Goal: Use online tool/utility: Utilize a website feature to perform a specific function

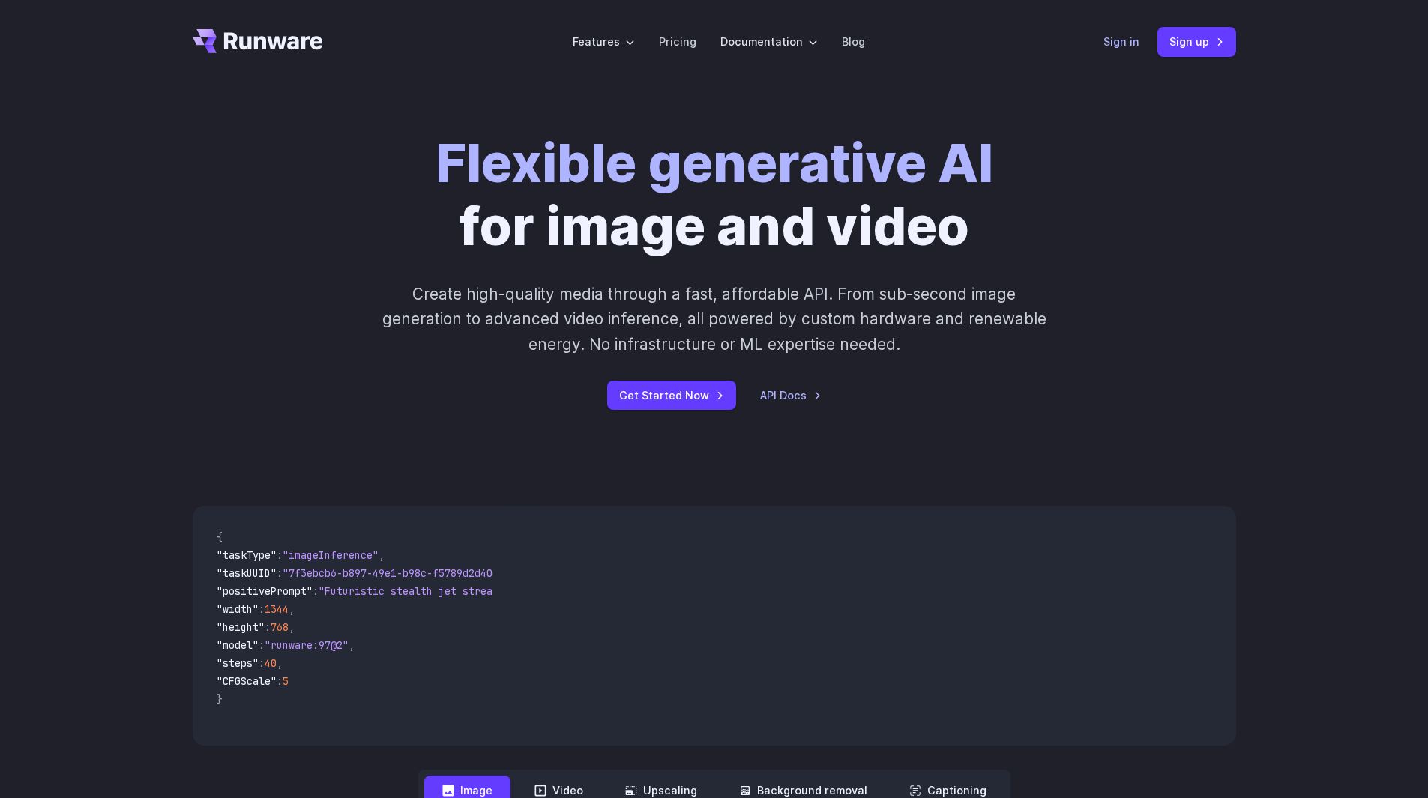
click at [1124, 36] on link "Sign in" at bounding box center [1121, 41] width 36 height 17
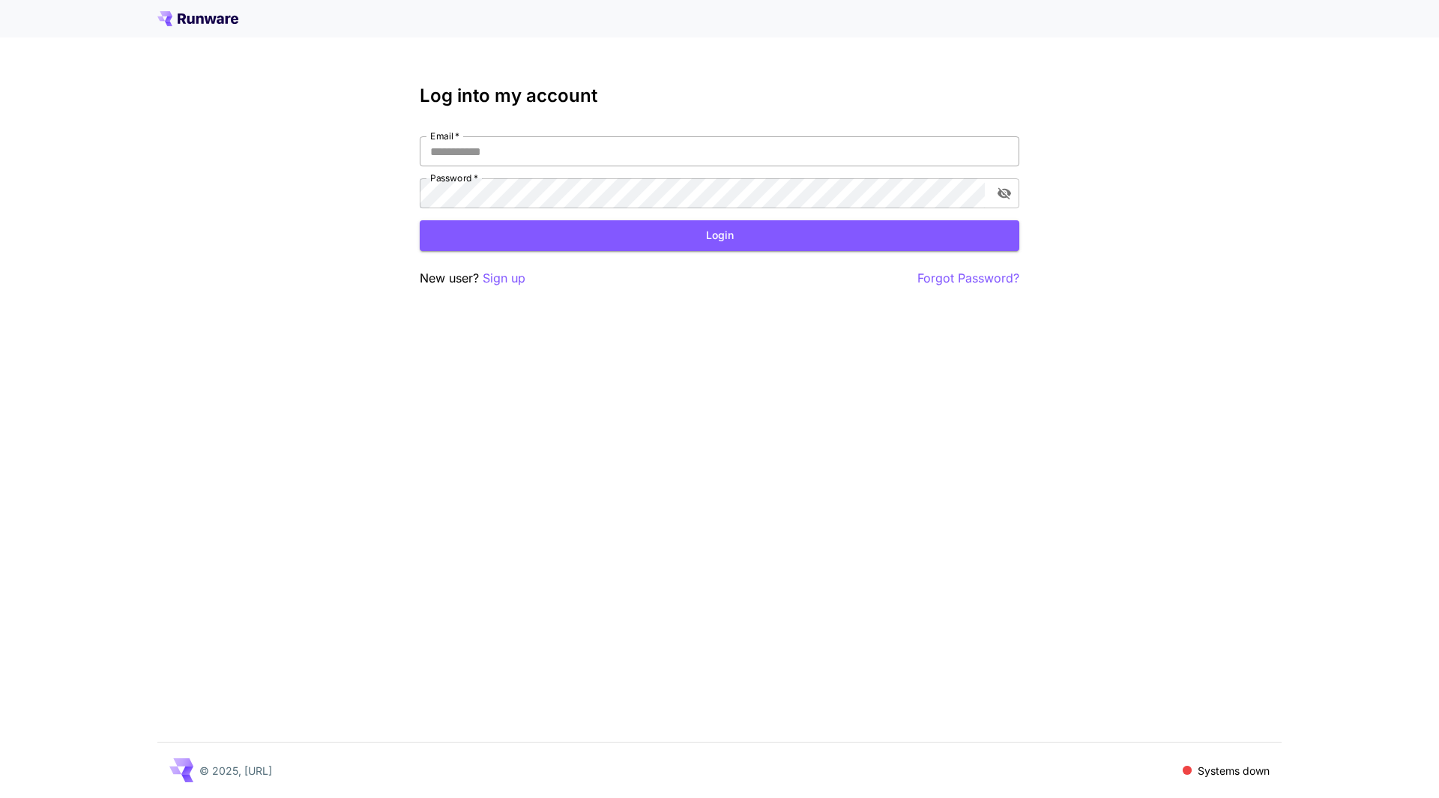
click at [513, 152] on input "Email   *" at bounding box center [720, 151] width 600 height 30
type input "**********"
click button "Login" at bounding box center [720, 235] width 600 height 31
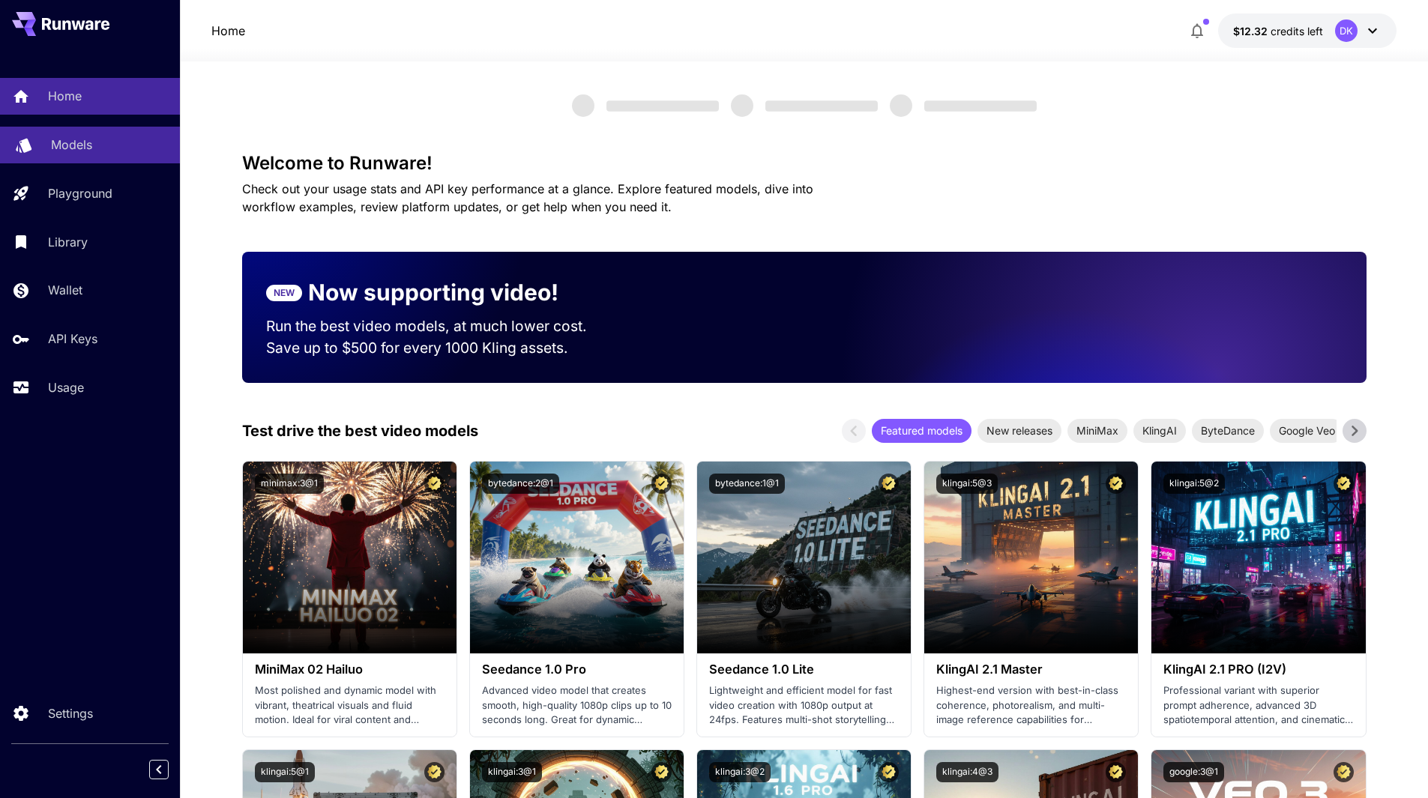
click at [62, 138] on p "Models" at bounding box center [71, 145] width 41 height 18
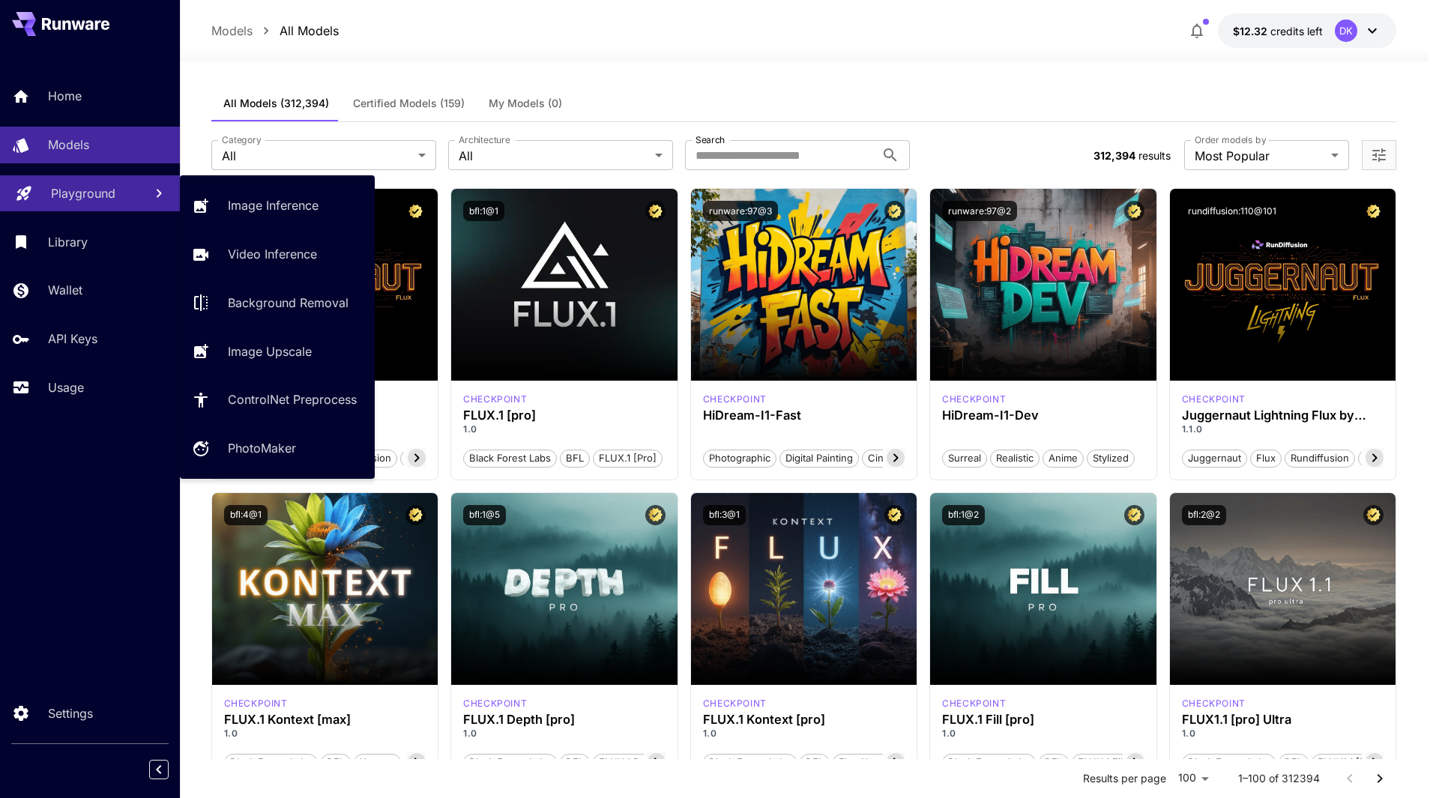
click at [104, 192] on p "Playground" at bounding box center [83, 193] width 64 height 18
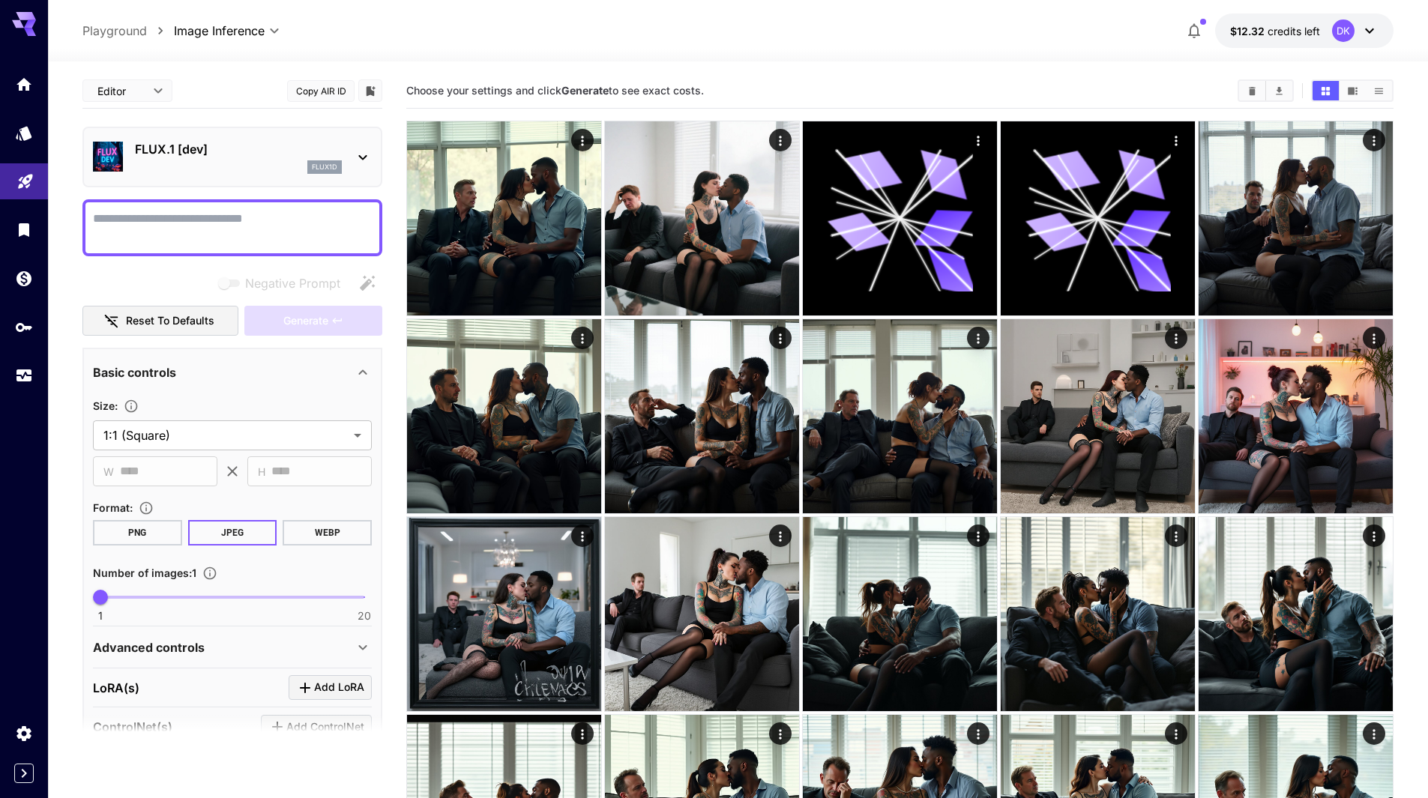
click at [226, 159] on div "FLUX.1 [dev] flux1d" at bounding box center [238, 157] width 207 height 34
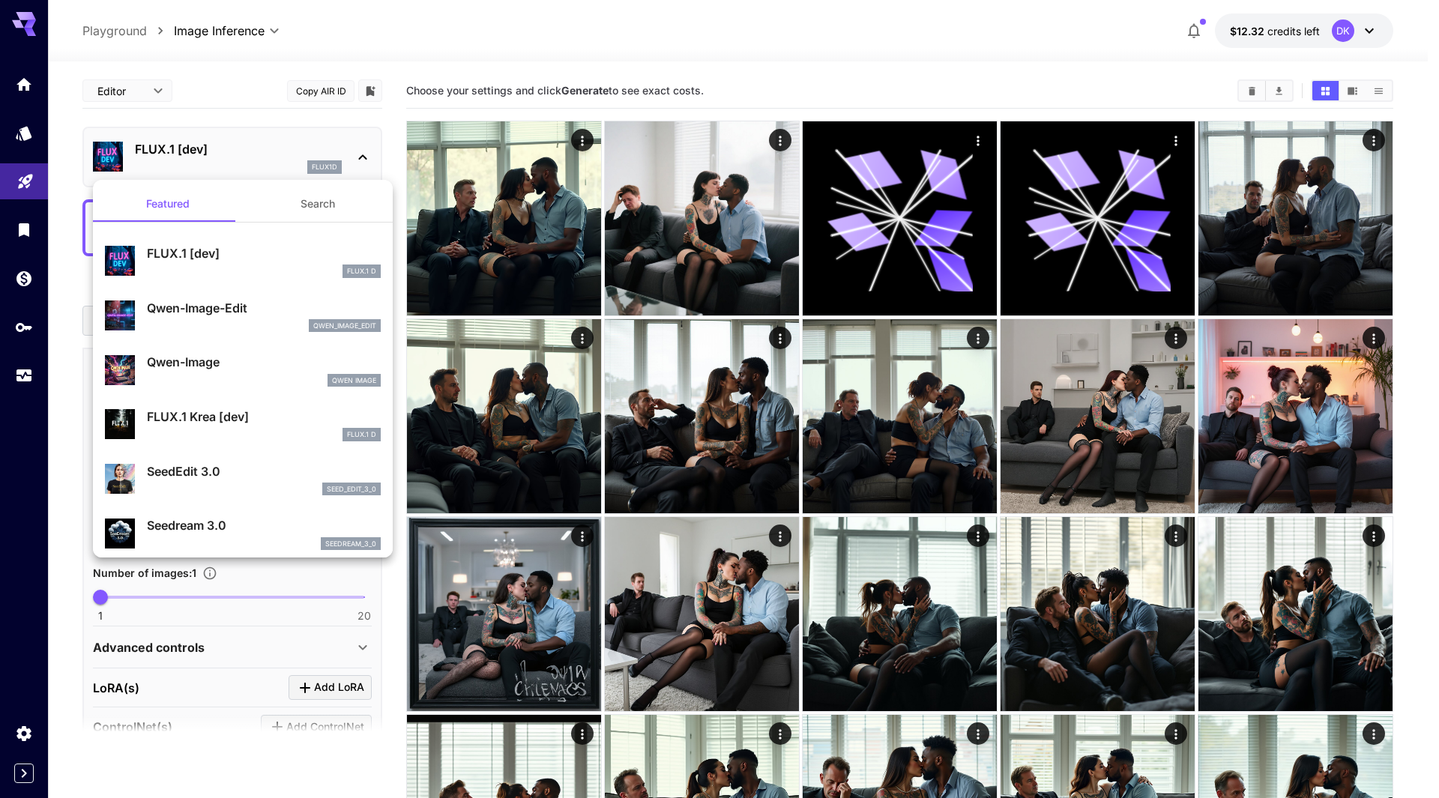
click at [230, 360] on p "Qwen-Image" at bounding box center [264, 362] width 234 height 18
type input "**"
type input "***"
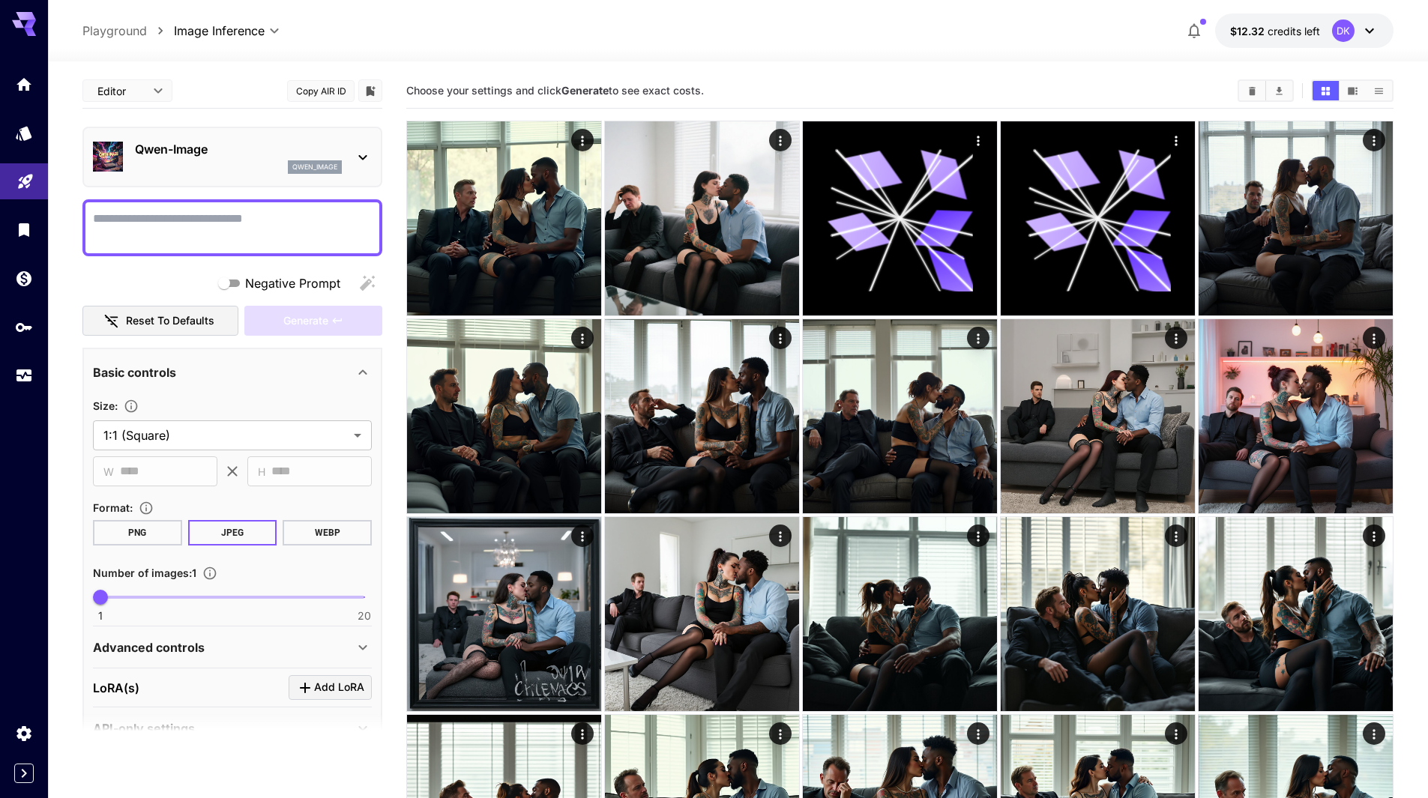
click at [150, 227] on textarea "Negative Prompt" at bounding box center [232, 228] width 279 height 36
paste textarea "**********"
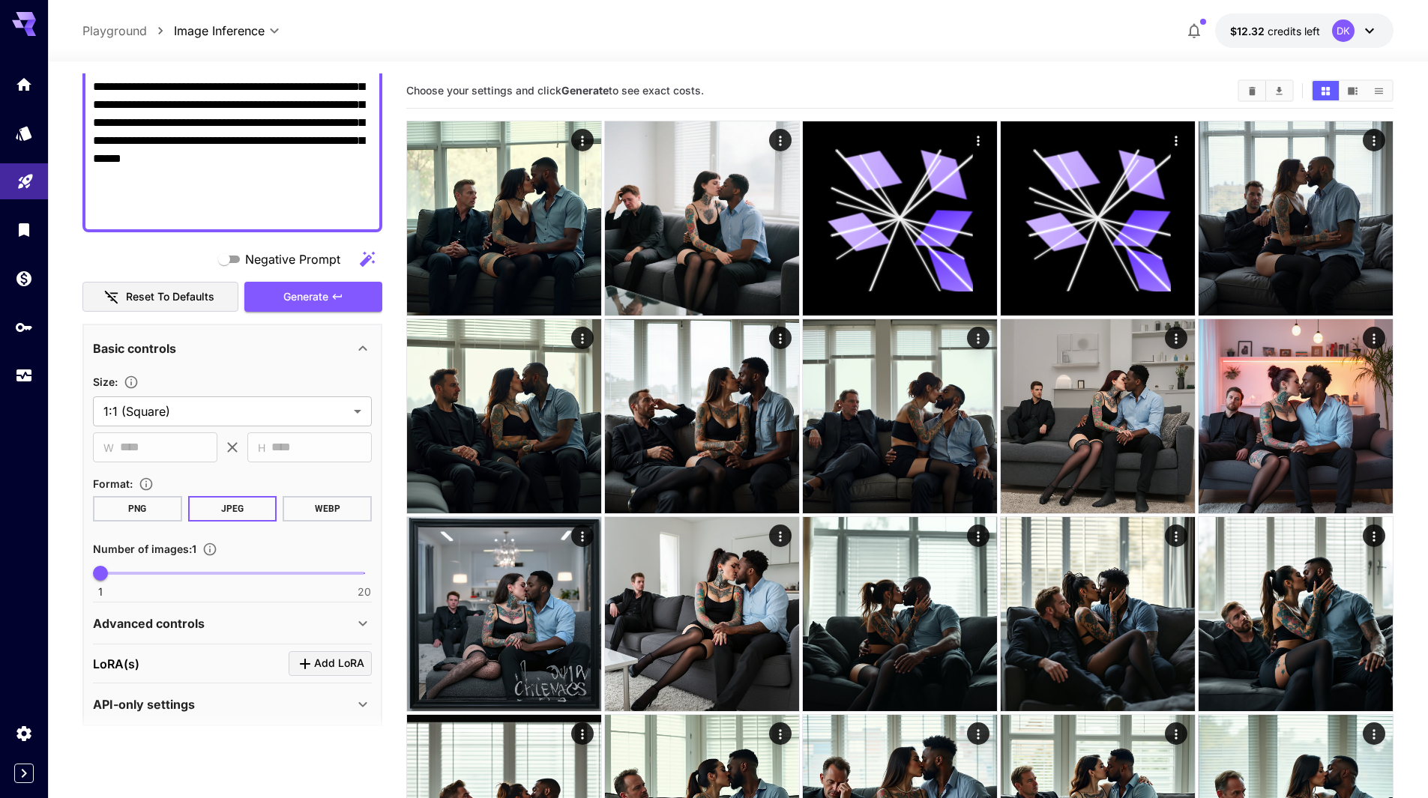
scroll to position [396, 0]
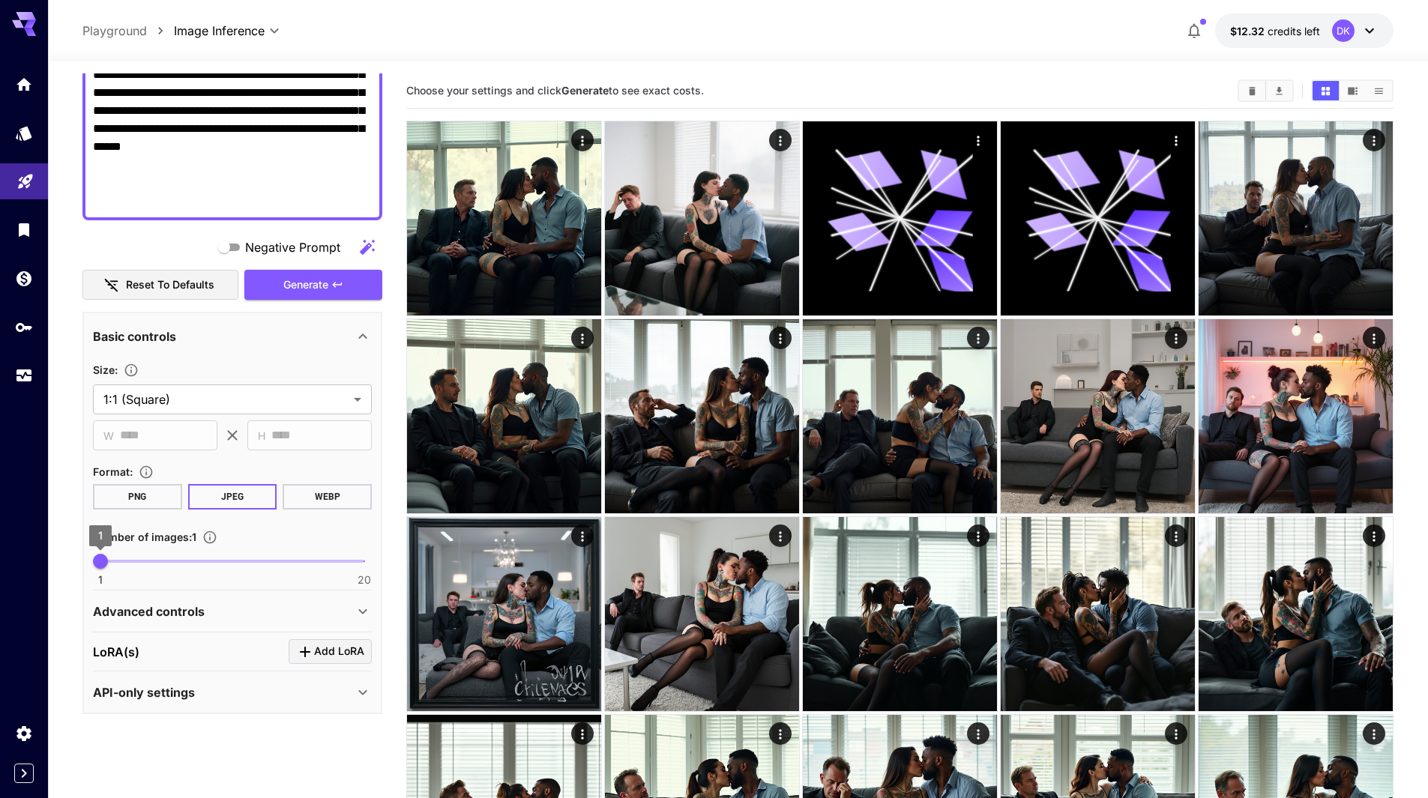
type textarea "**********"
type input "*"
drag, startPoint x: 111, startPoint y: 568, endPoint x: 143, endPoint y: 578, distance: 33.7
click at [143, 578] on div "1 20 4" at bounding box center [232, 567] width 279 height 35
click at [331, 282] on button "Generate" at bounding box center [313, 285] width 138 height 31
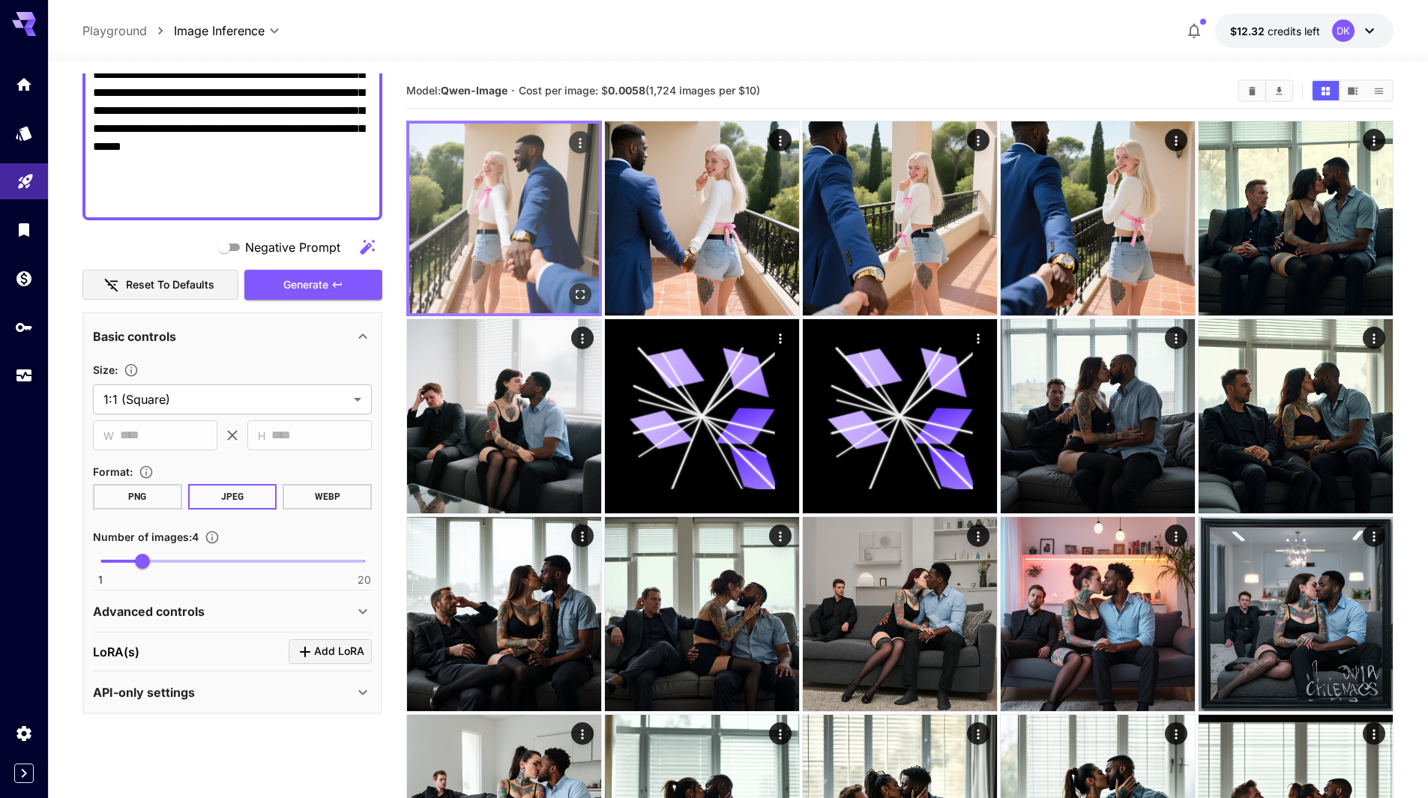
click at [575, 289] on icon "Open in fullscreen" at bounding box center [580, 294] width 15 height 15
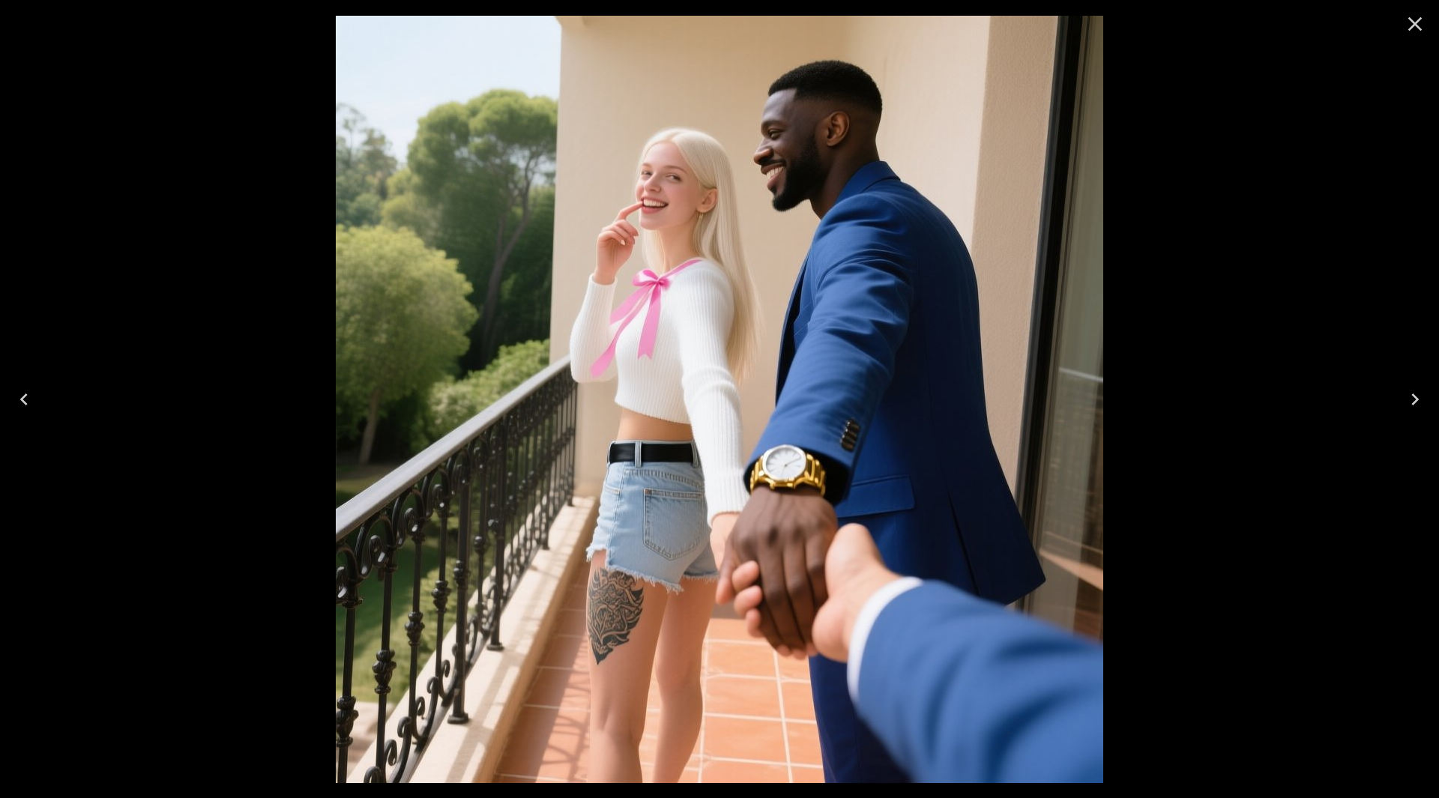
click at [1415, 401] on icon "Next" at bounding box center [1415, 400] width 7 height 12
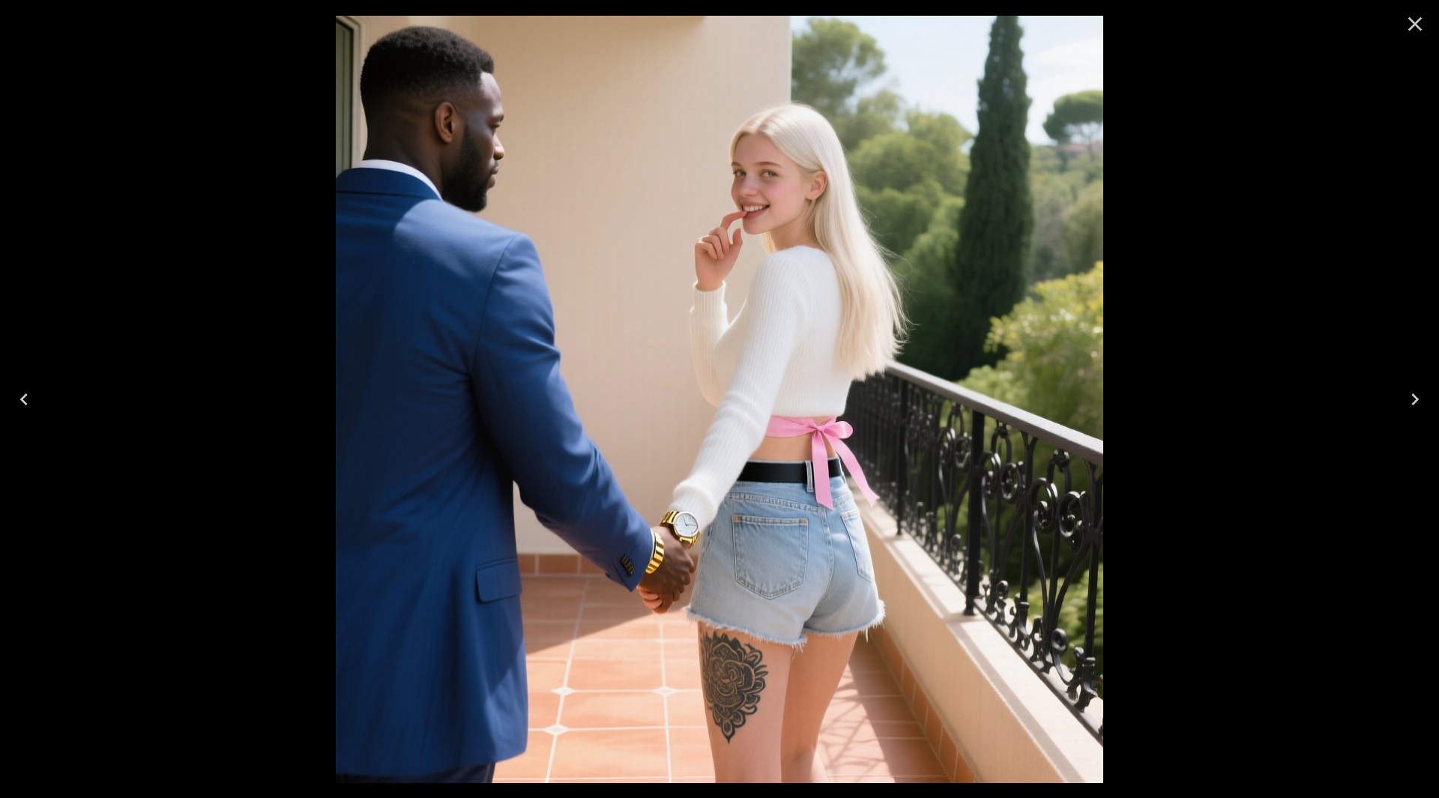
click at [1415, 401] on icon "Next" at bounding box center [1415, 400] width 7 height 12
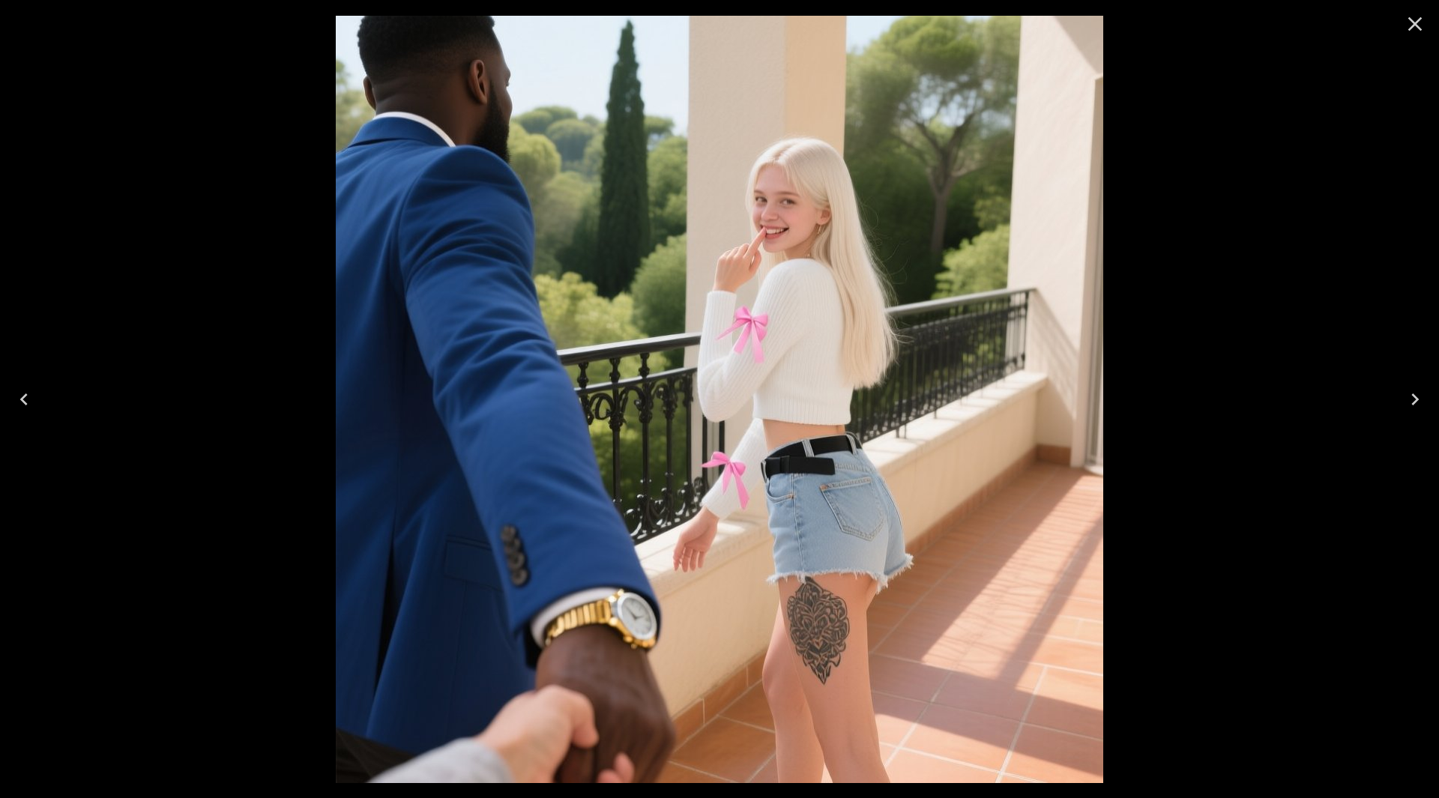
click at [1415, 403] on icon "Next" at bounding box center [1415, 400] width 7 height 12
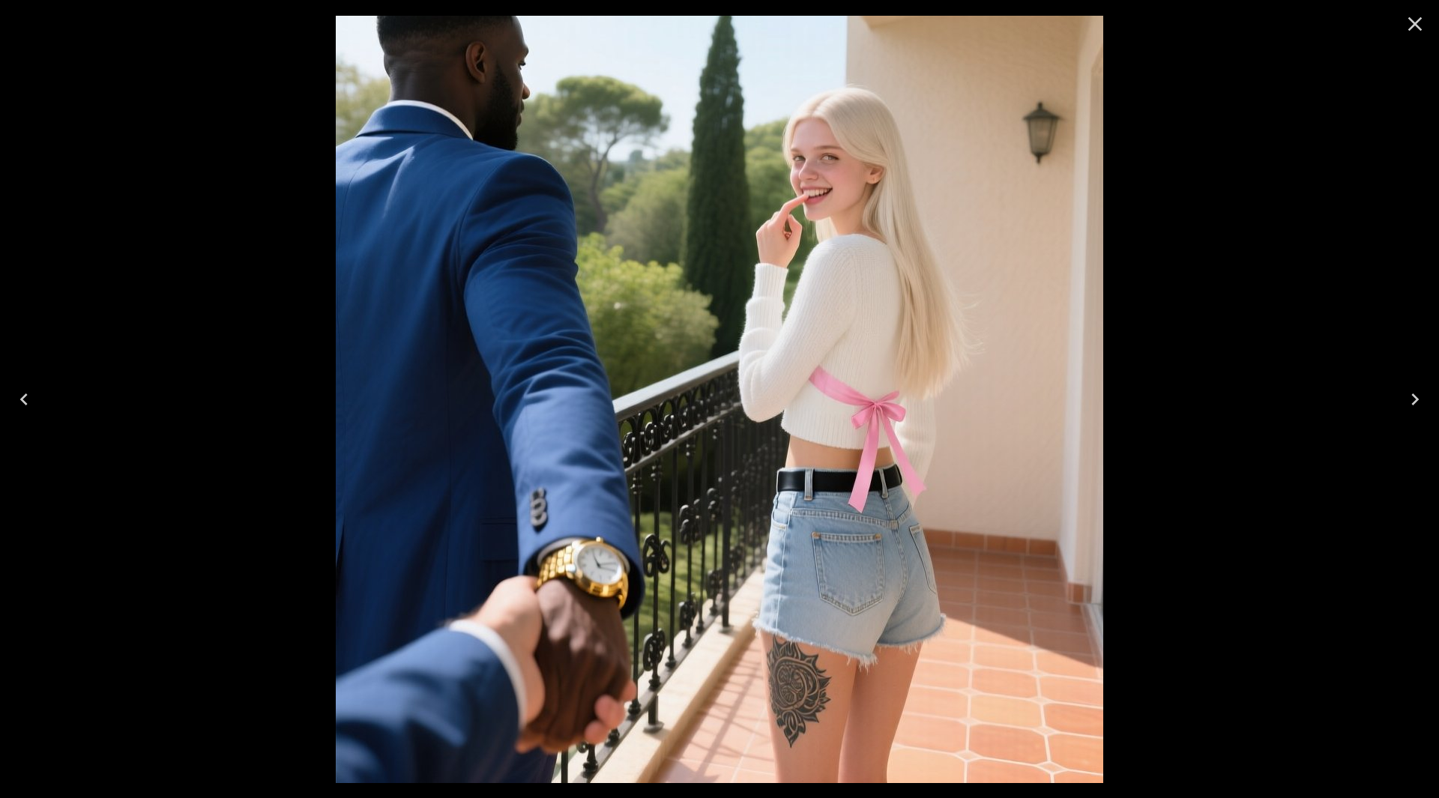
click at [1415, 403] on icon "Next" at bounding box center [1415, 400] width 7 height 12
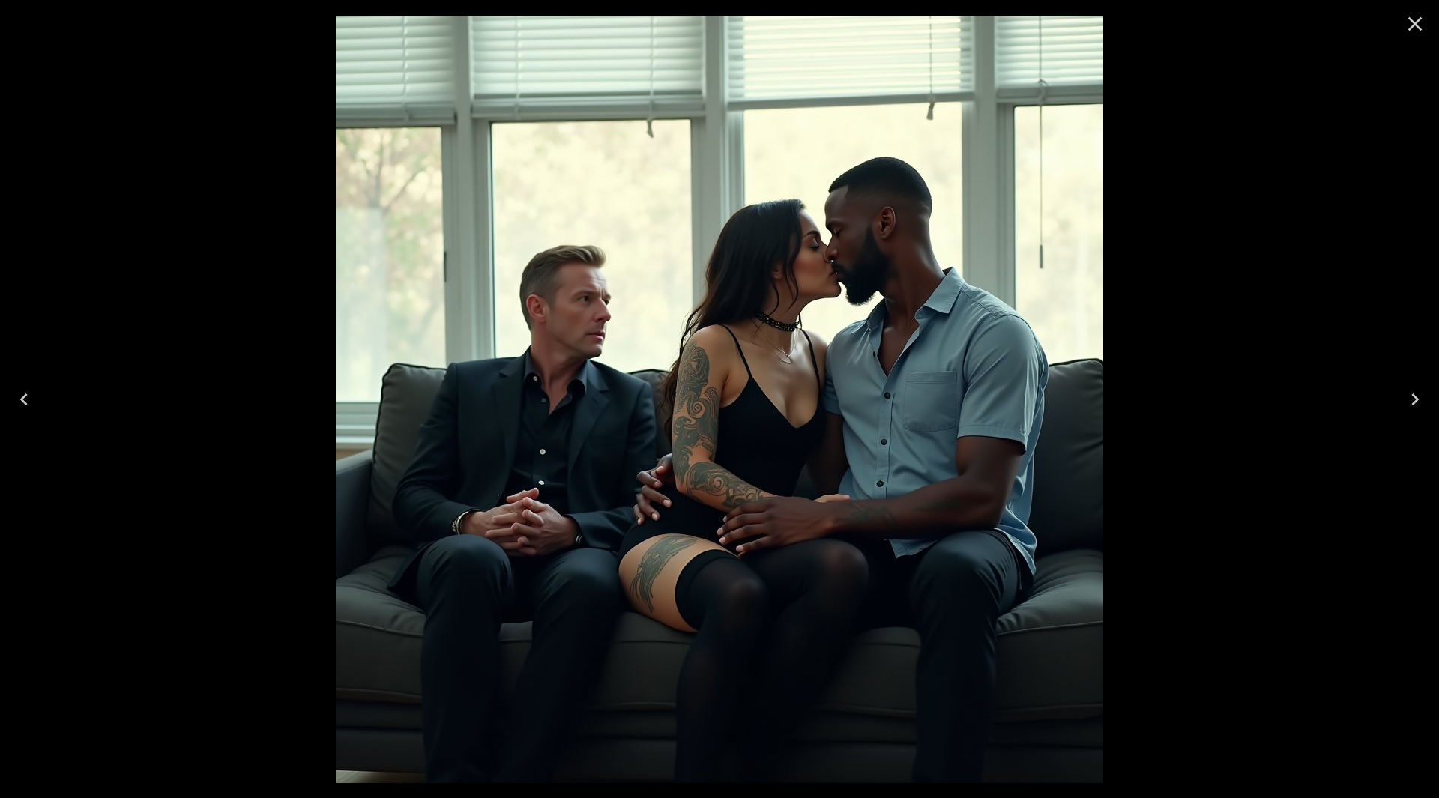
click at [1412, 25] on icon "Close" at bounding box center [1415, 24] width 24 height 24
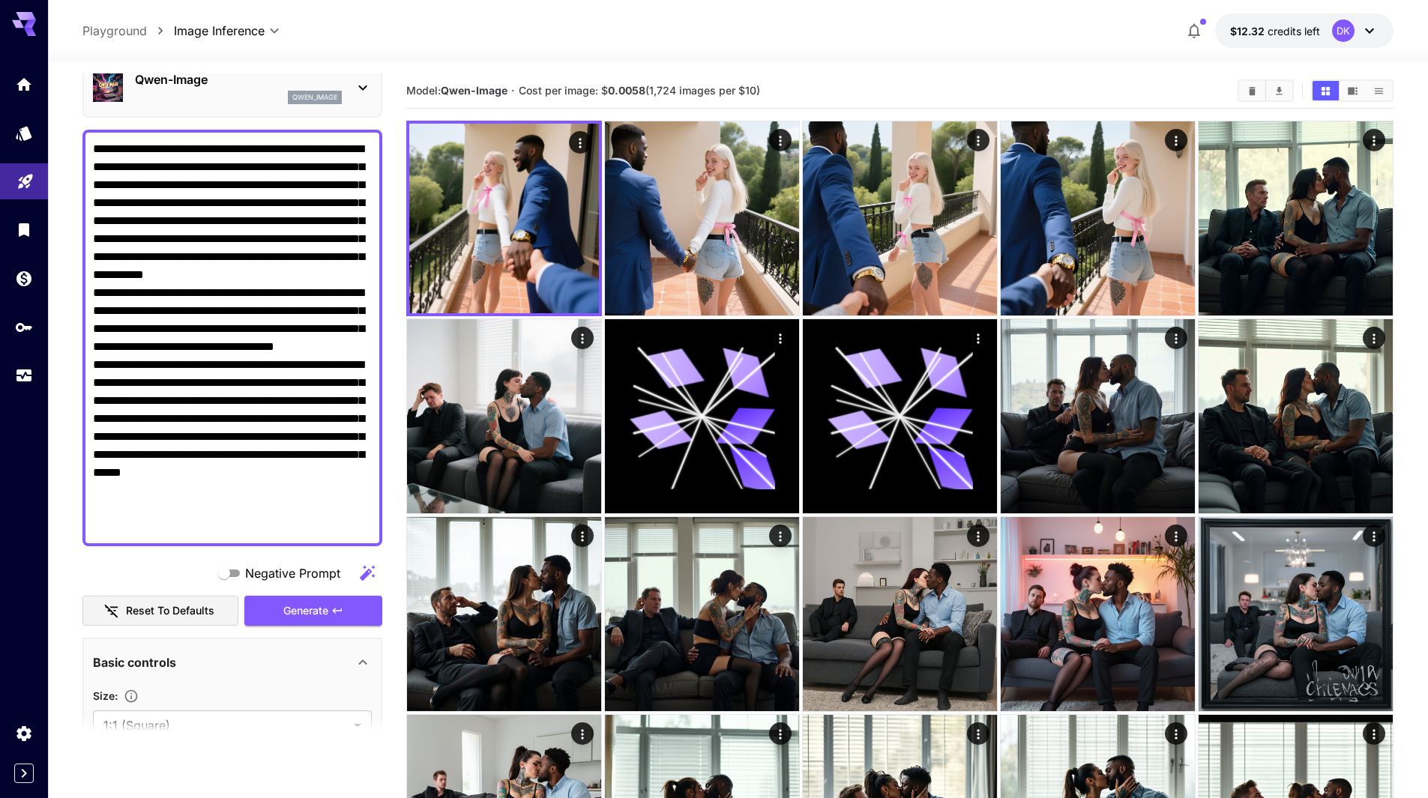
scroll to position [0, 0]
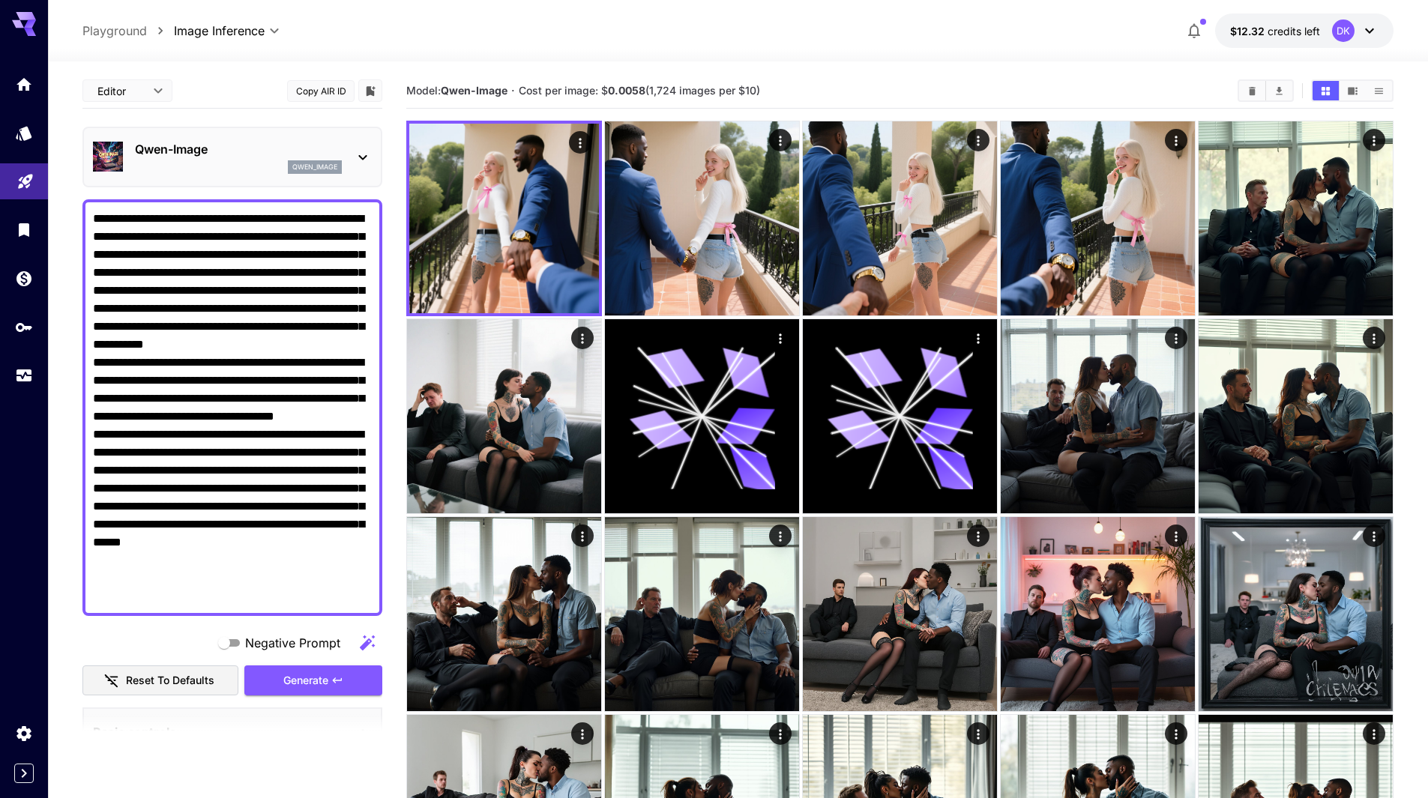
click at [169, 160] on div "Qwen-Image qwen_image" at bounding box center [238, 157] width 207 height 34
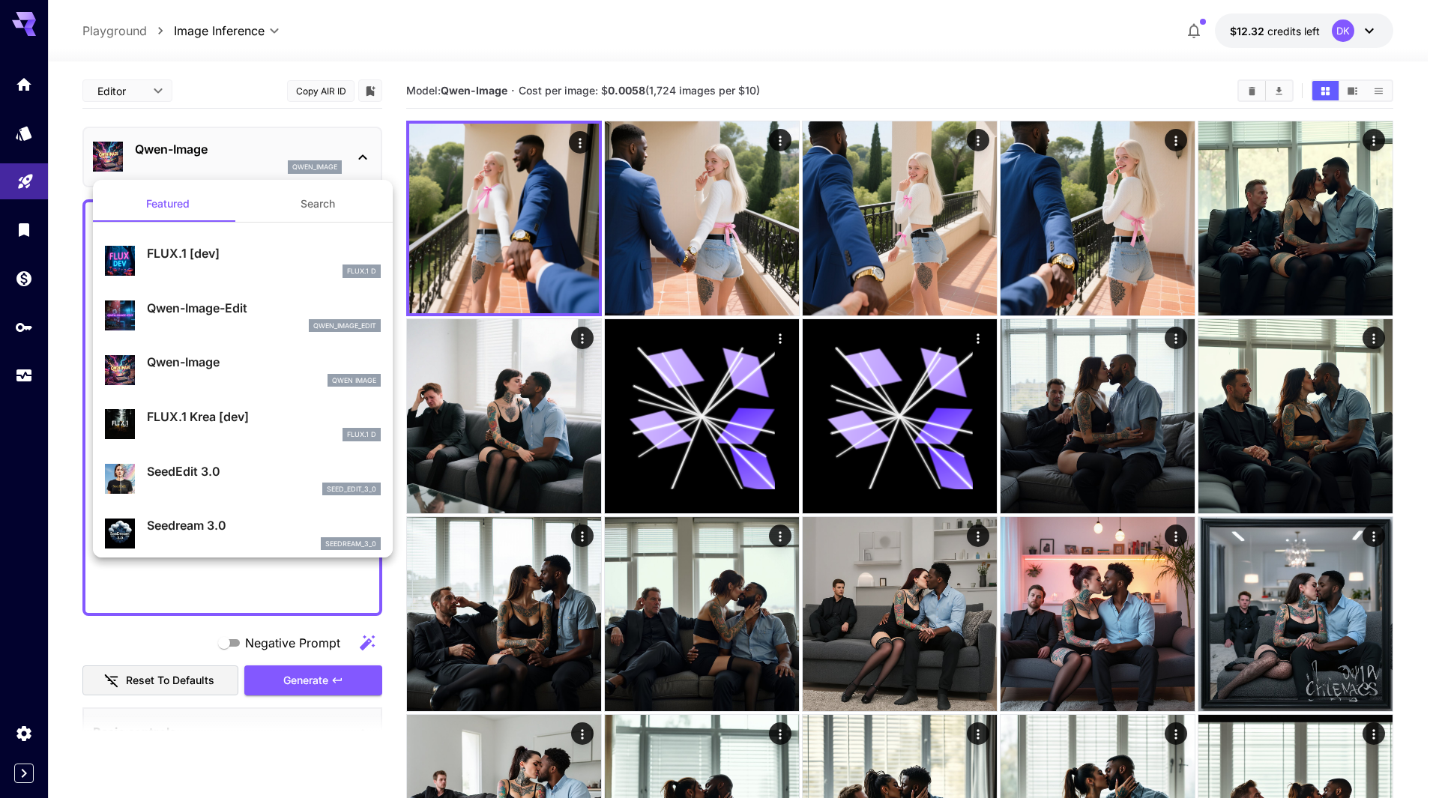
click at [205, 412] on p "FLUX.1 Krea [dev]" at bounding box center [264, 417] width 234 height 18
type input "**"
type input "***"
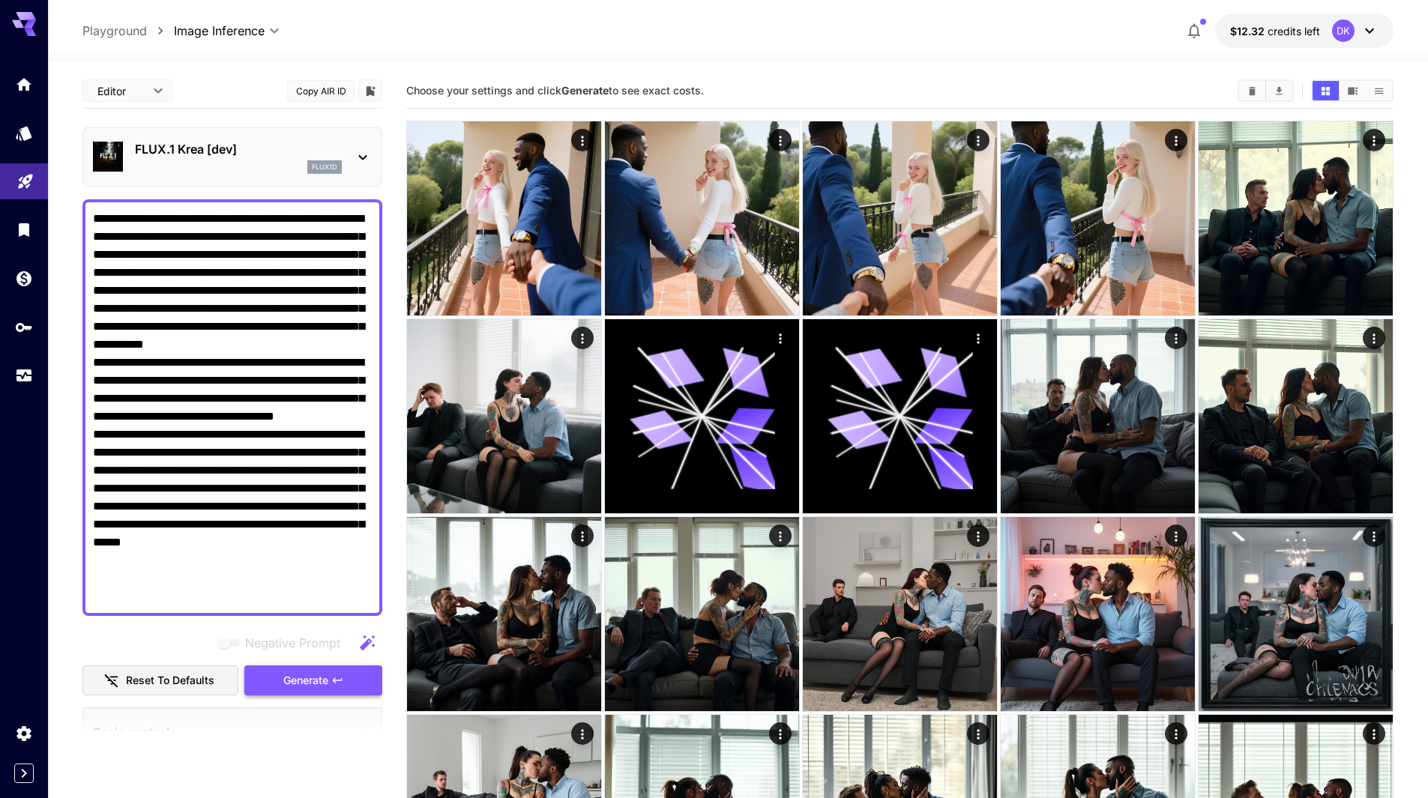
click at [316, 676] on span "Generate" at bounding box center [305, 681] width 45 height 19
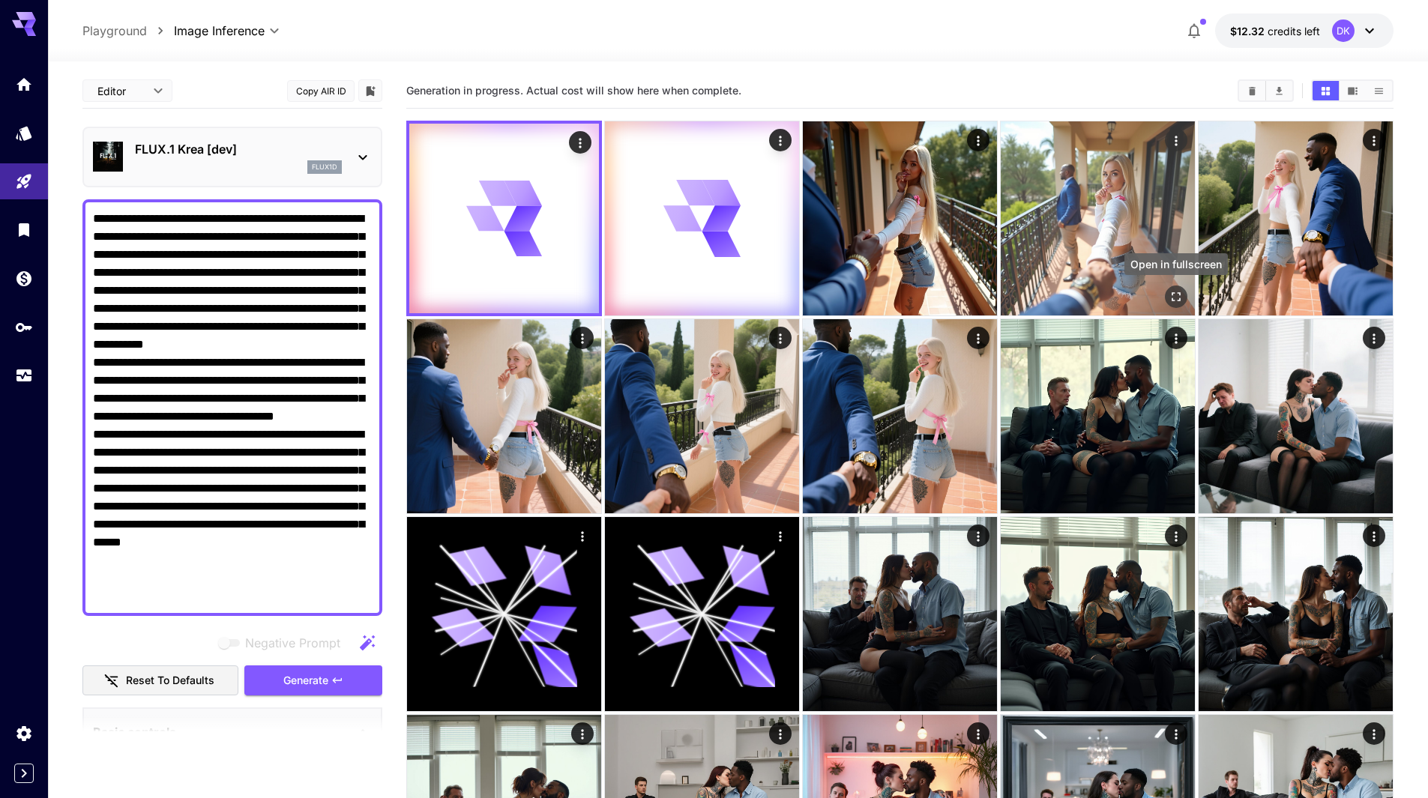
click at [1178, 295] on icon "Open in fullscreen" at bounding box center [1176, 296] width 15 height 15
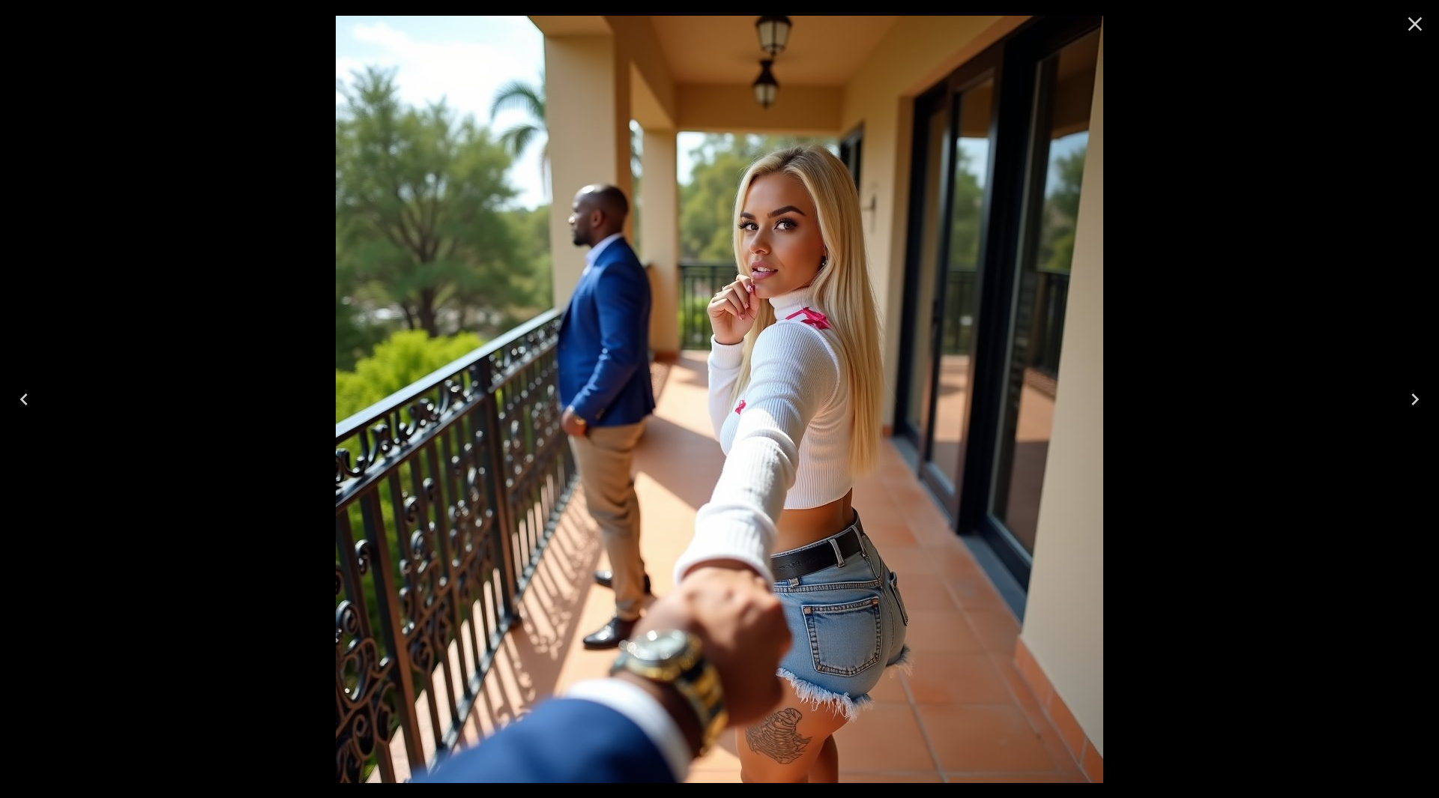
click at [1417, 32] on icon "Close" at bounding box center [1415, 24] width 24 height 24
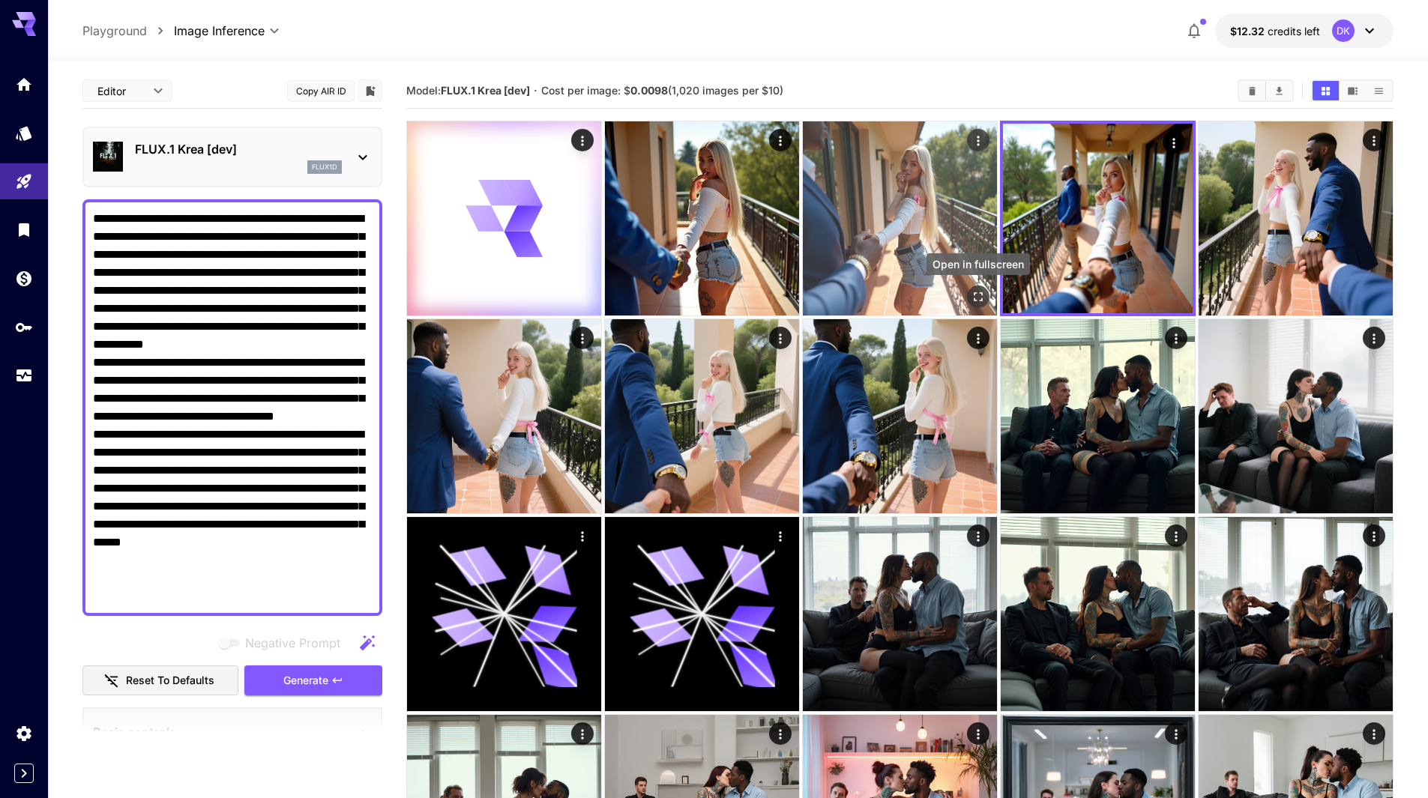
click at [976, 294] on icon "Open in fullscreen" at bounding box center [978, 296] width 15 height 15
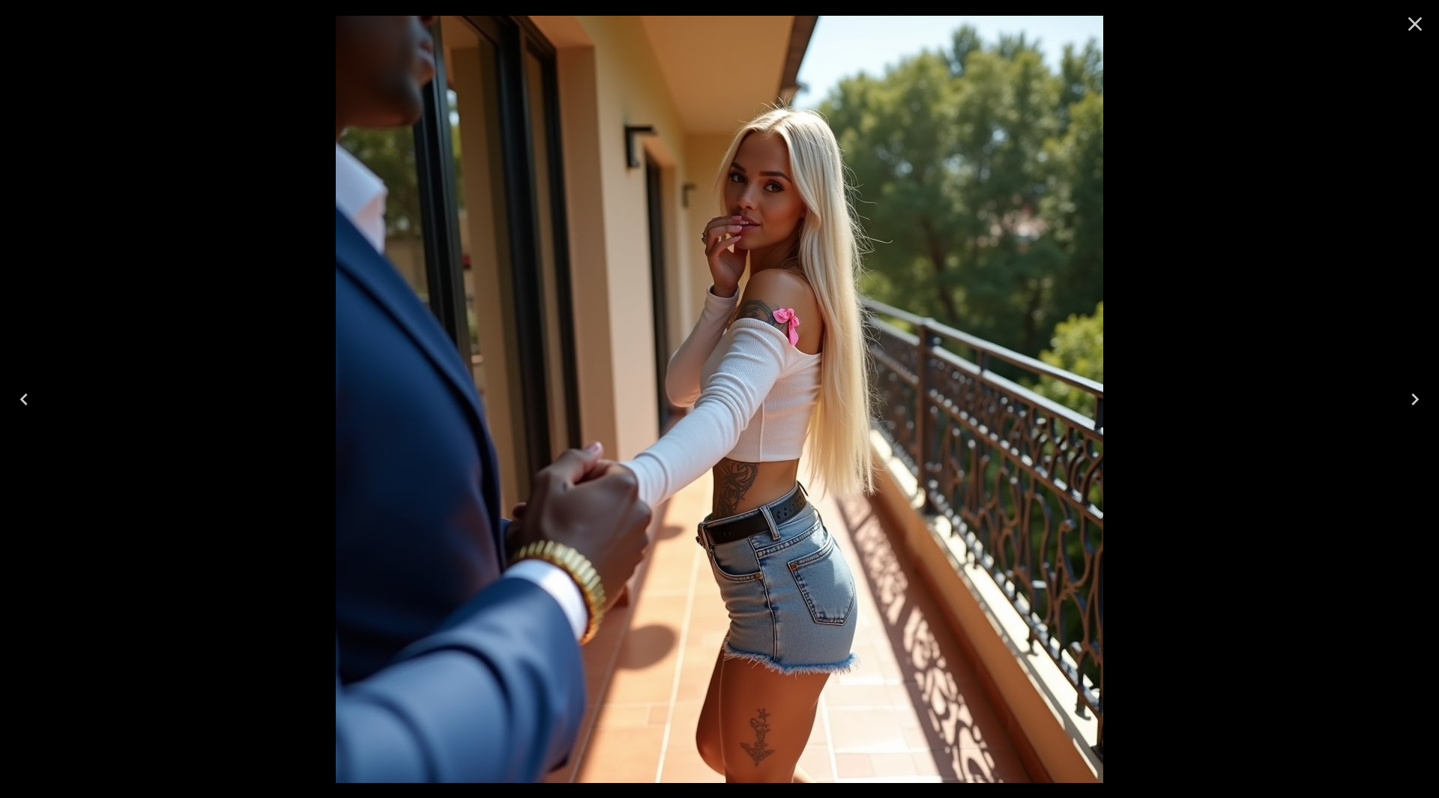
click at [1416, 26] on icon "Close" at bounding box center [1415, 24] width 24 height 24
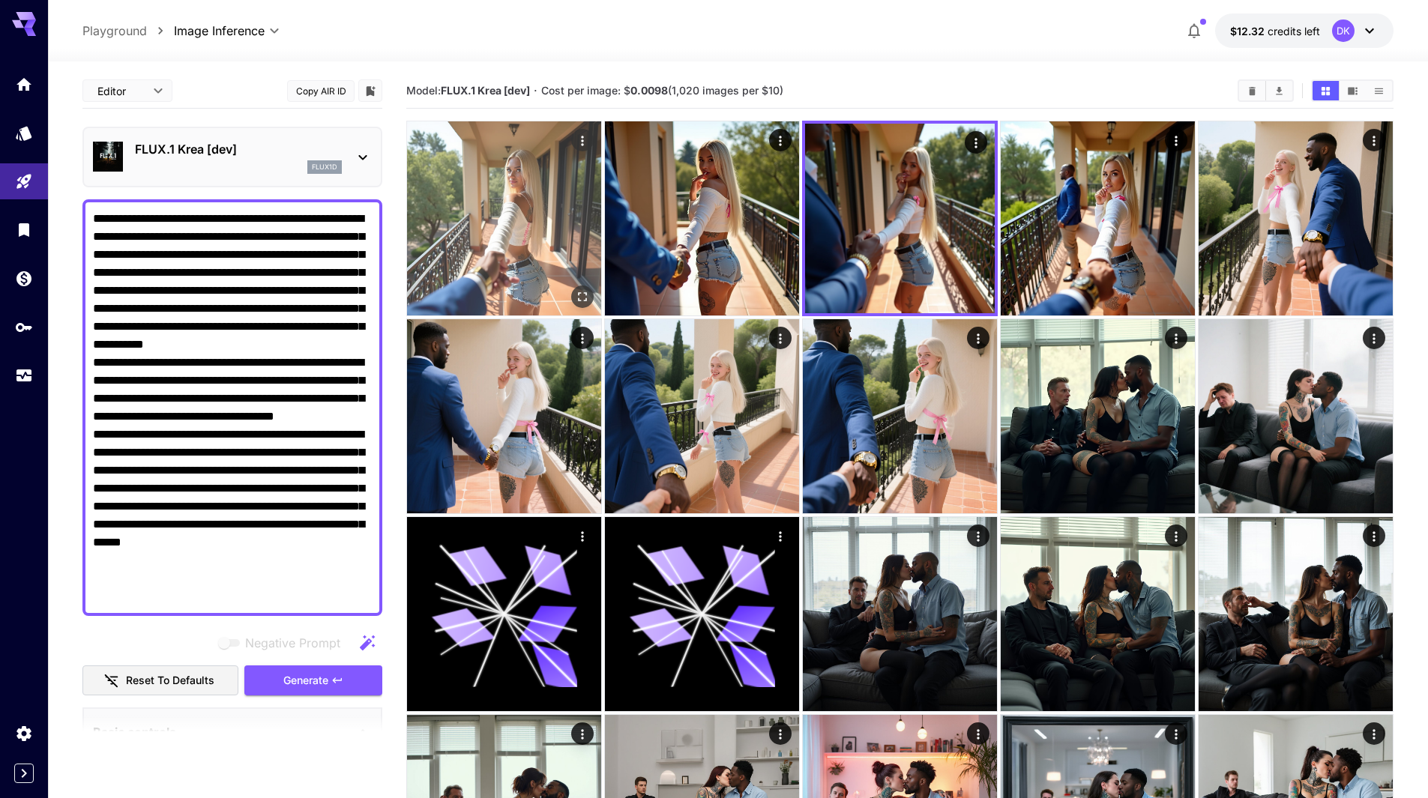
click at [582, 294] on icon "Open in fullscreen" at bounding box center [582, 296] width 15 height 15
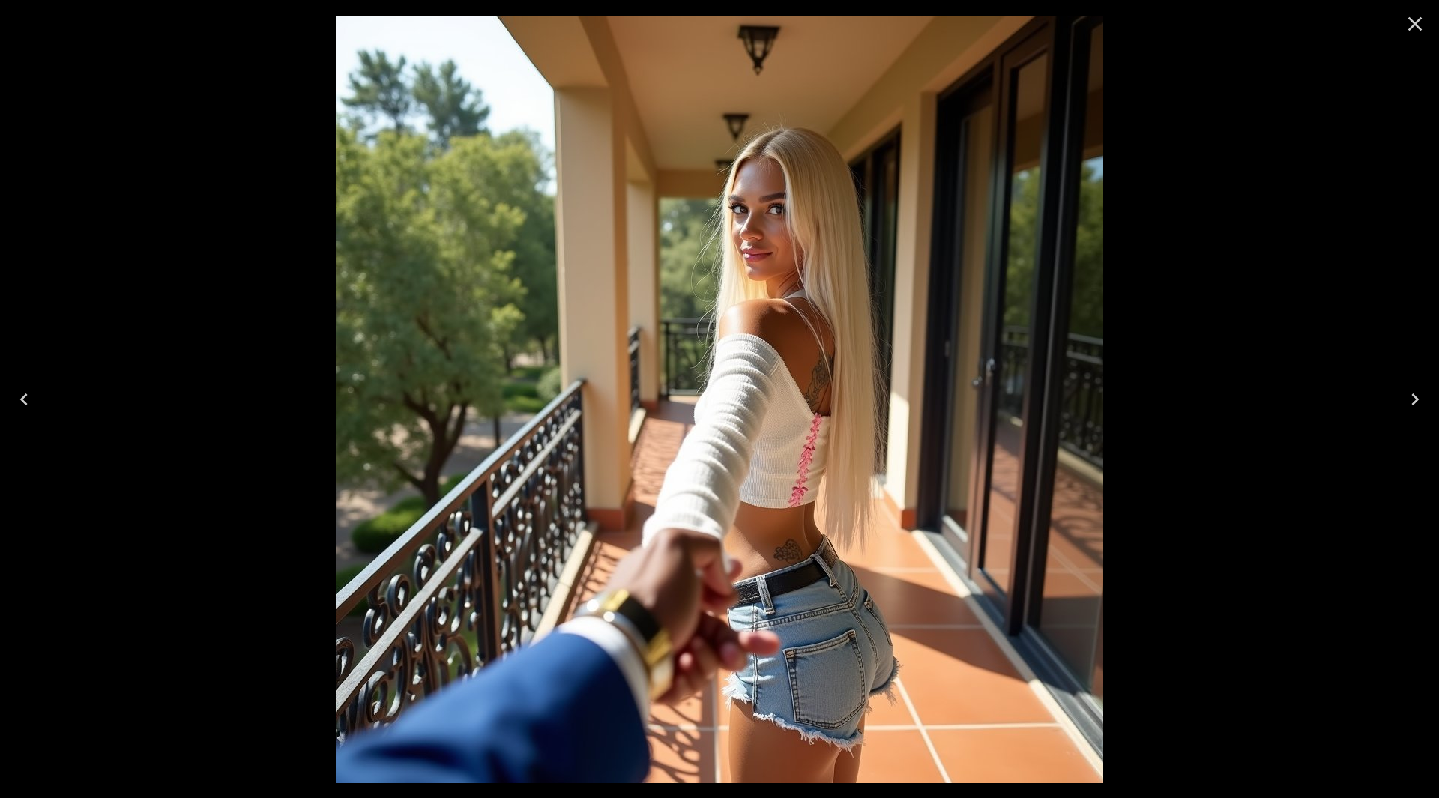
click at [1417, 391] on icon "Next" at bounding box center [1415, 400] width 24 height 24
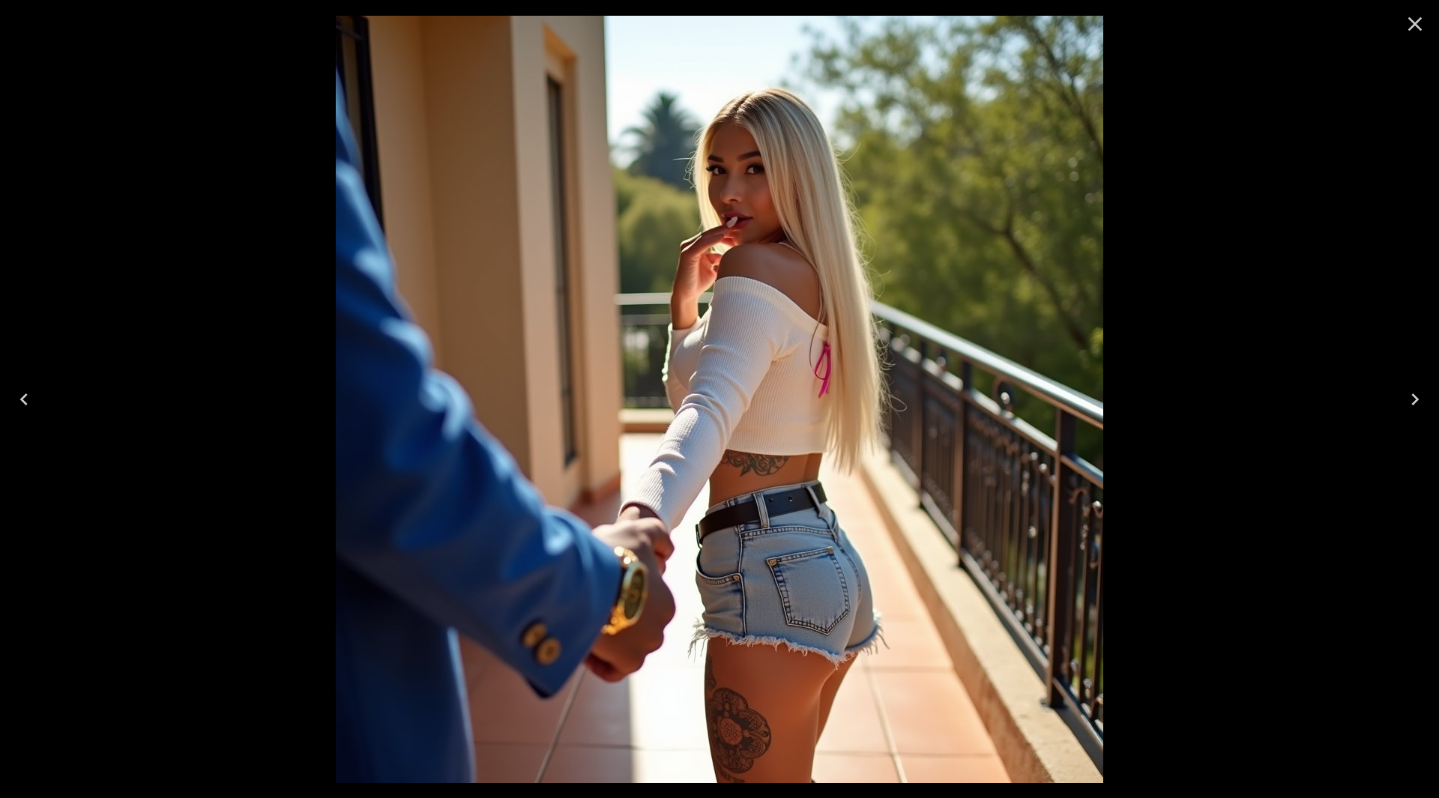
click at [1418, 31] on icon "Close" at bounding box center [1415, 24] width 24 height 24
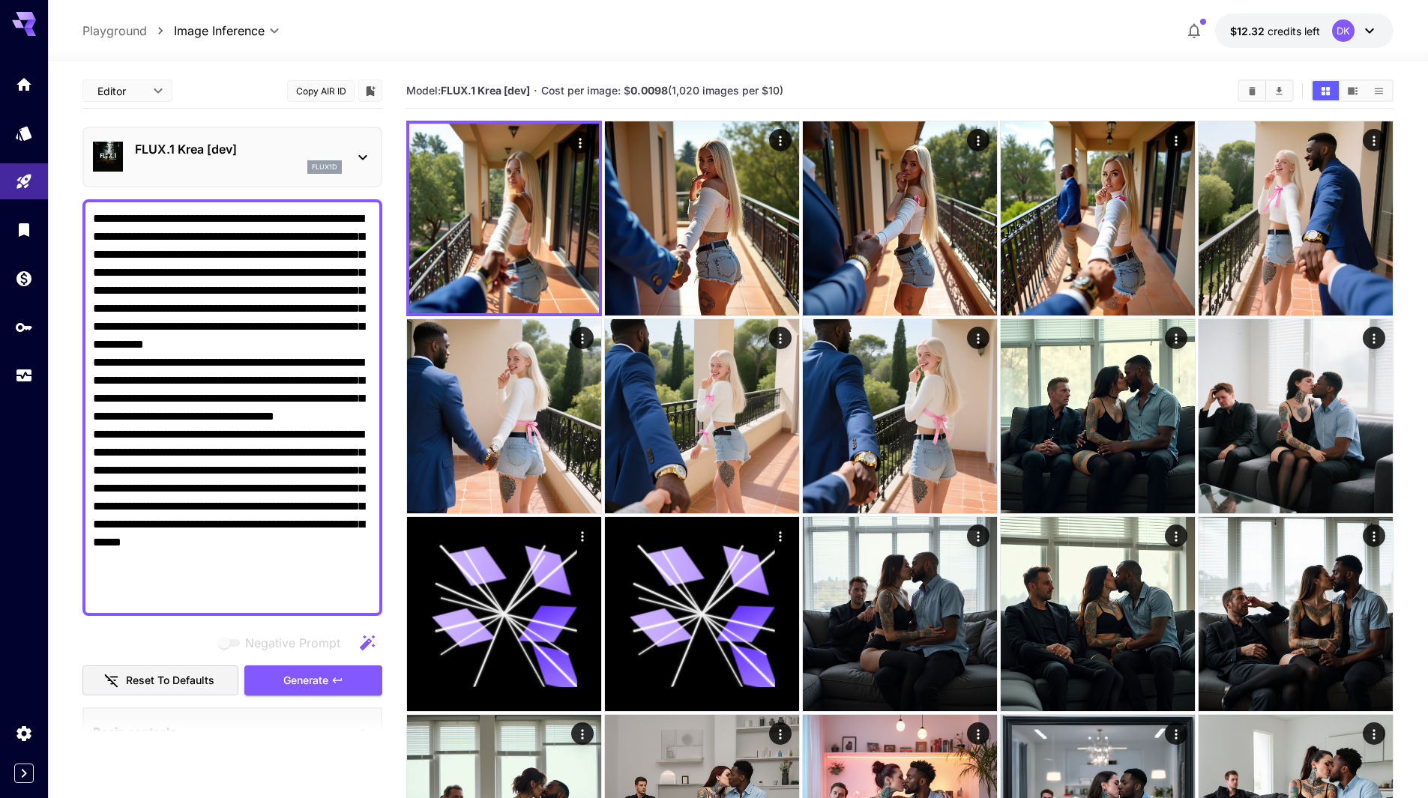
click at [223, 156] on p "FLUX.1 Krea [dev]" at bounding box center [238, 149] width 207 height 18
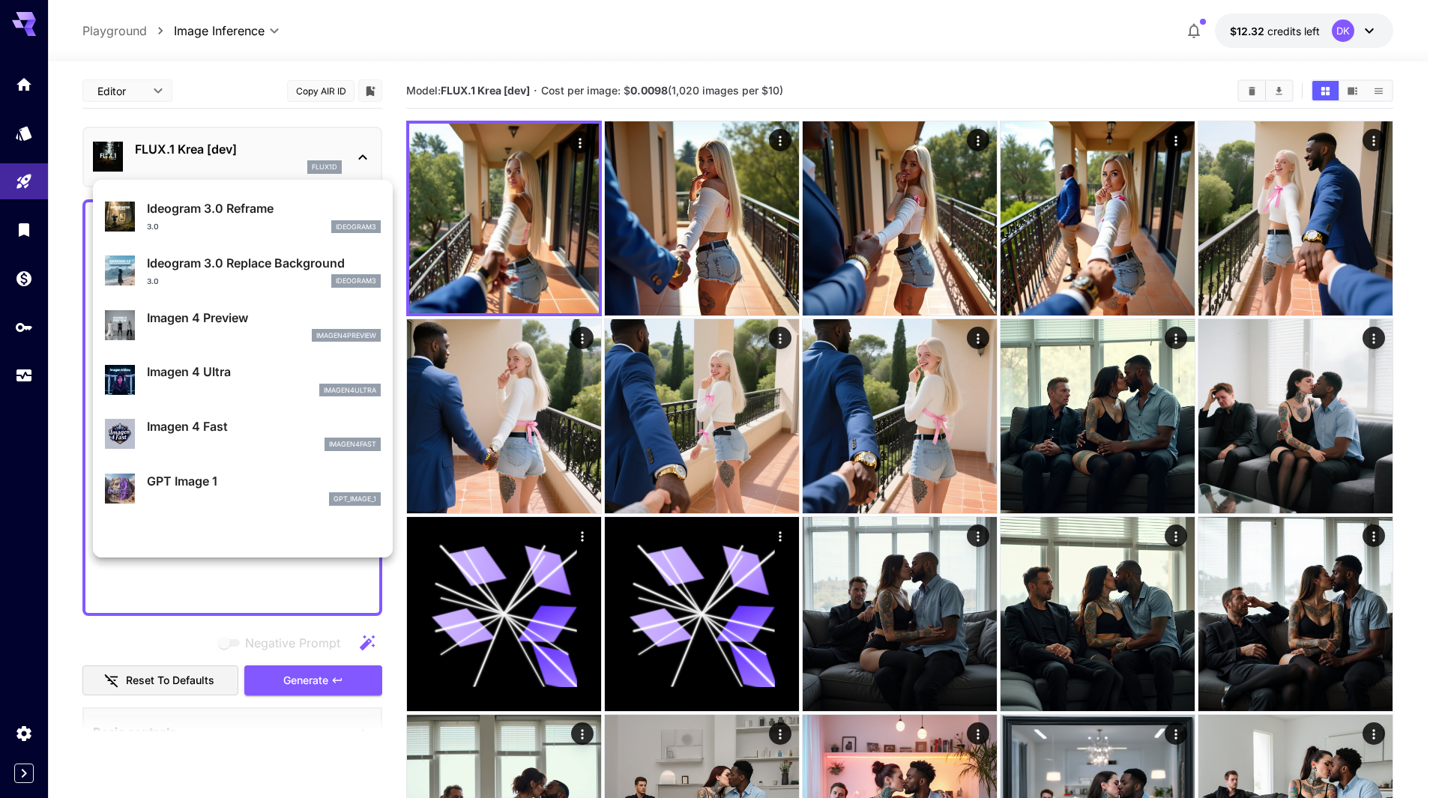
scroll to position [600, 0]
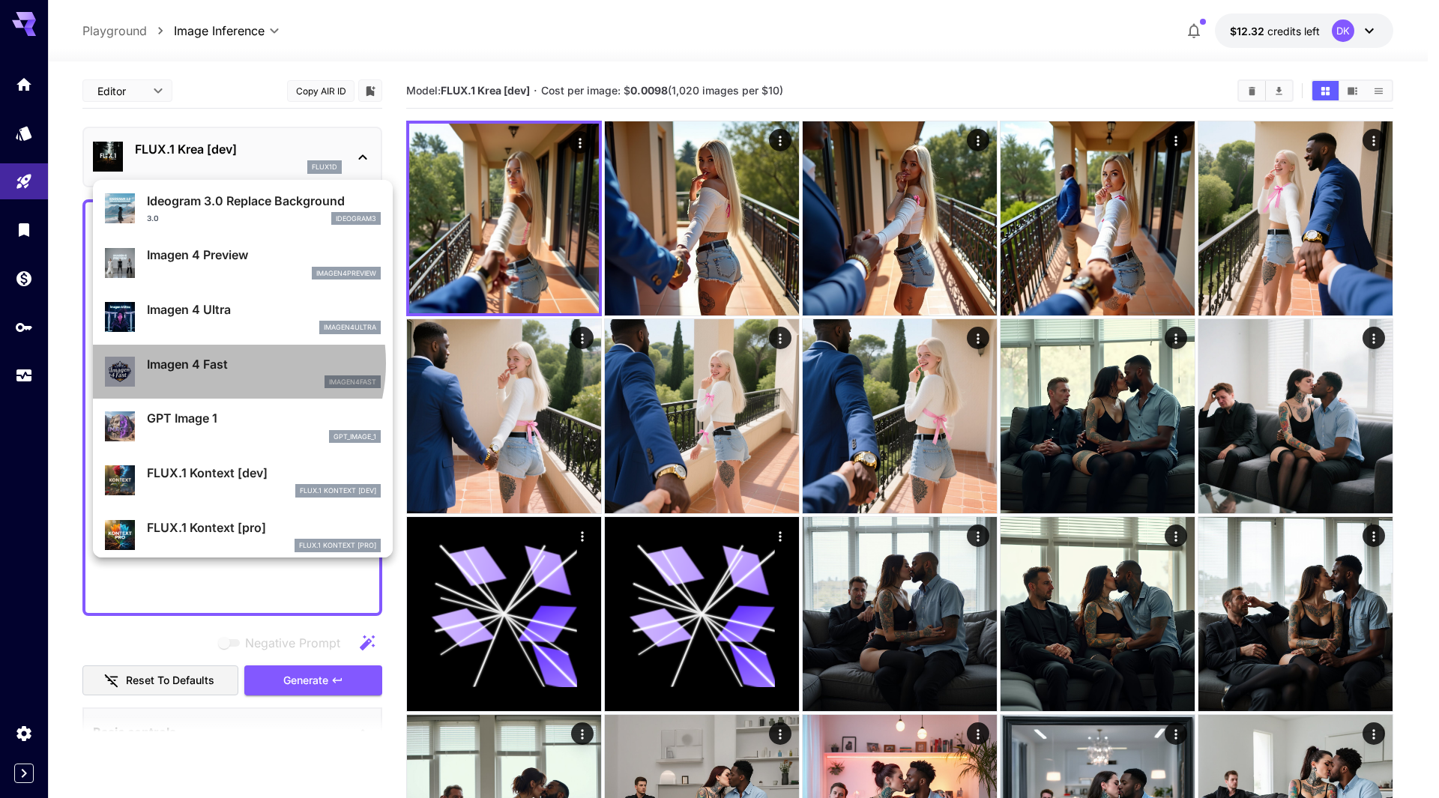
click at [220, 364] on p "Imagen 4 Fast" at bounding box center [264, 364] width 234 height 18
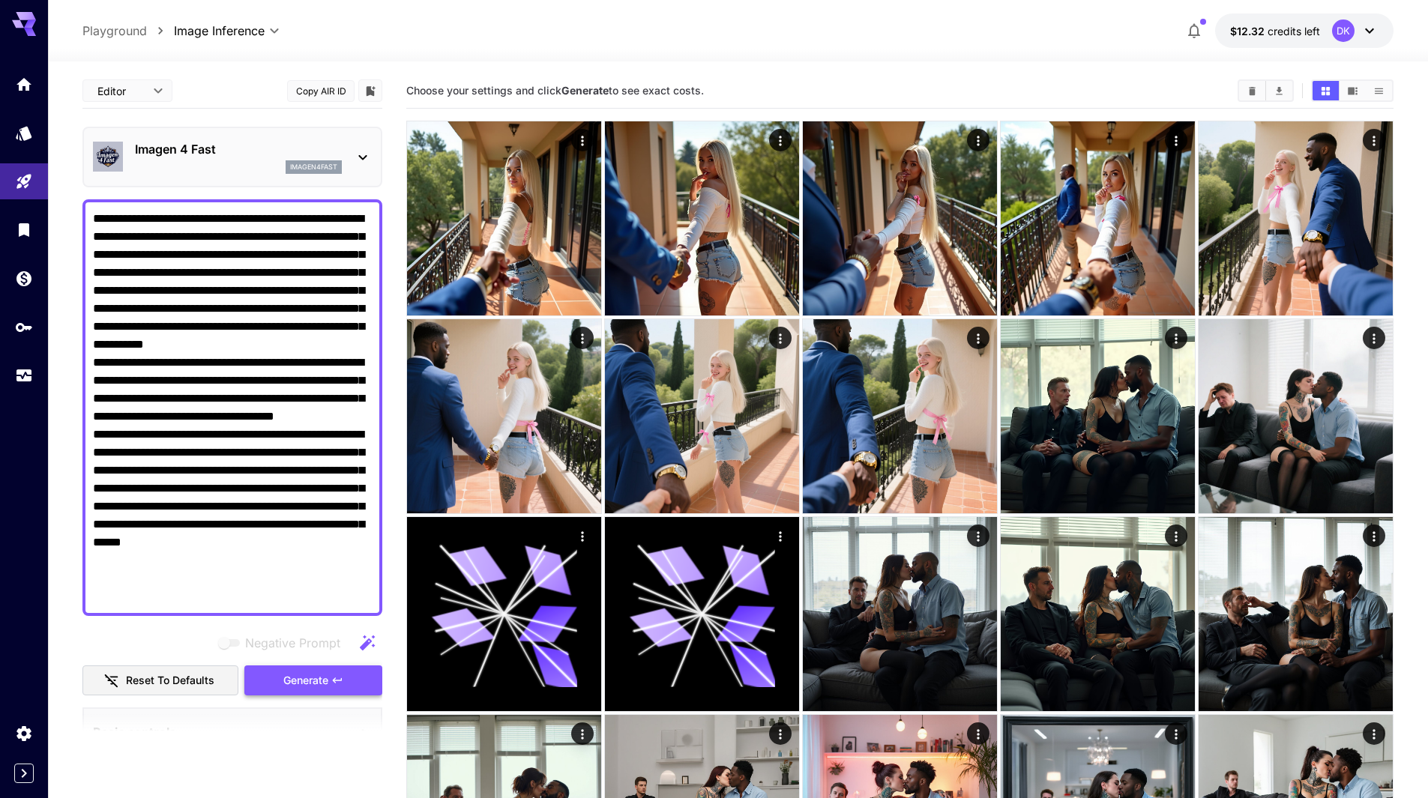
click at [324, 679] on span "Generate" at bounding box center [305, 681] width 45 height 19
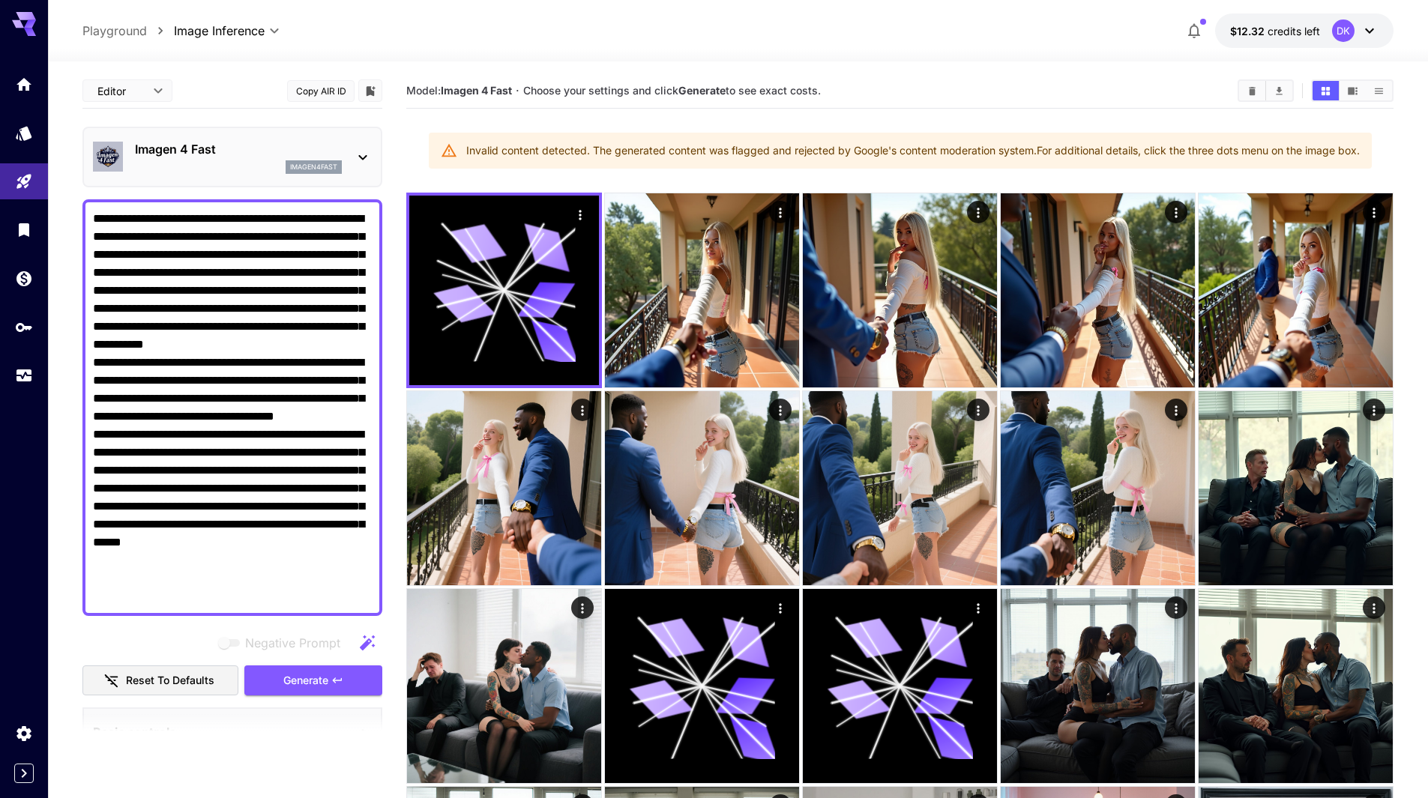
click at [200, 185] on div "Imagen 4 Fast imagen4fast" at bounding box center [232, 157] width 300 height 61
click at [208, 157] on p "Imagen 4 Fast" at bounding box center [238, 149] width 207 height 18
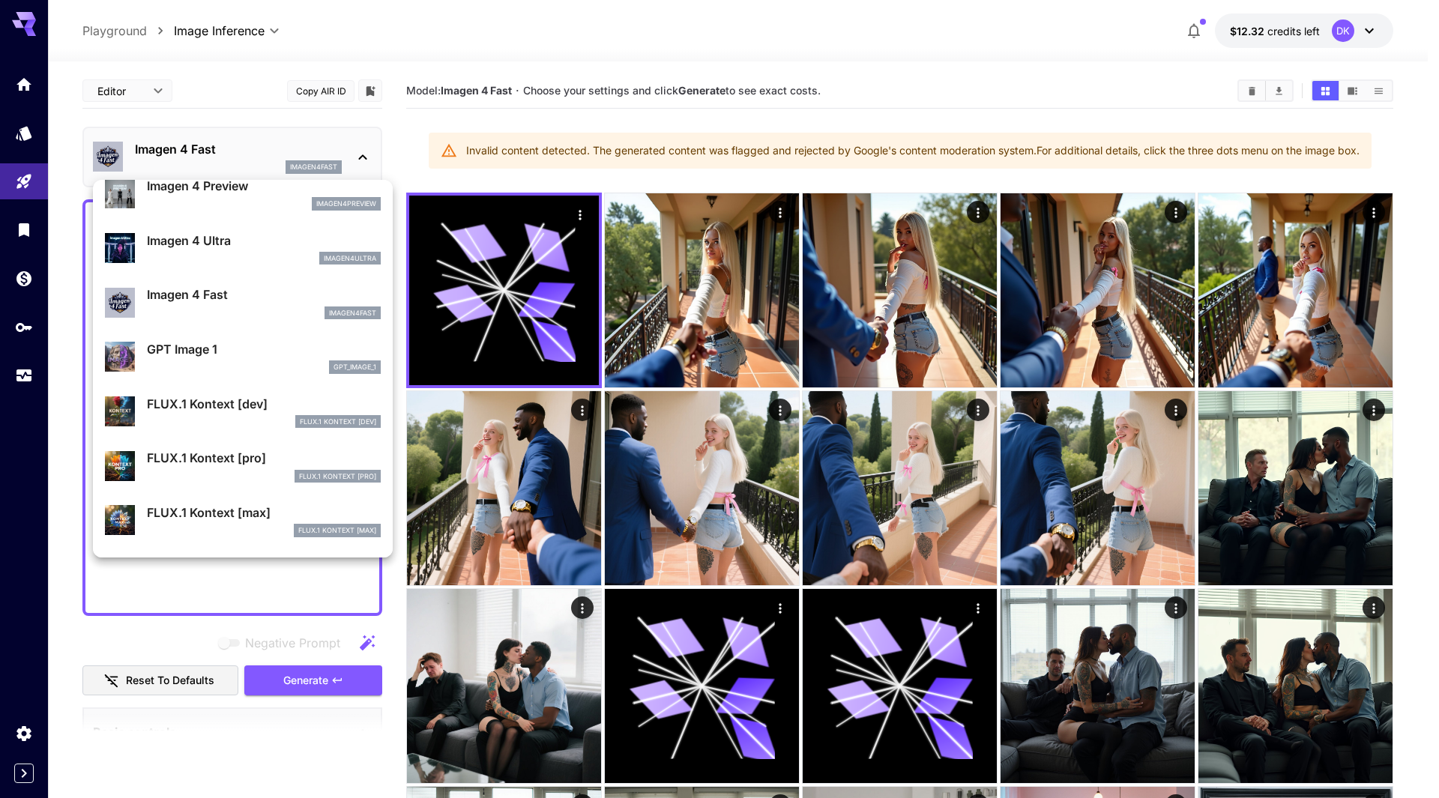
scroll to position [675, 0]
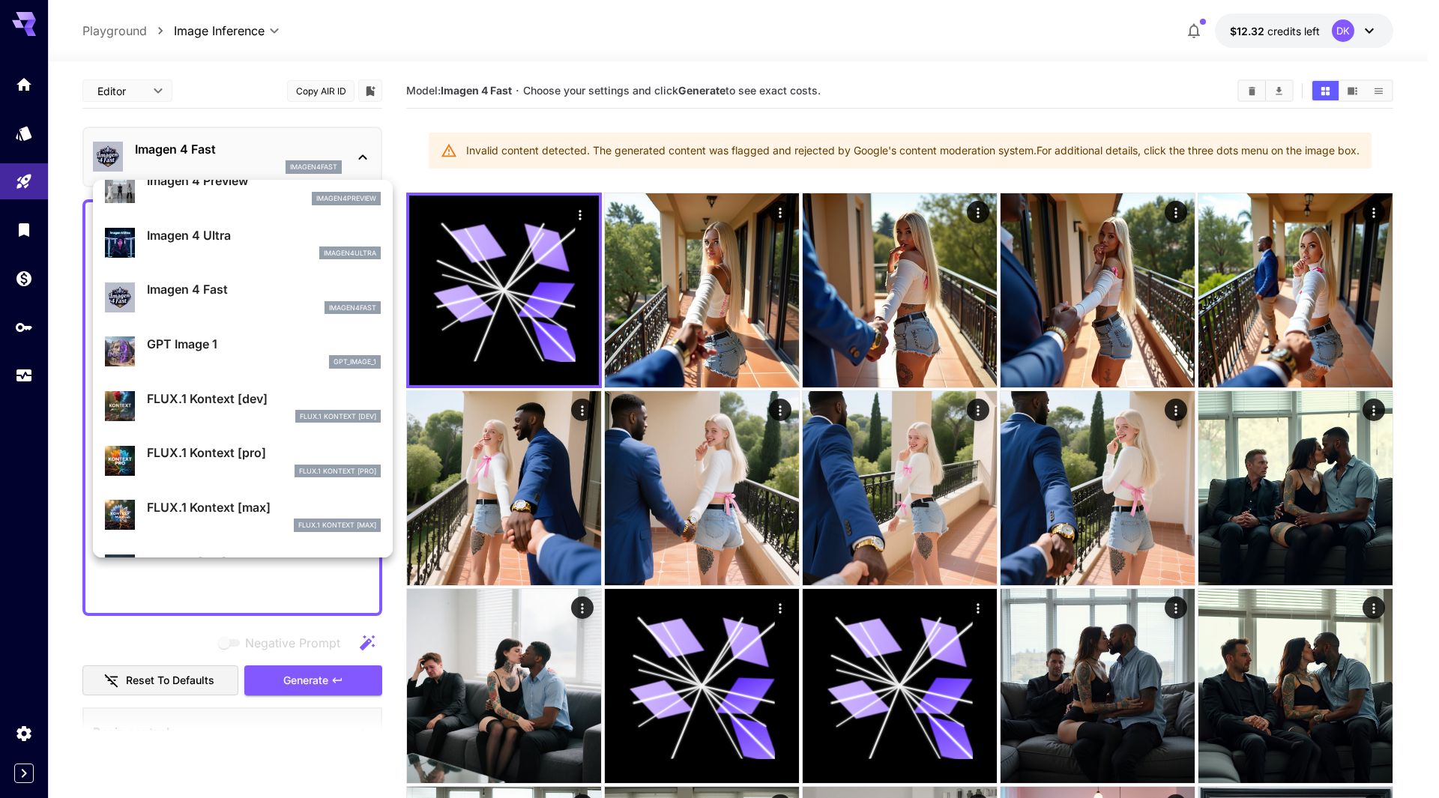
click at [192, 349] on p "GPT Image 1" at bounding box center [264, 344] width 234 height 18
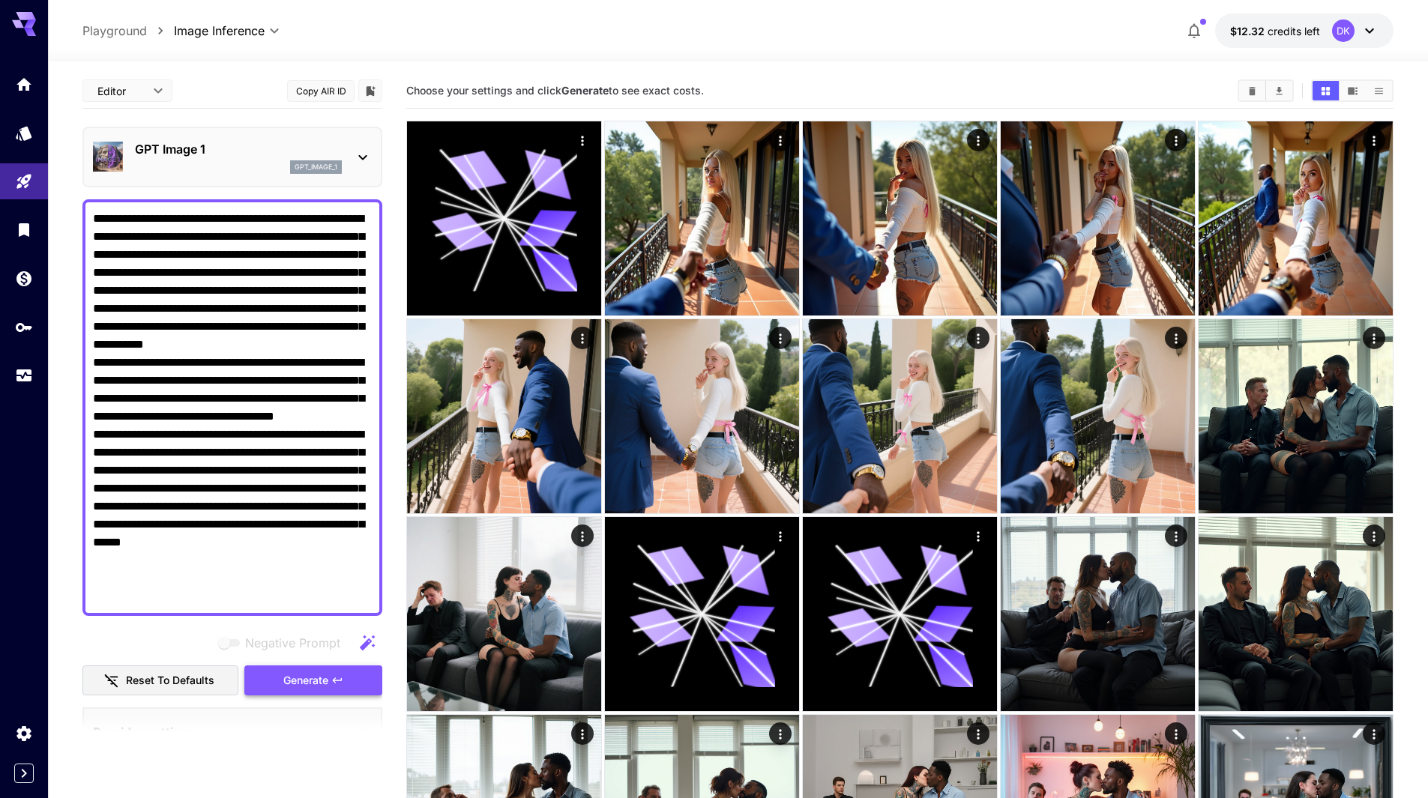
click at [317, 680] on span "Generate" at bounding box center [305, 681] width 45 height 19
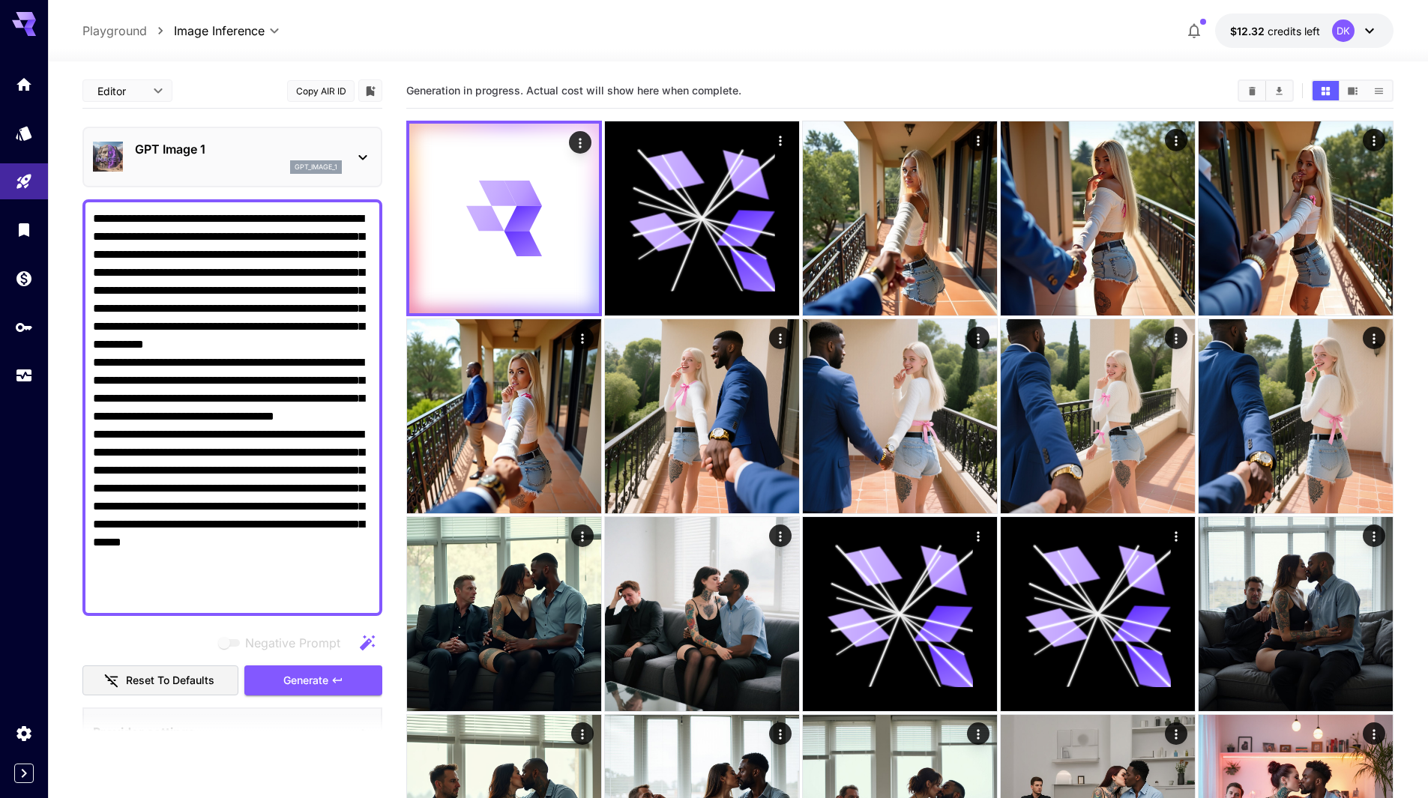
click at [198, 152] on p "GPT Image 1" at bounding box center [238, 149] width 207 height 18
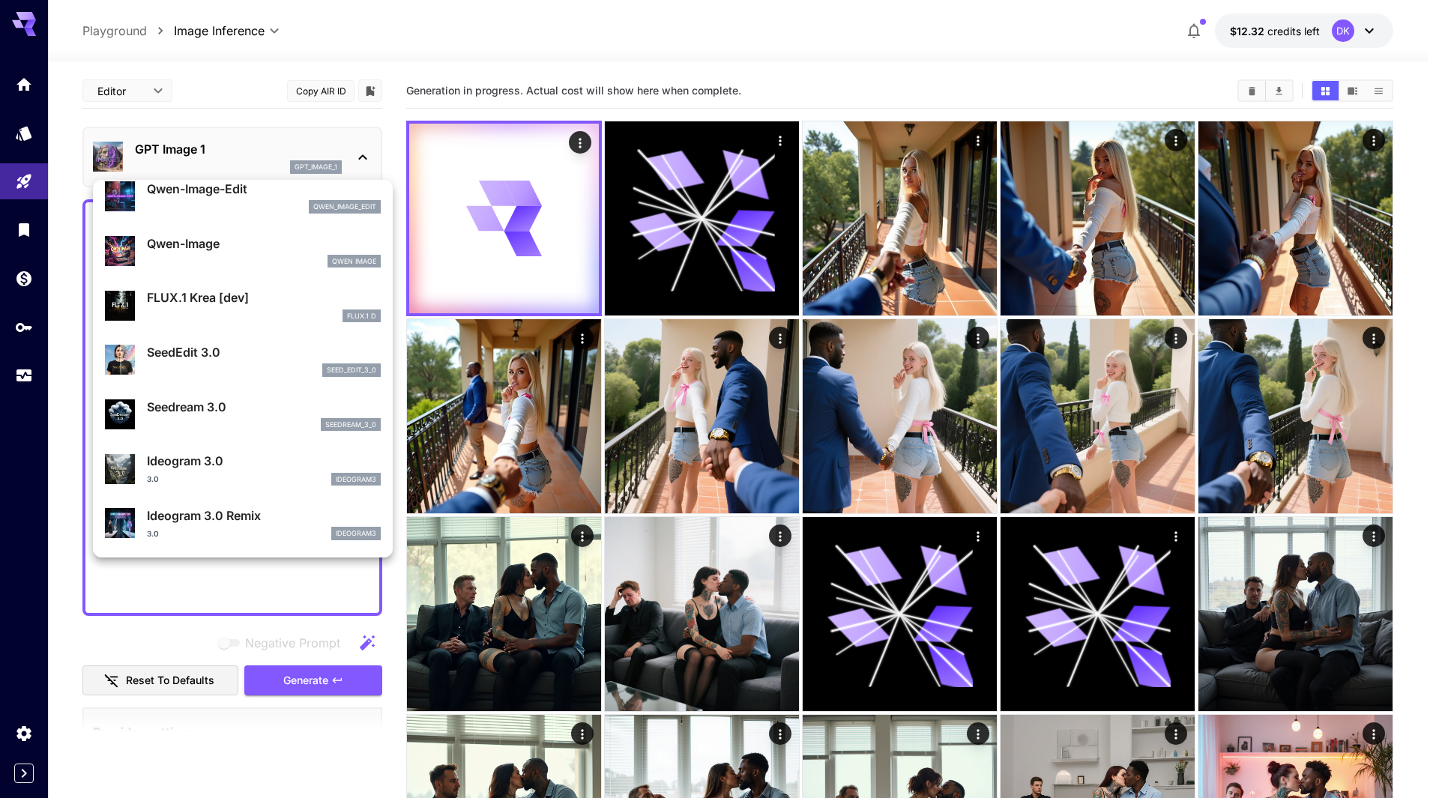
scroll to position [150, 0]
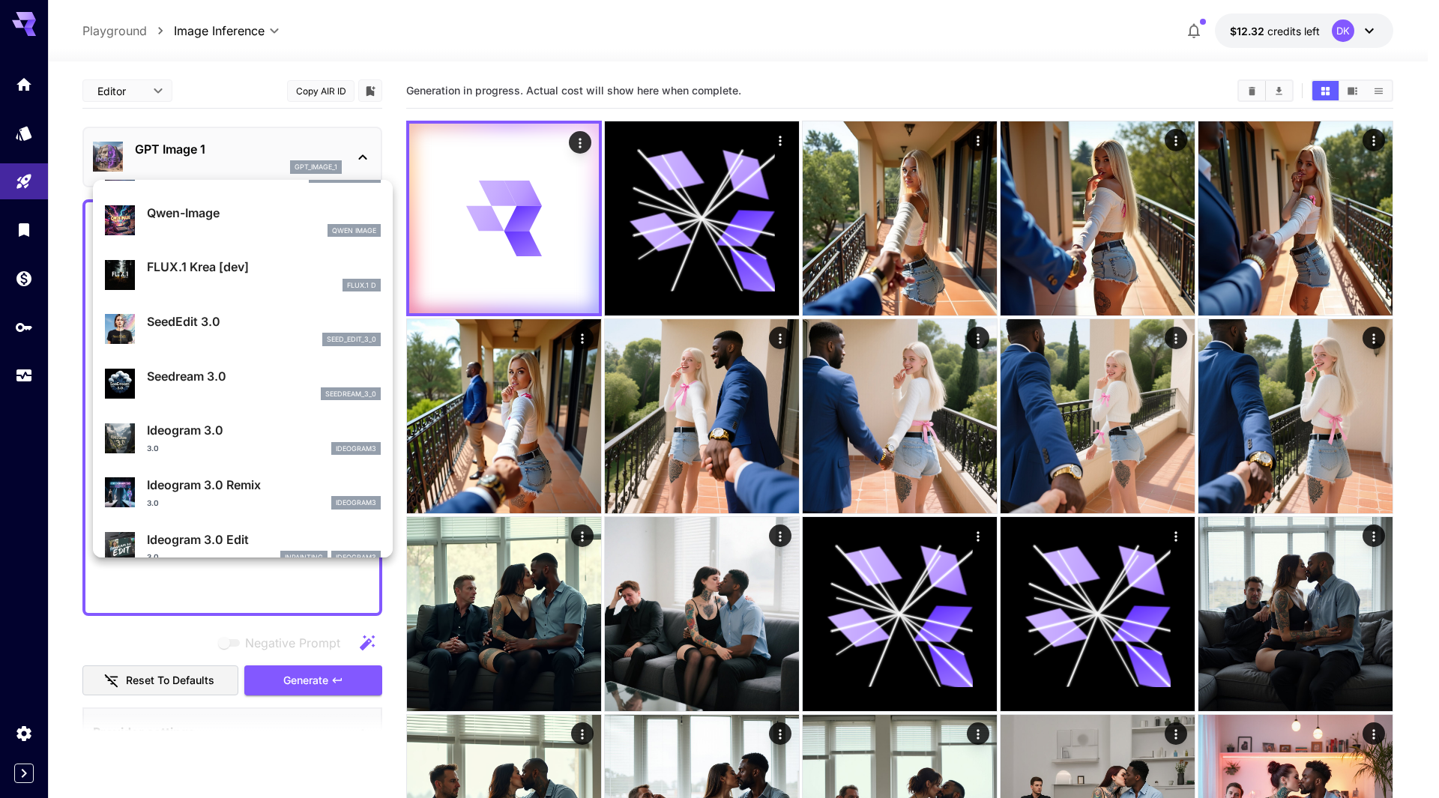
click at [208, 385] on p "Seedream 3.0" at bounding box center [264, 376] width 234 height 18
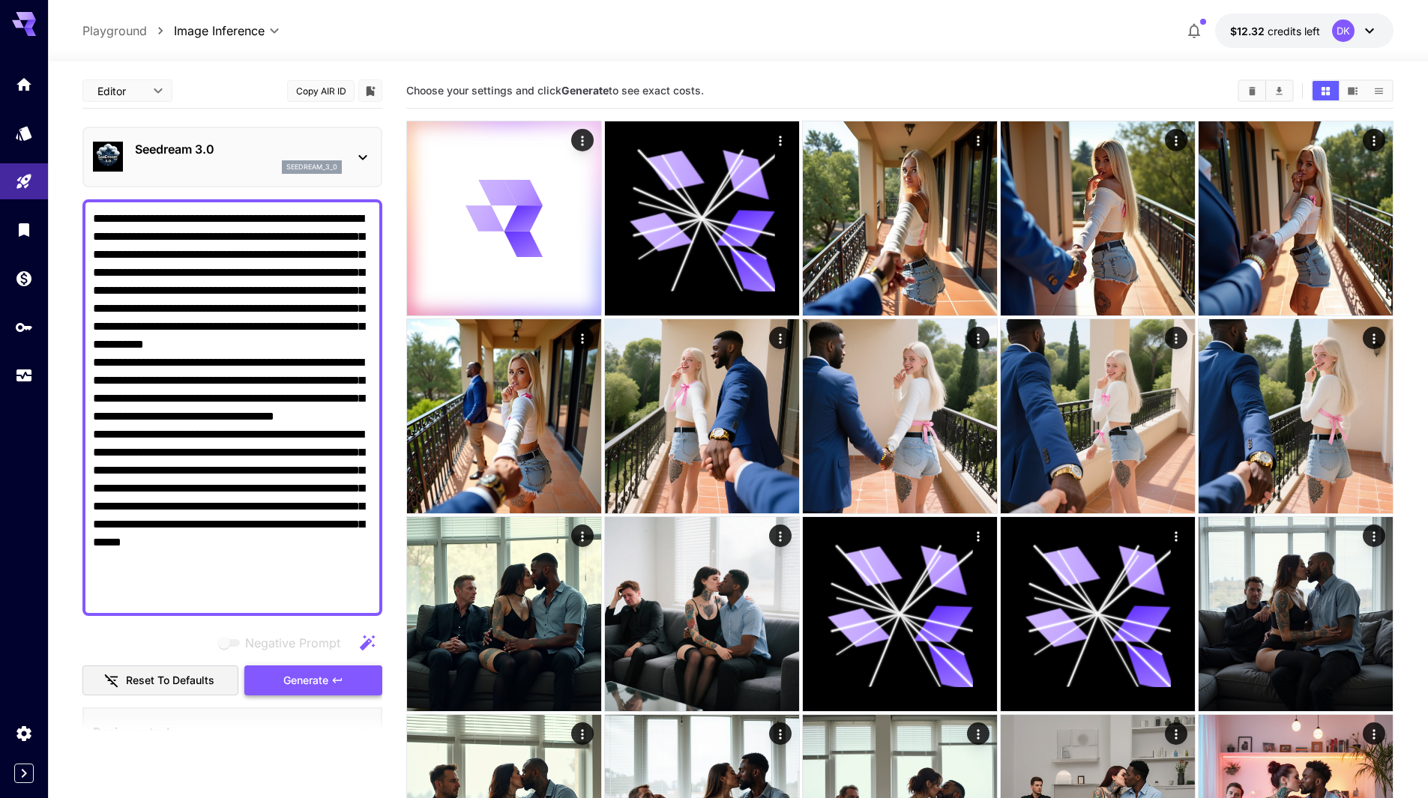
click at [304, 684] on span "Generate" at bounding box center [305, 681] width 45 height 19
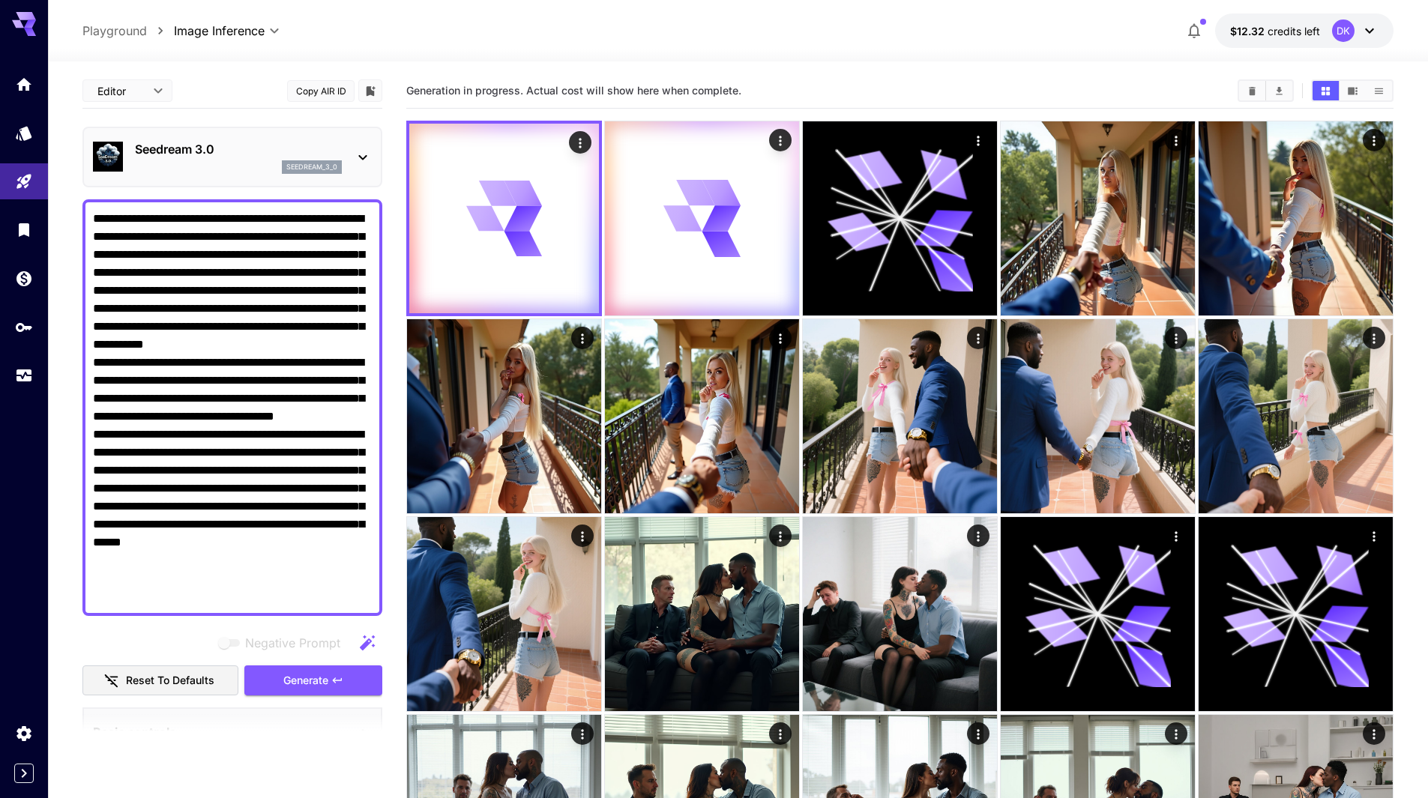
click at [184, 153] on p "Seedream 3.0" at bounding box center [238, 149] width 207 height 18
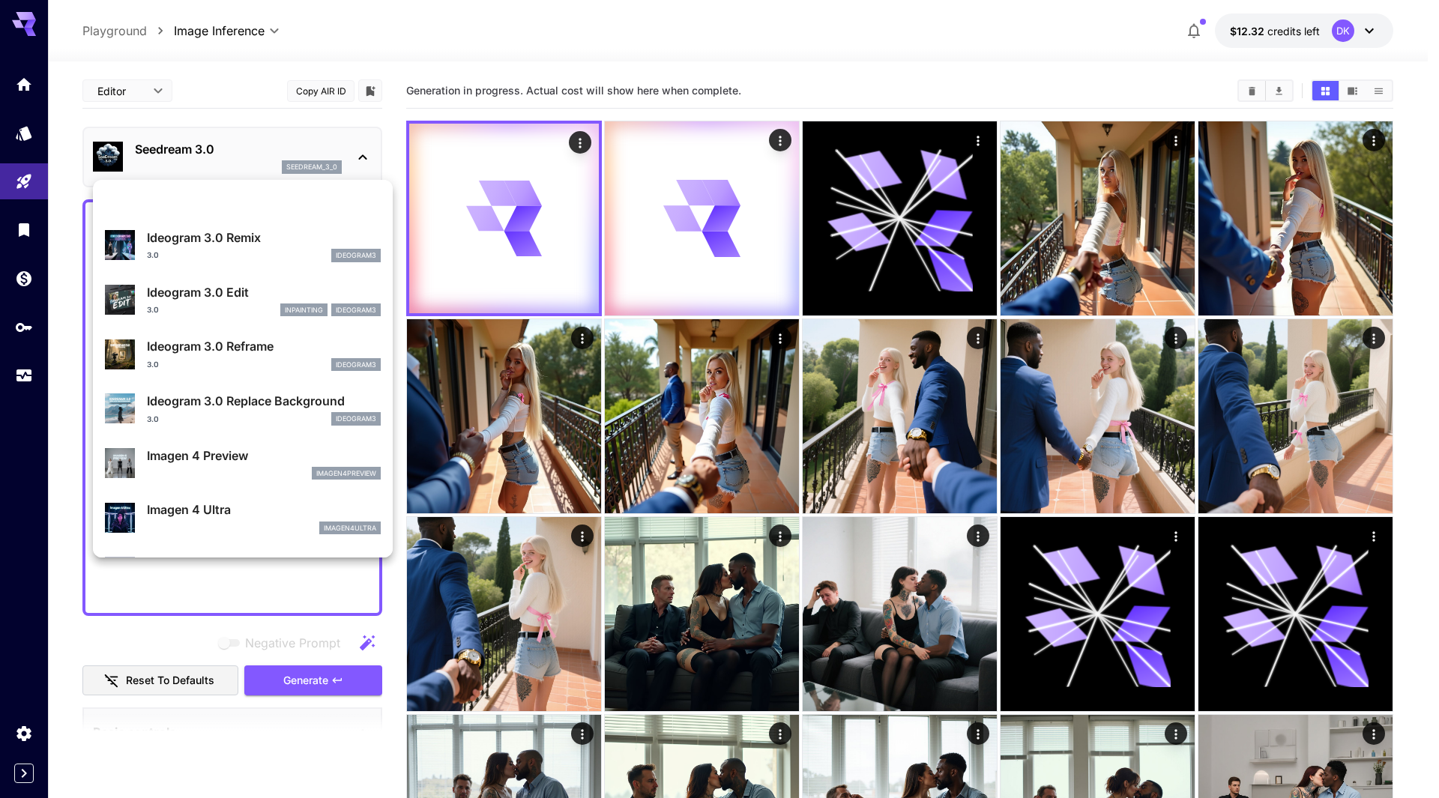
scroll to position [450, 0]
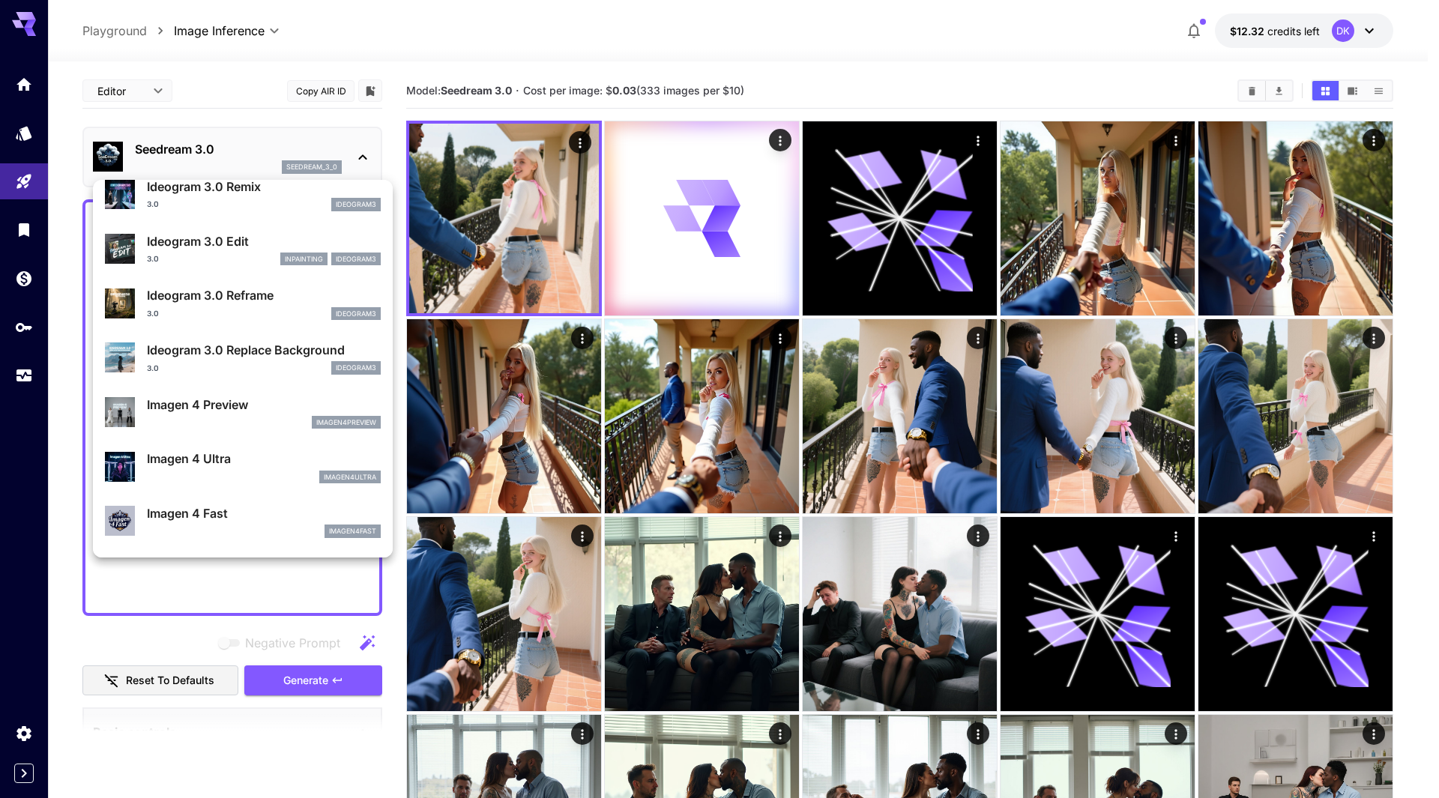
click at [525, 253] on div at bounding box center [719, 399] width 1439 height 798
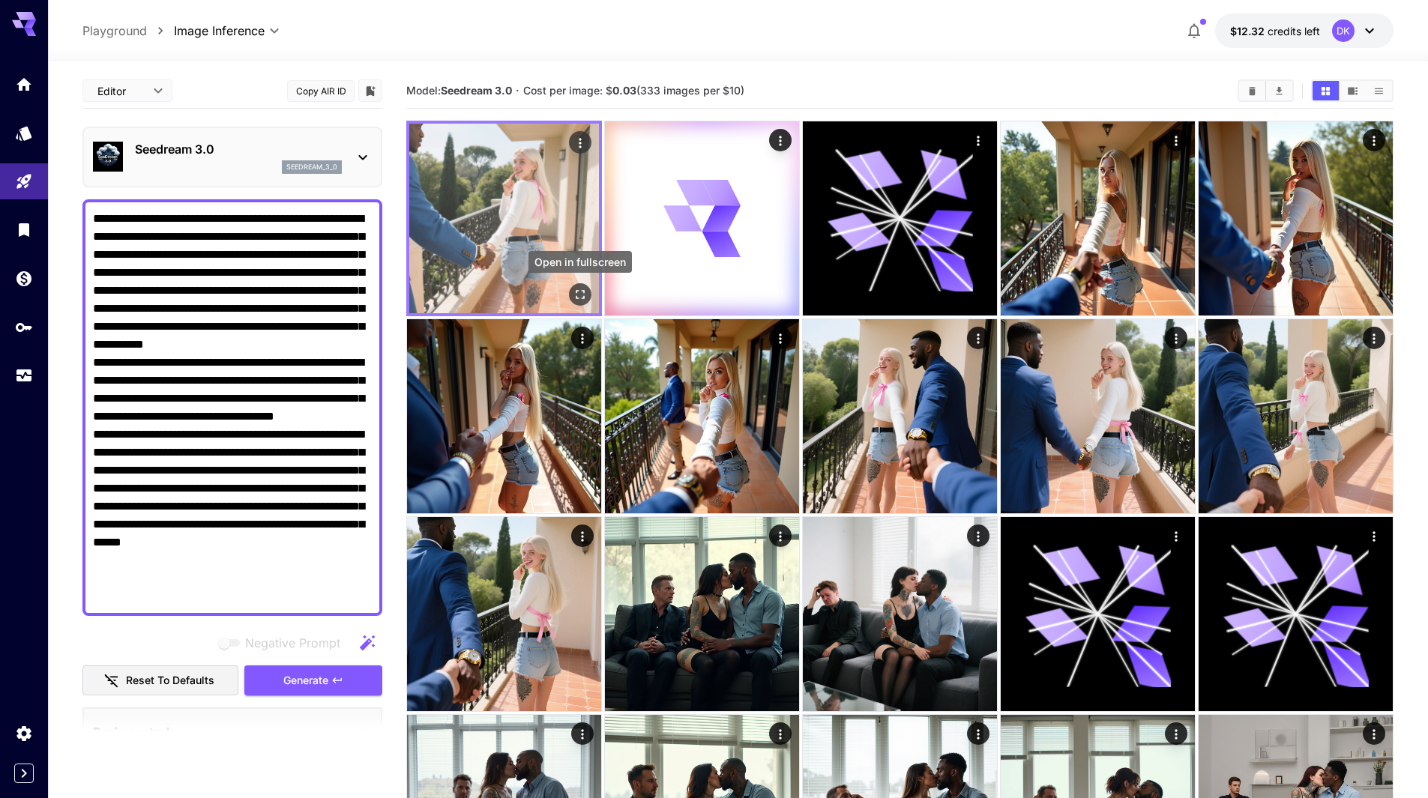
click at [576, 296] on icon "Open in fullscreen" at bounding box center [580, 294] width 9 height 9
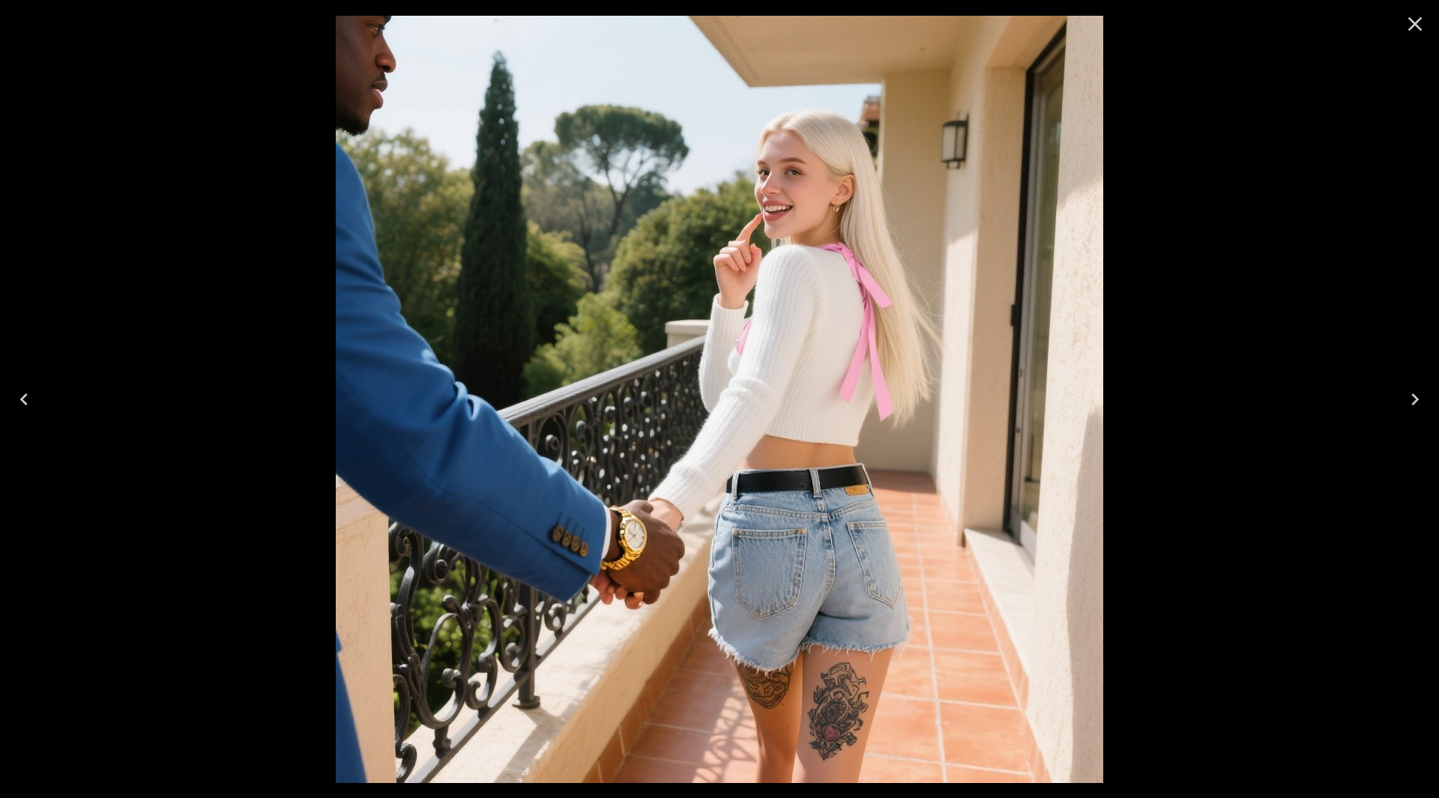
click at [1414, 28] on icon "Close" at bounding box center [1415, 24] width 24 height 24
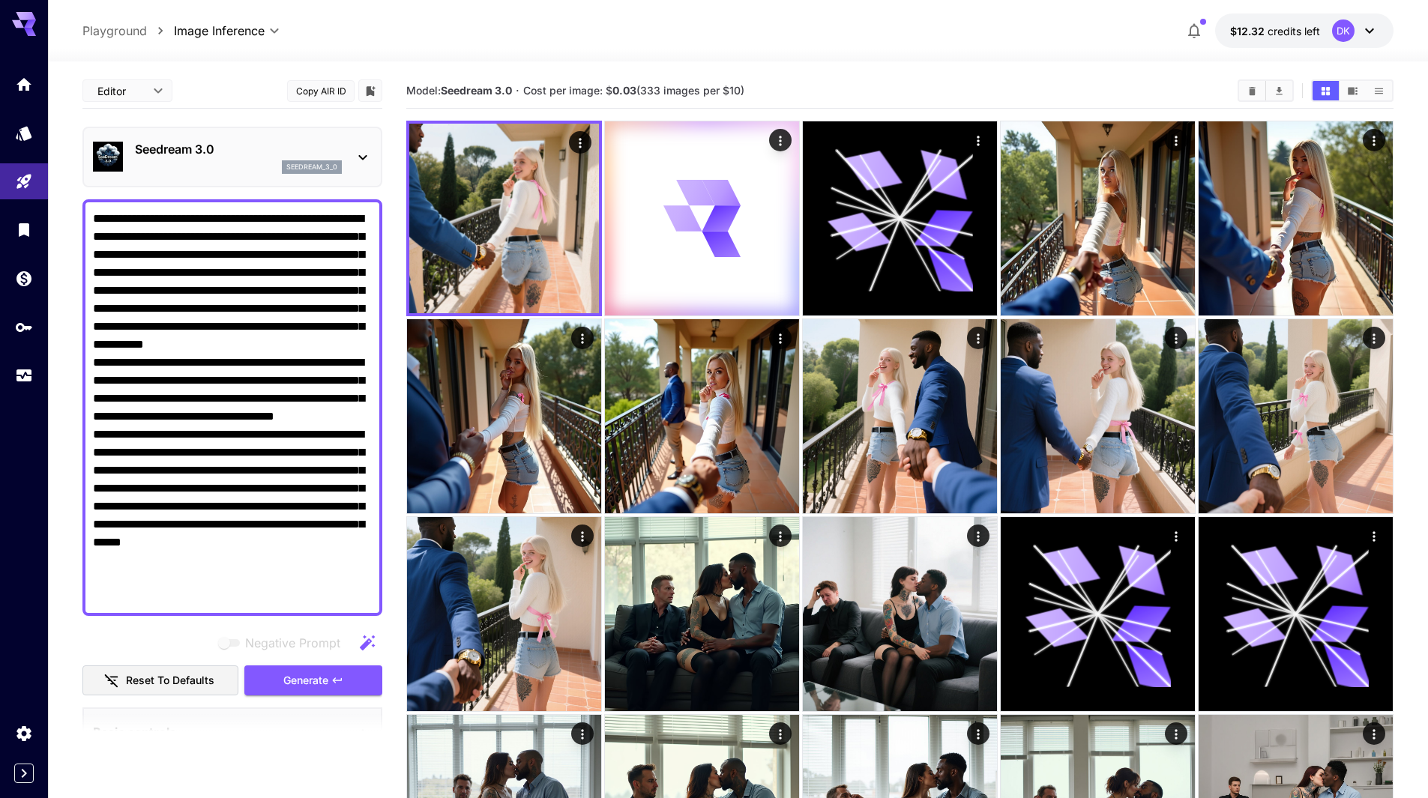
click at [188, 169] on div "seedream_3_0" at bounding box center [238, 166] width 207 height 13
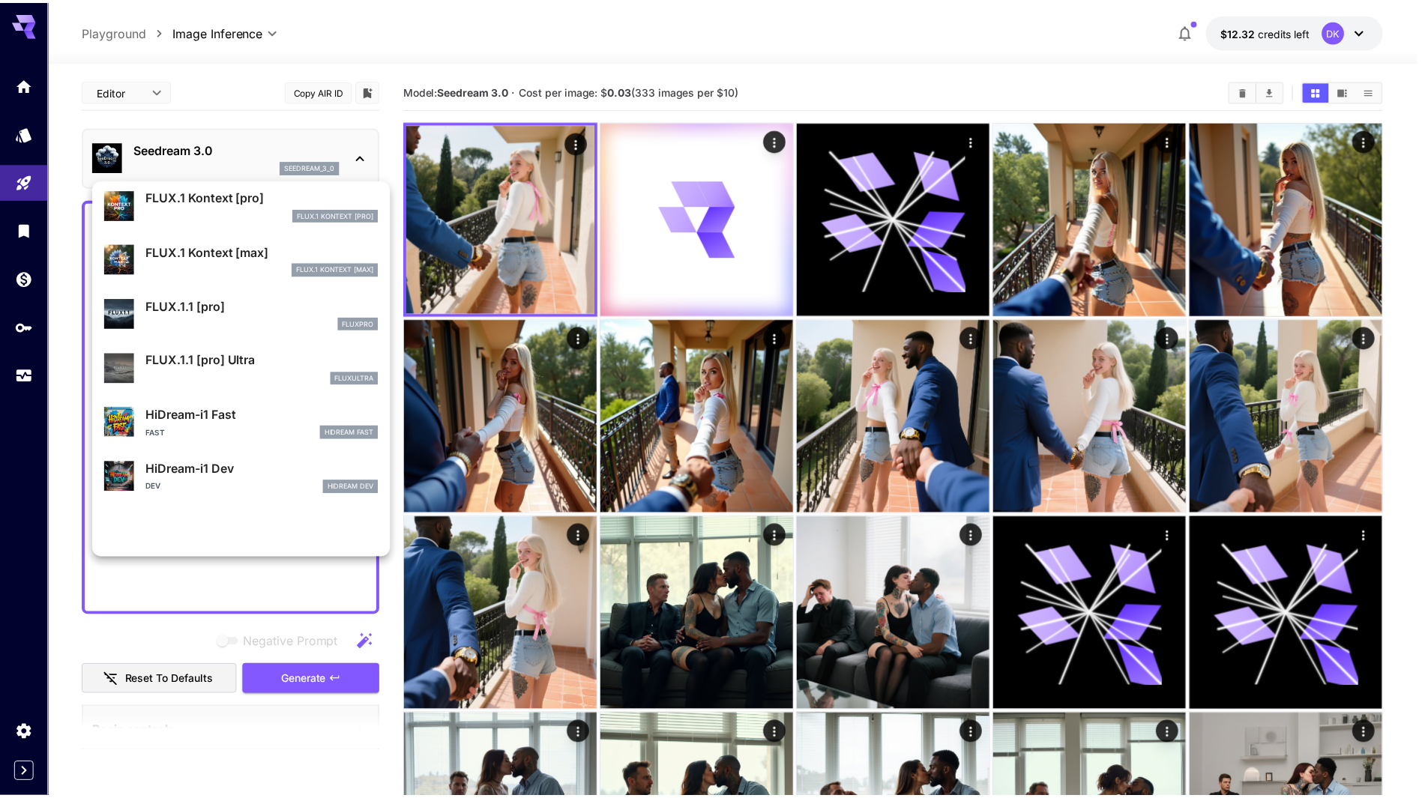
scroll to position [974, 0]
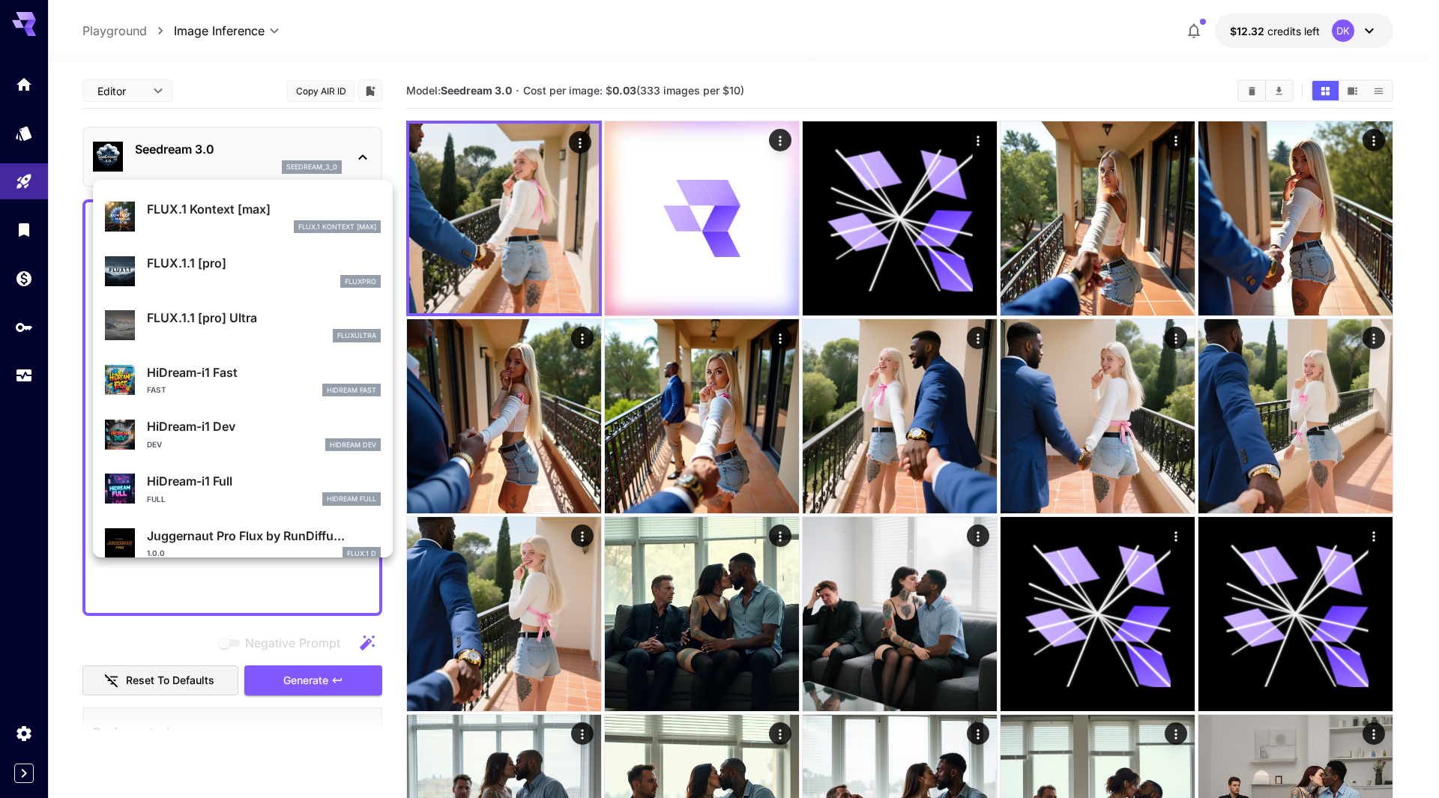
click at [229, 267] on p "FLUX.1.1 [pro]" at bounding box center [264, 263] width 234 height 18
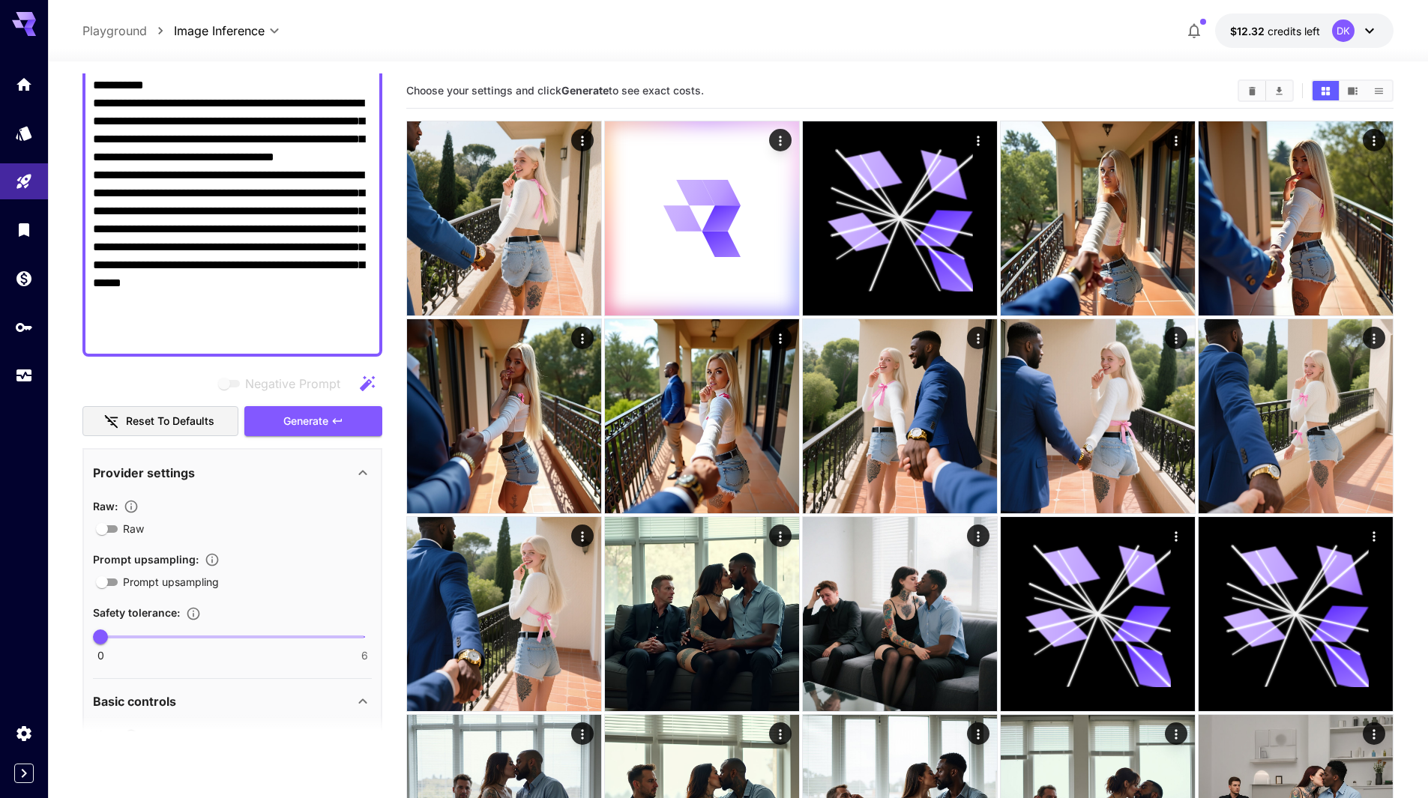
scroll to position [300, 0]
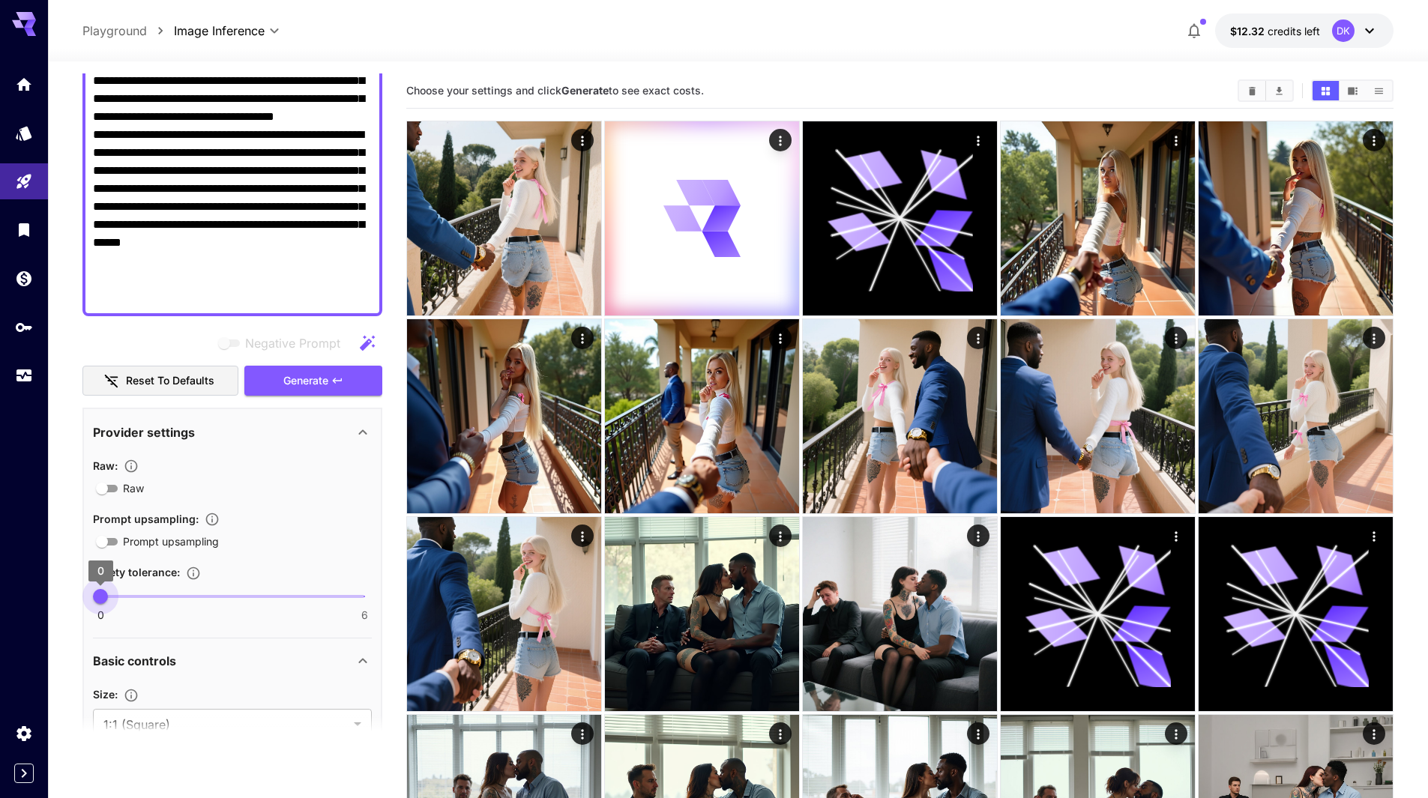
click at [108, 591] on span "0" at bounding box center [100, 596] width 15 height 15
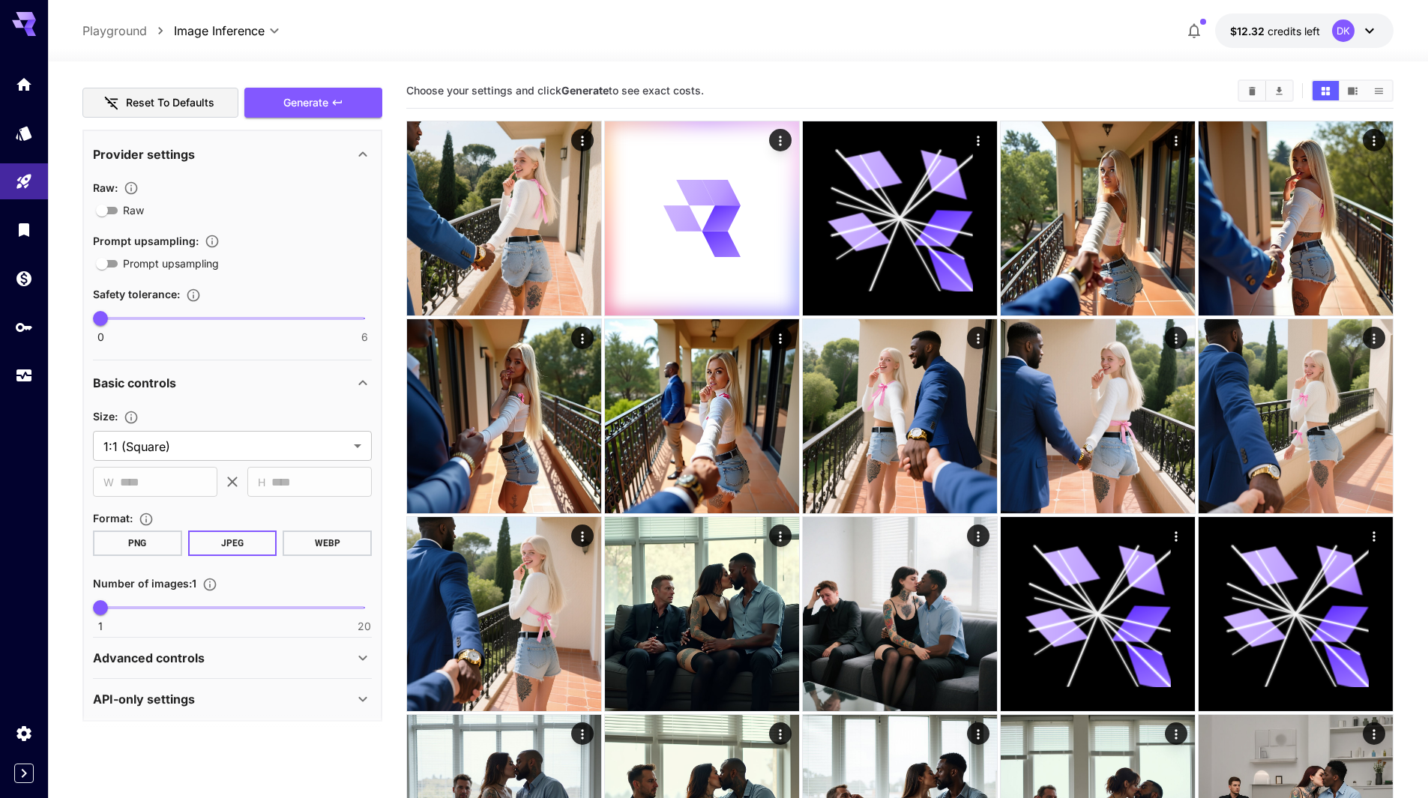
scroll to position [585, 0]
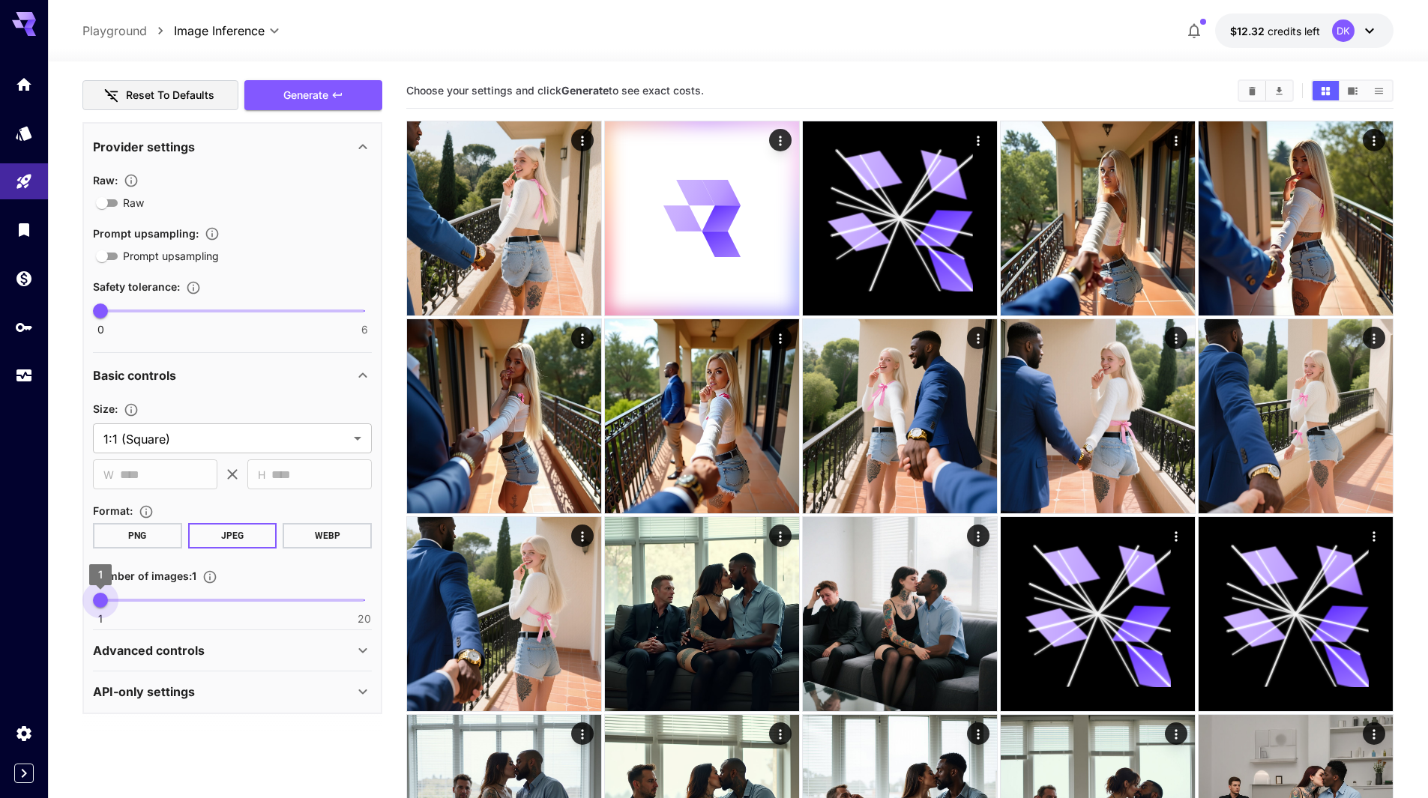
type input "*"
drag, startPoint x: 105, startPoint y: 597, endPoint x: 138, endPoint y: 605, distance: 34.0
click at [138, 605] on span "4" at bounding box center [142, 600] width 15 height 15
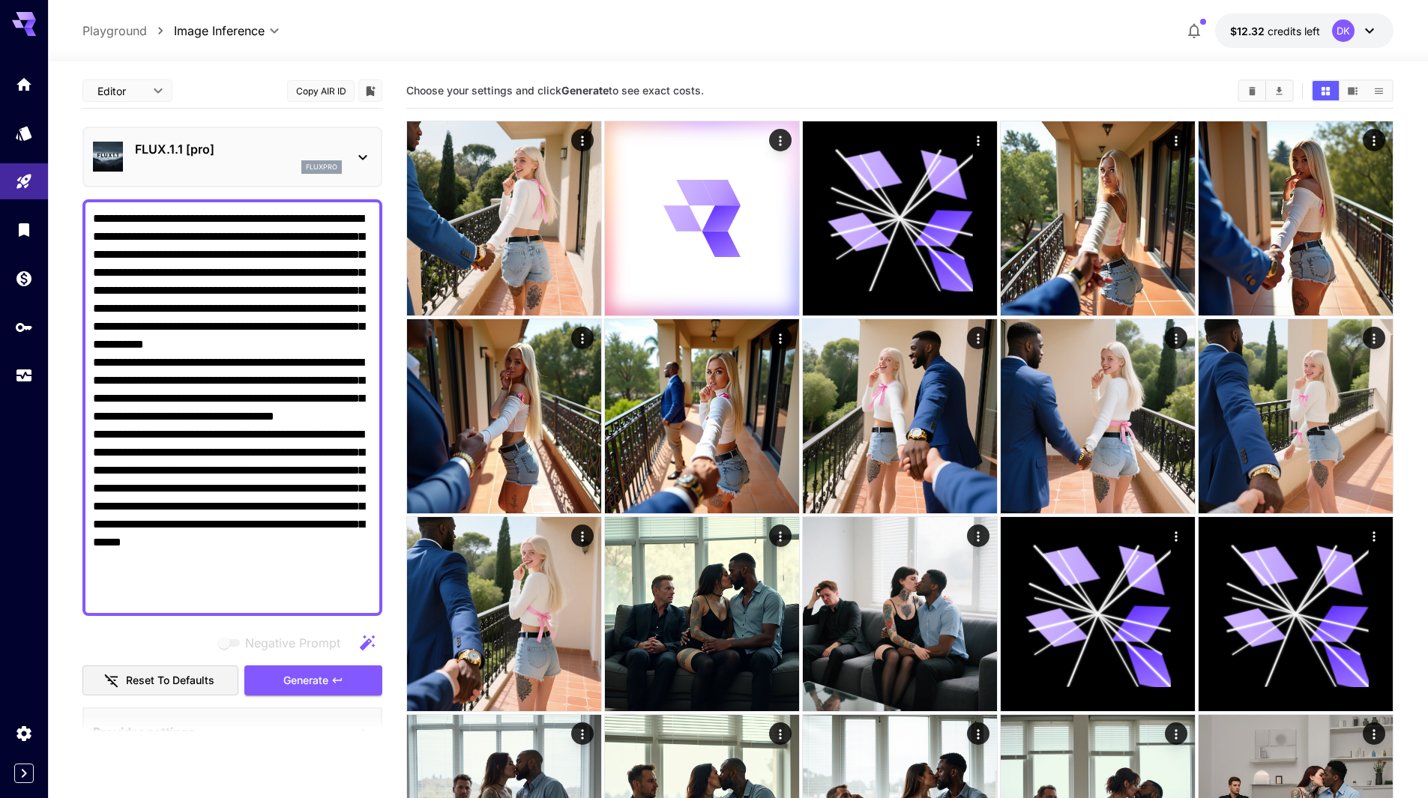
scroll to position [585, 0]
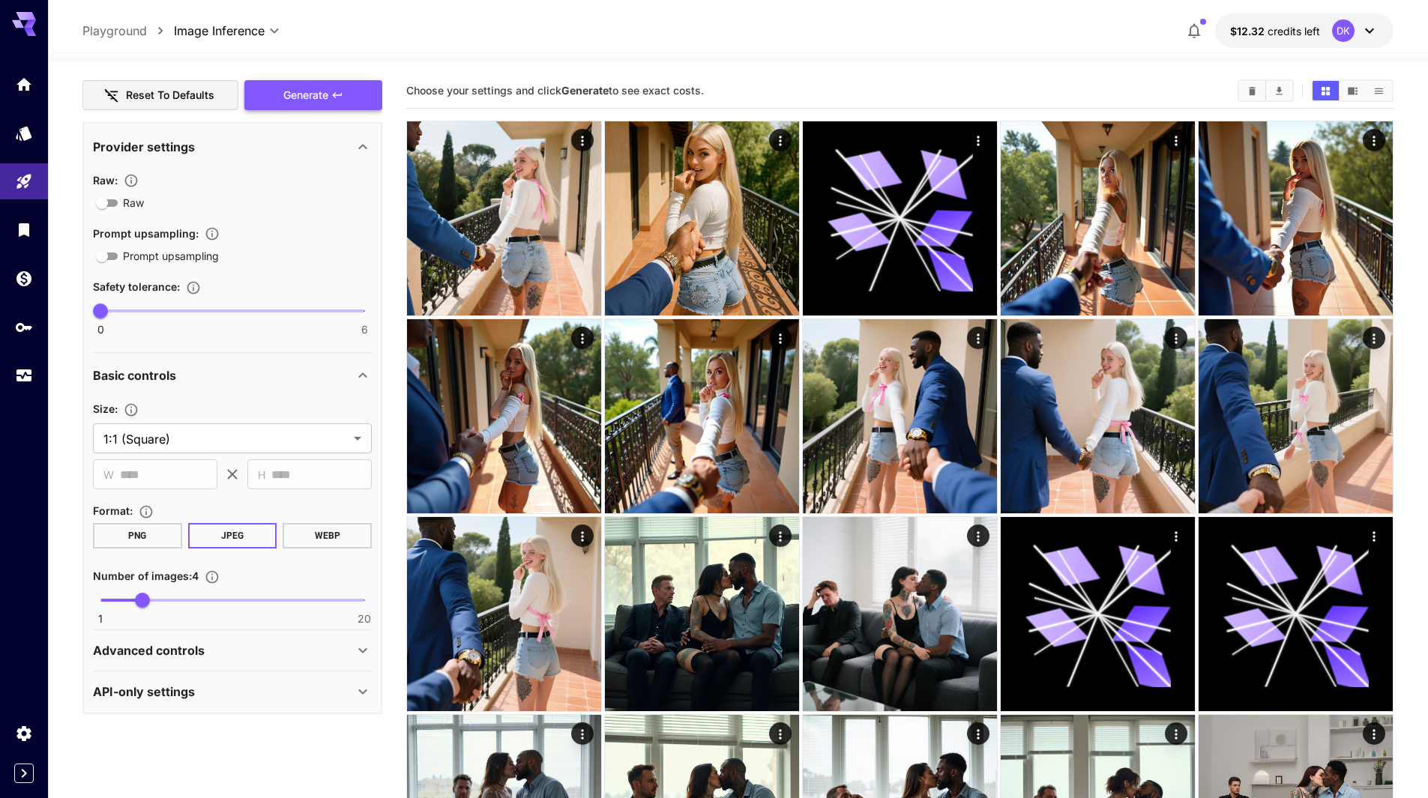
click at [310, 92] on span "Generate" at bounding box center [305, 95] width 45 height 19
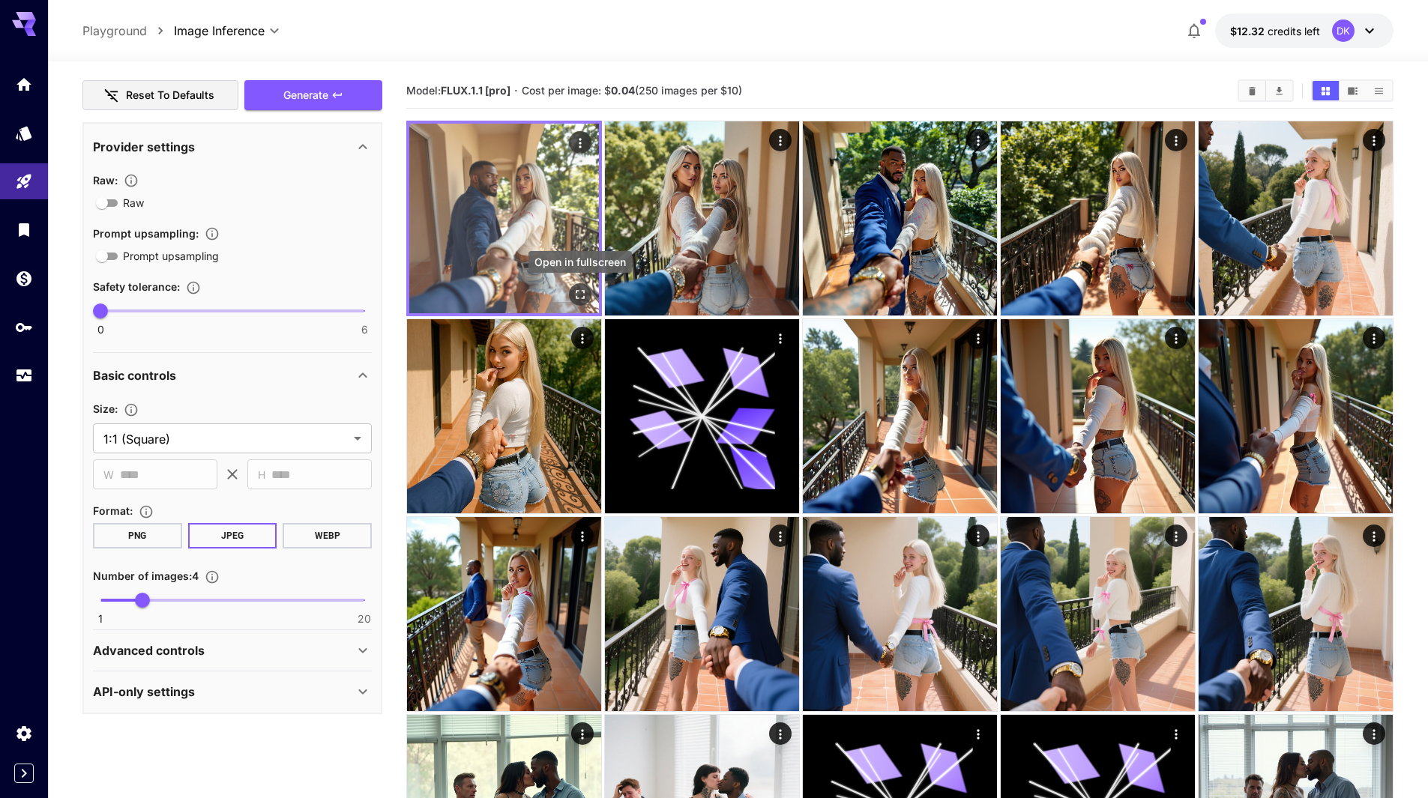
click at [580, 295] on icon "Open in fullscreen" at bounding box center [580, 294] width 15 height 15
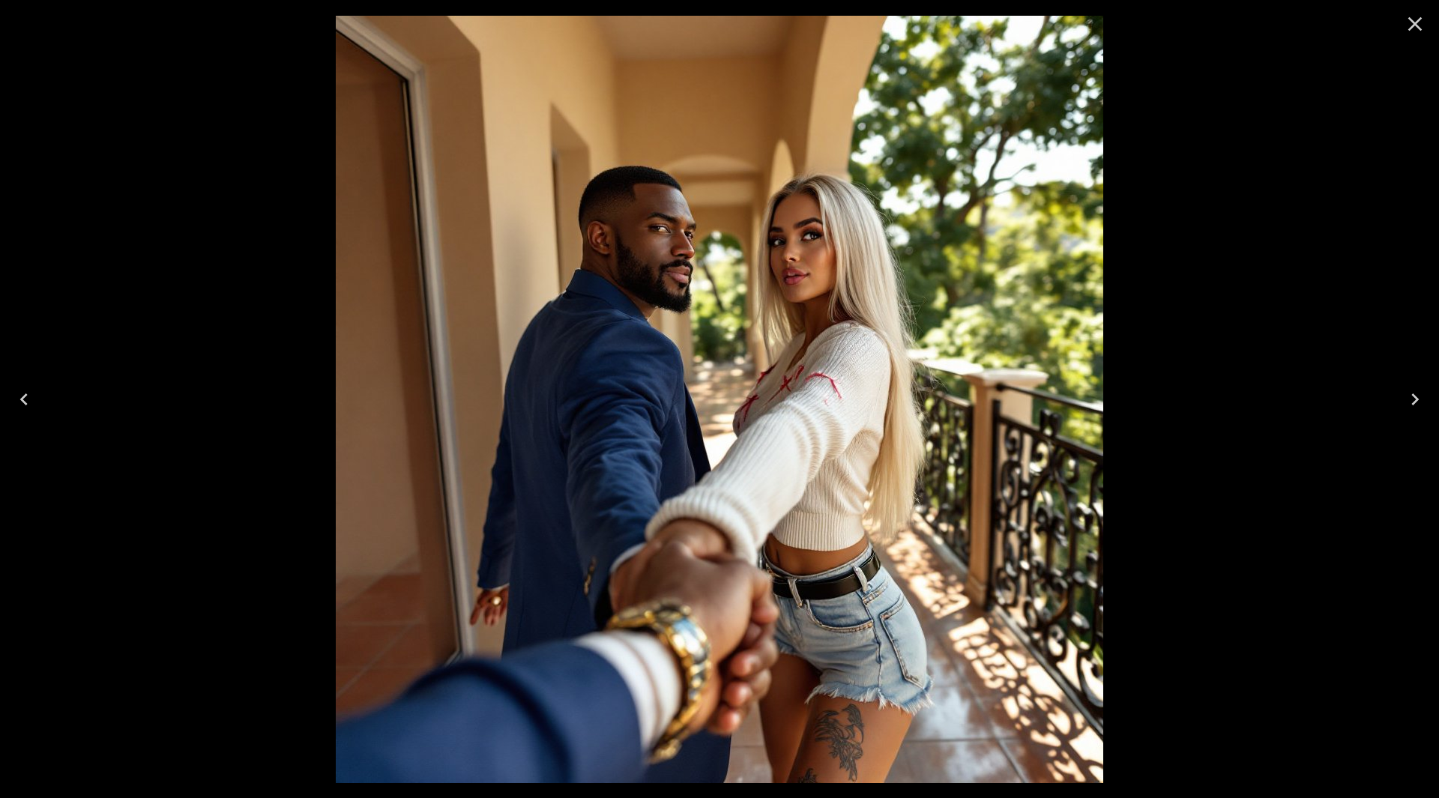
click at [1401, 397] on button "Next" at bounding box center [1415, 400] width 48 height 60
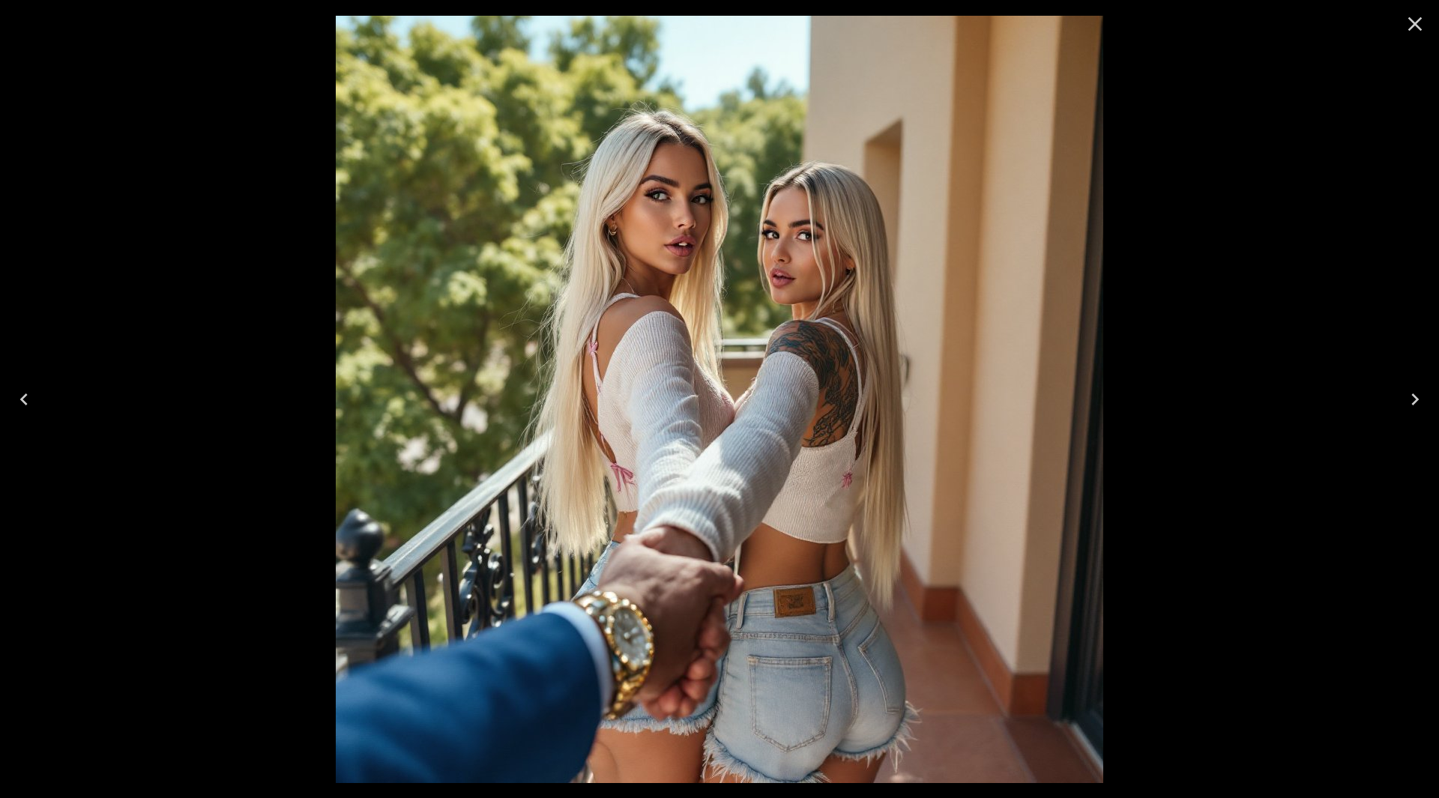
click at [1403, 396] on button "Next" at bounding box center [1415, 400] width 48 height 60
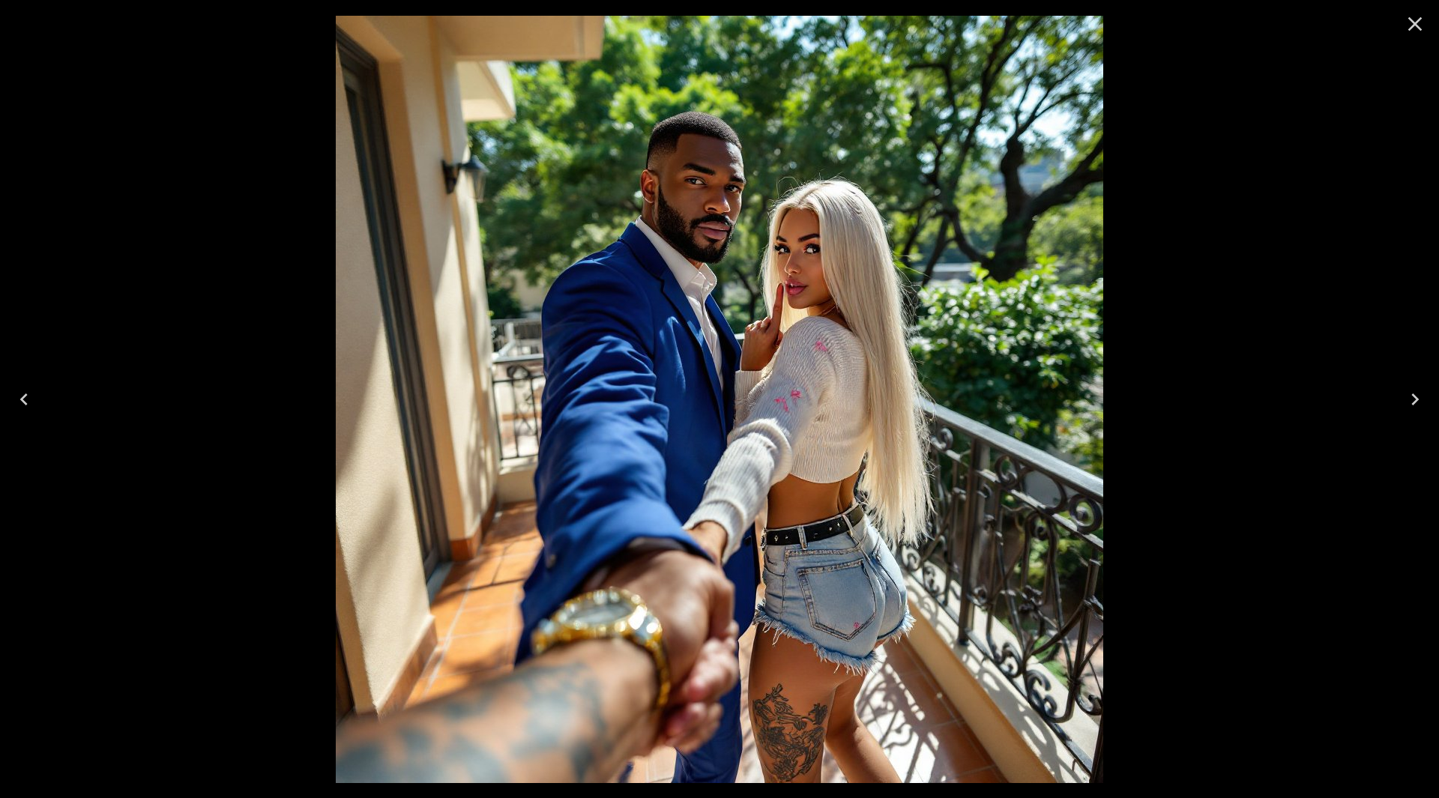
click at [1403, 396] on button "Next" at bounding box center [1415, 400] width 48 height 60
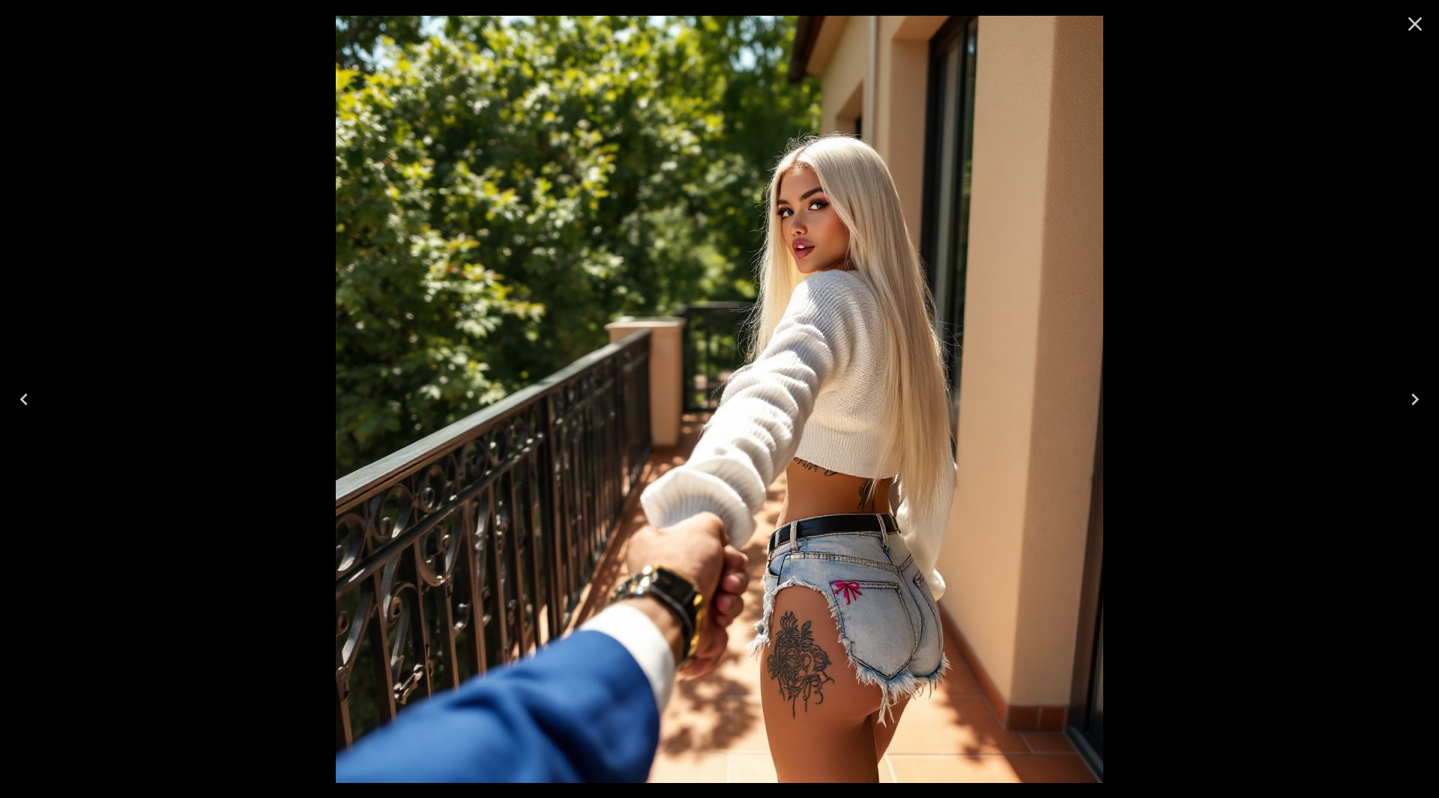
click at [1403, 396] on button "Next" at bounding box center [1415, 400] width 48 height 60
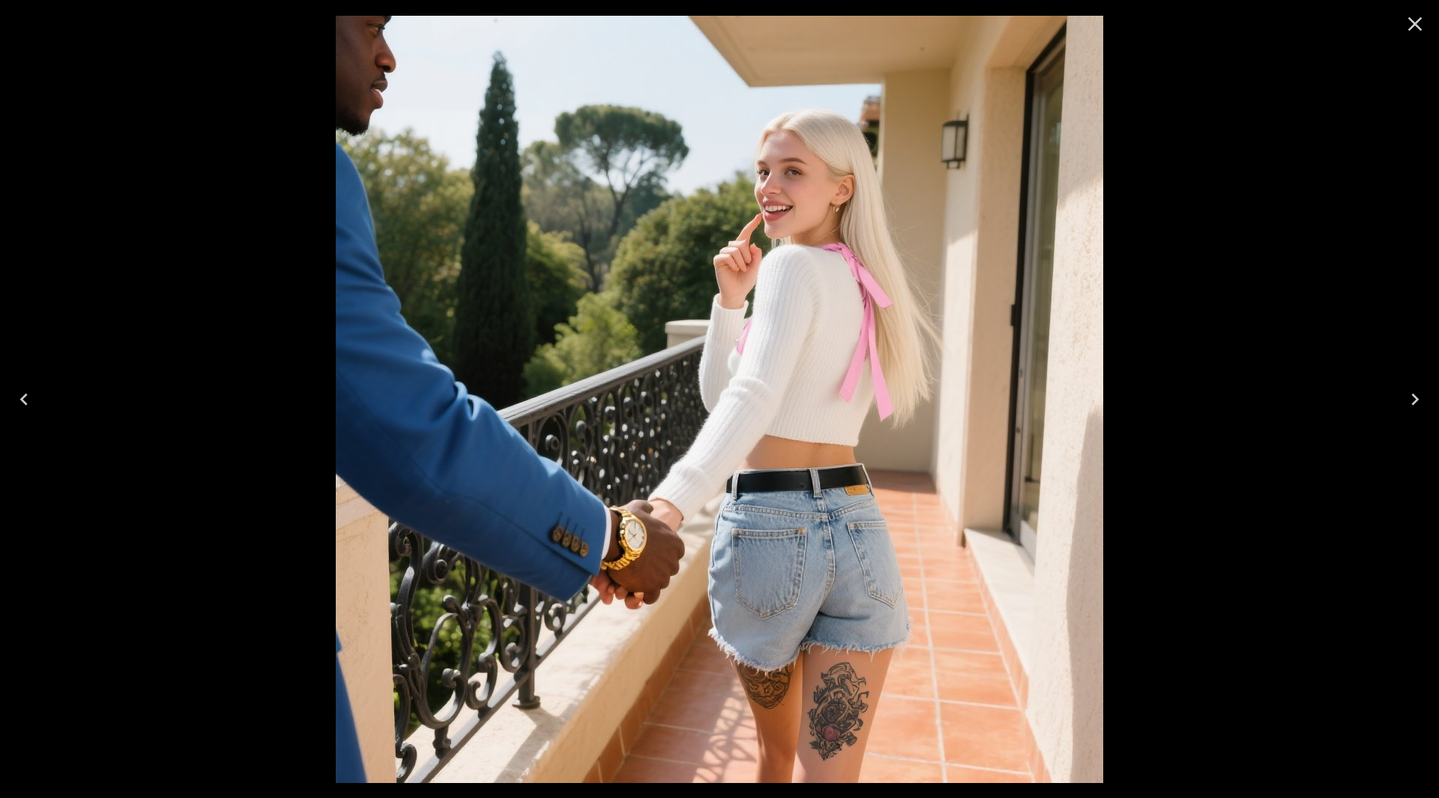
click at [1407, 23] on icon "Close" at bounding box center [1415, 24] width 24 height 24
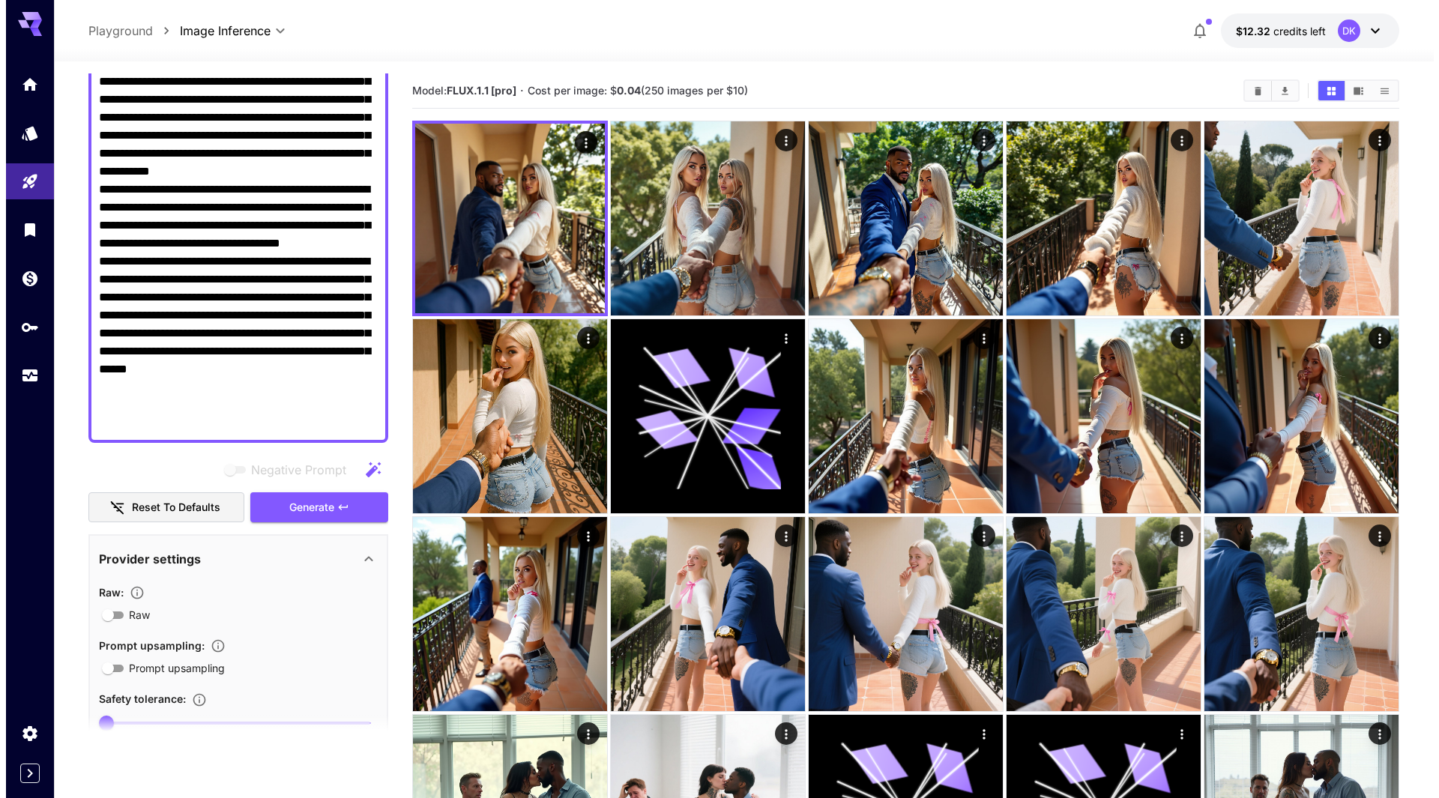
scroll to position [0, 0]
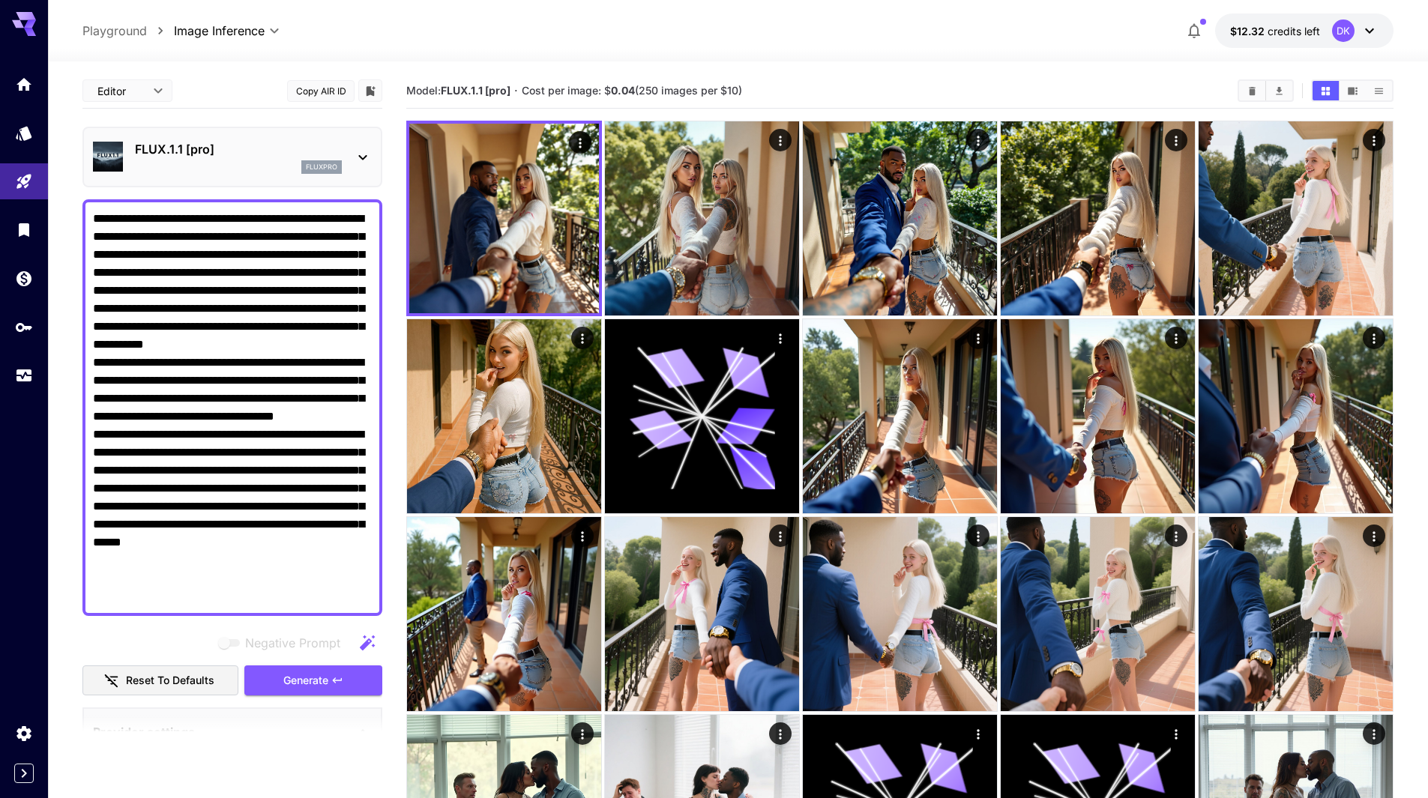
click at [213, 150] on p "FLUX.1.1 [pro]" at bounding box center [238, 149] width 207 height 18
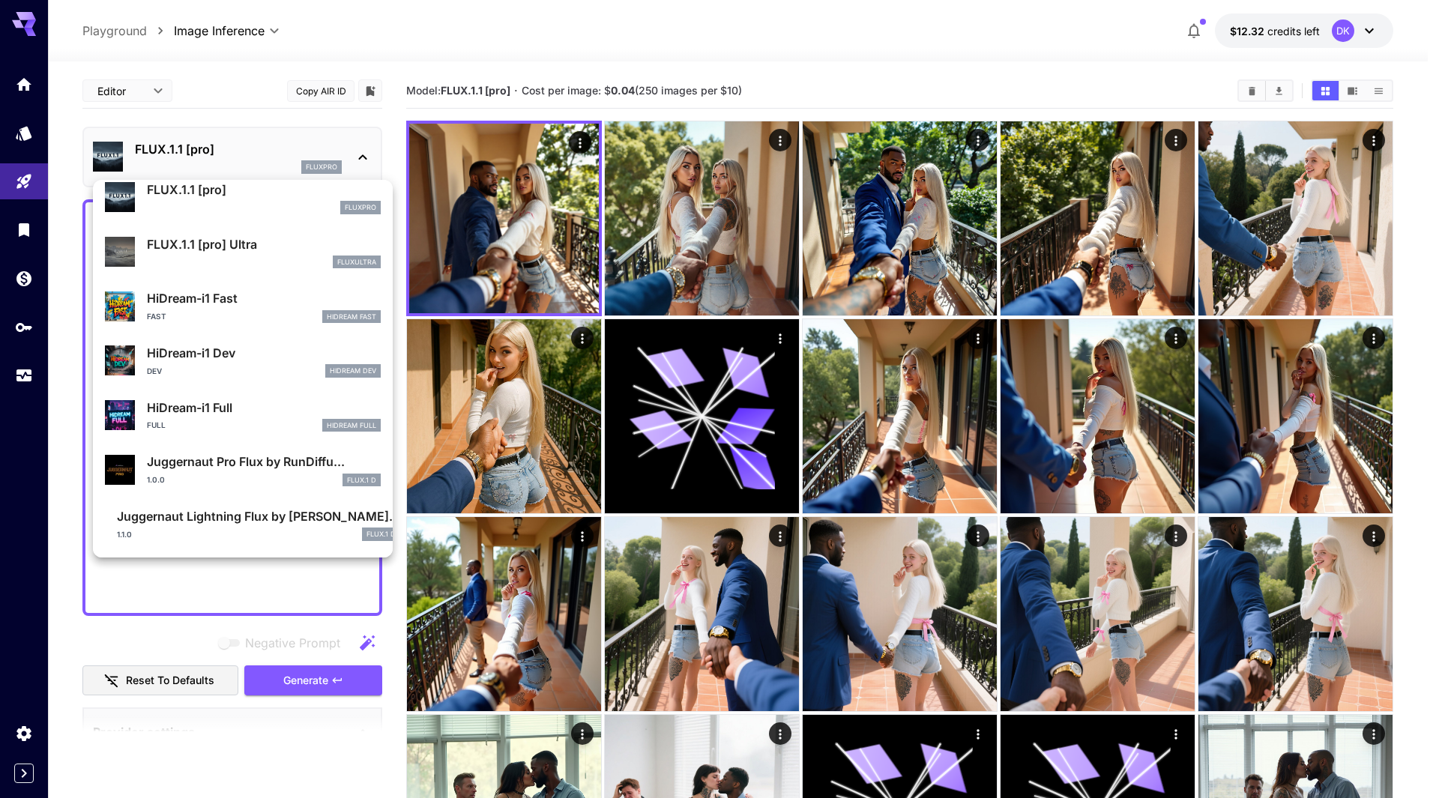
scroll to position [1049, 0]
drag, startPoint x: 231, startPoint y: 412, endPoint x: 257, endPoint y: 460, distance: 54.0
click at [231, 412] on p "HiDream-i1 Full" at bounding box center [264, 408] width 234 height 18
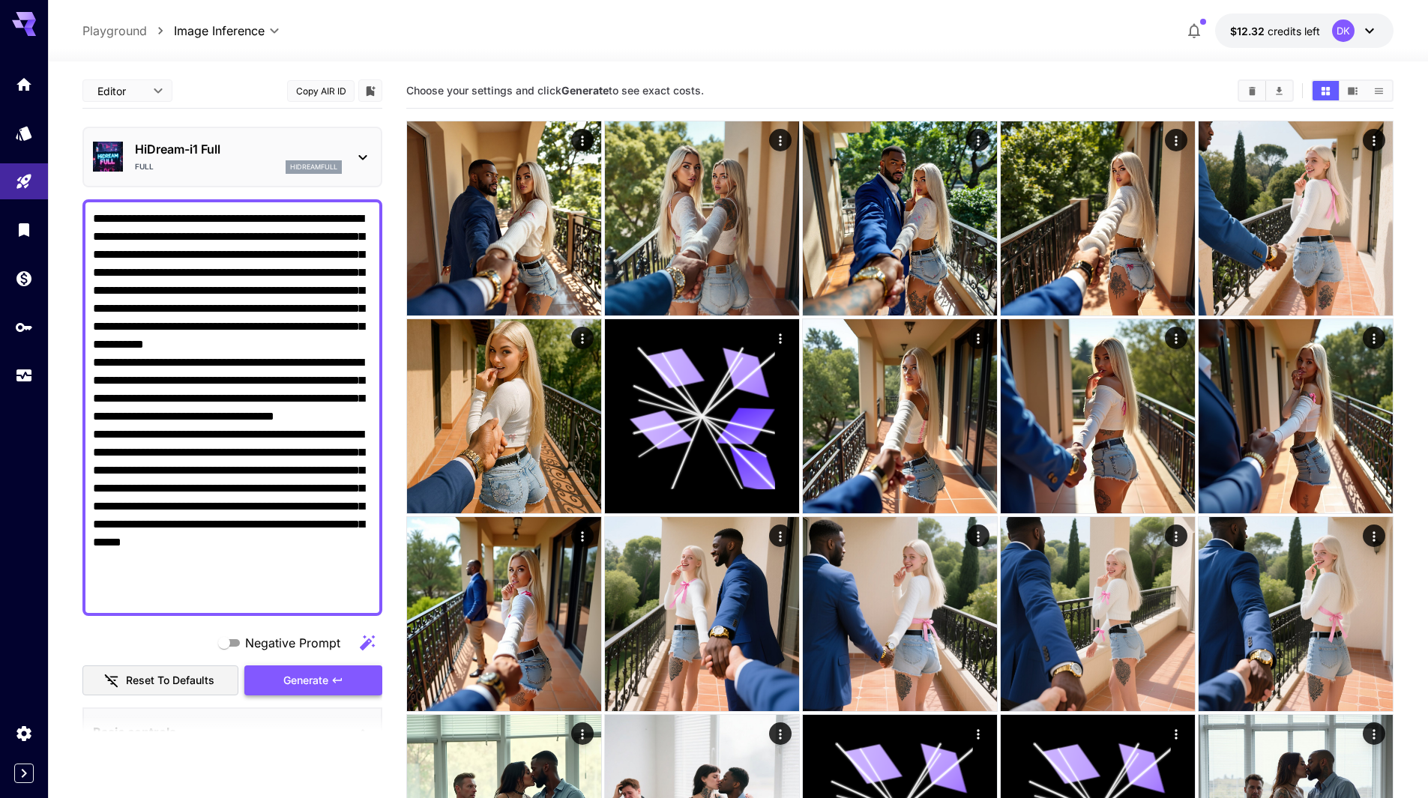
click at [326, 682] on span "Generate" at bounding box center [305, 681] width 45 height 19
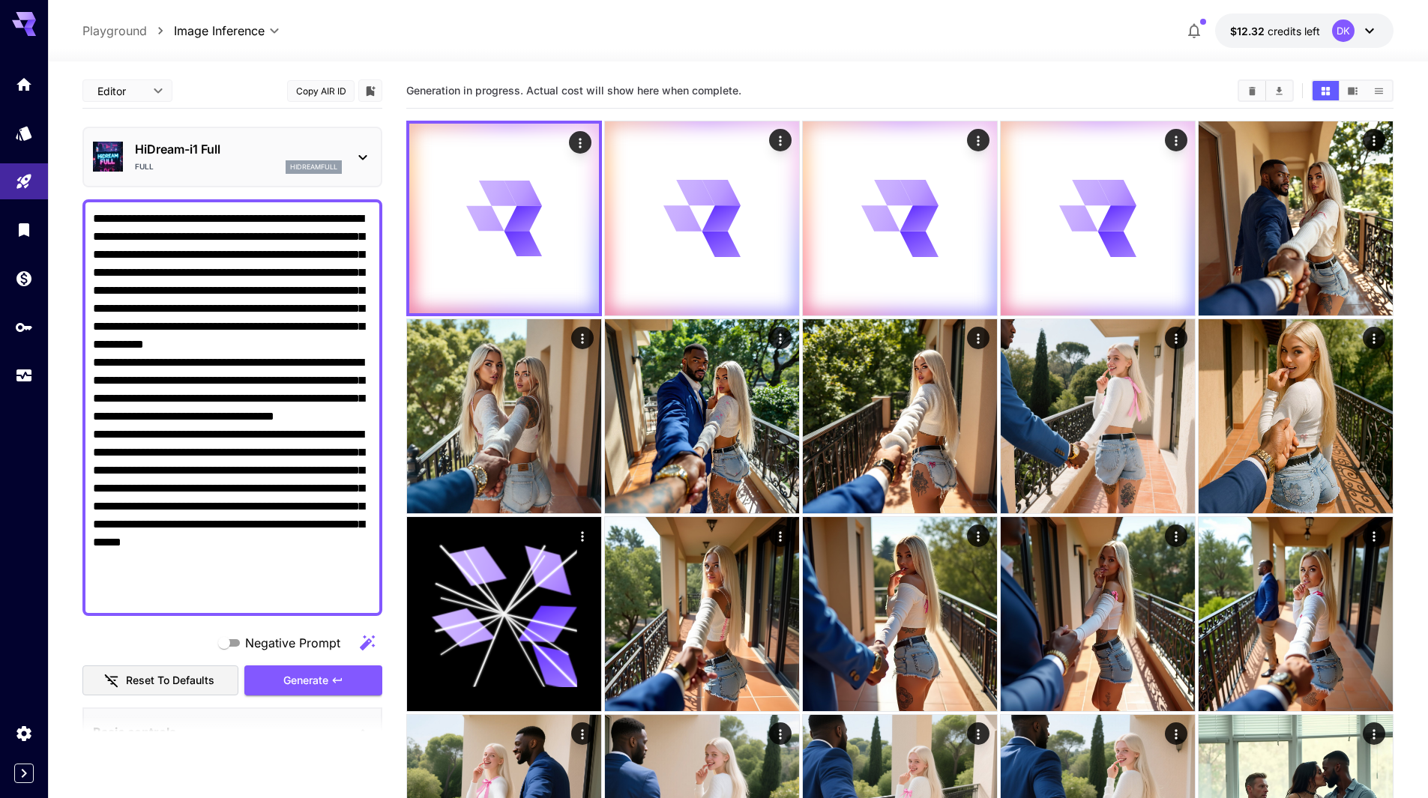
click at [210, 145] on p "HiDream-i1 Full" at bounding box center [238, 149] width 207 height 18
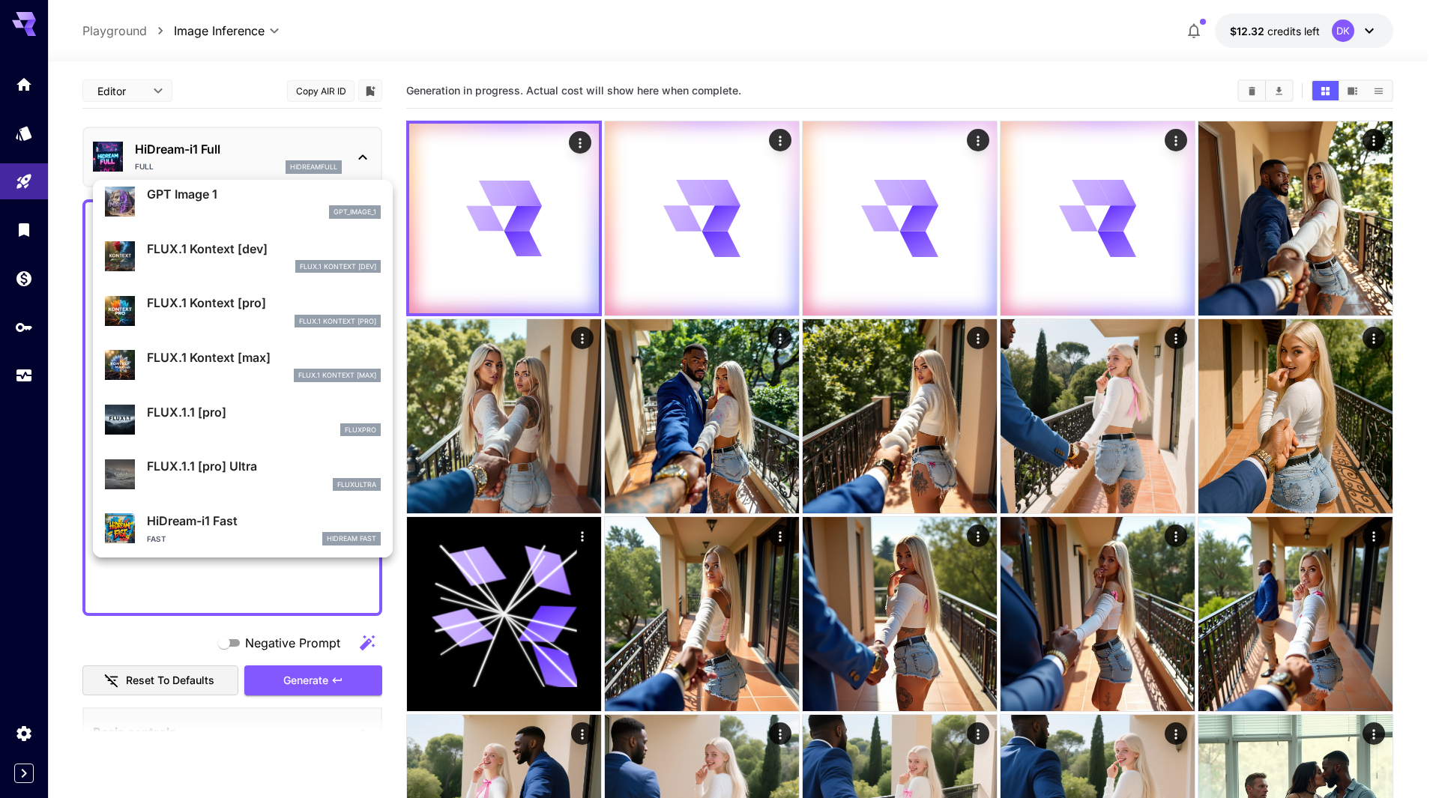
scroll to position [1049, 0]
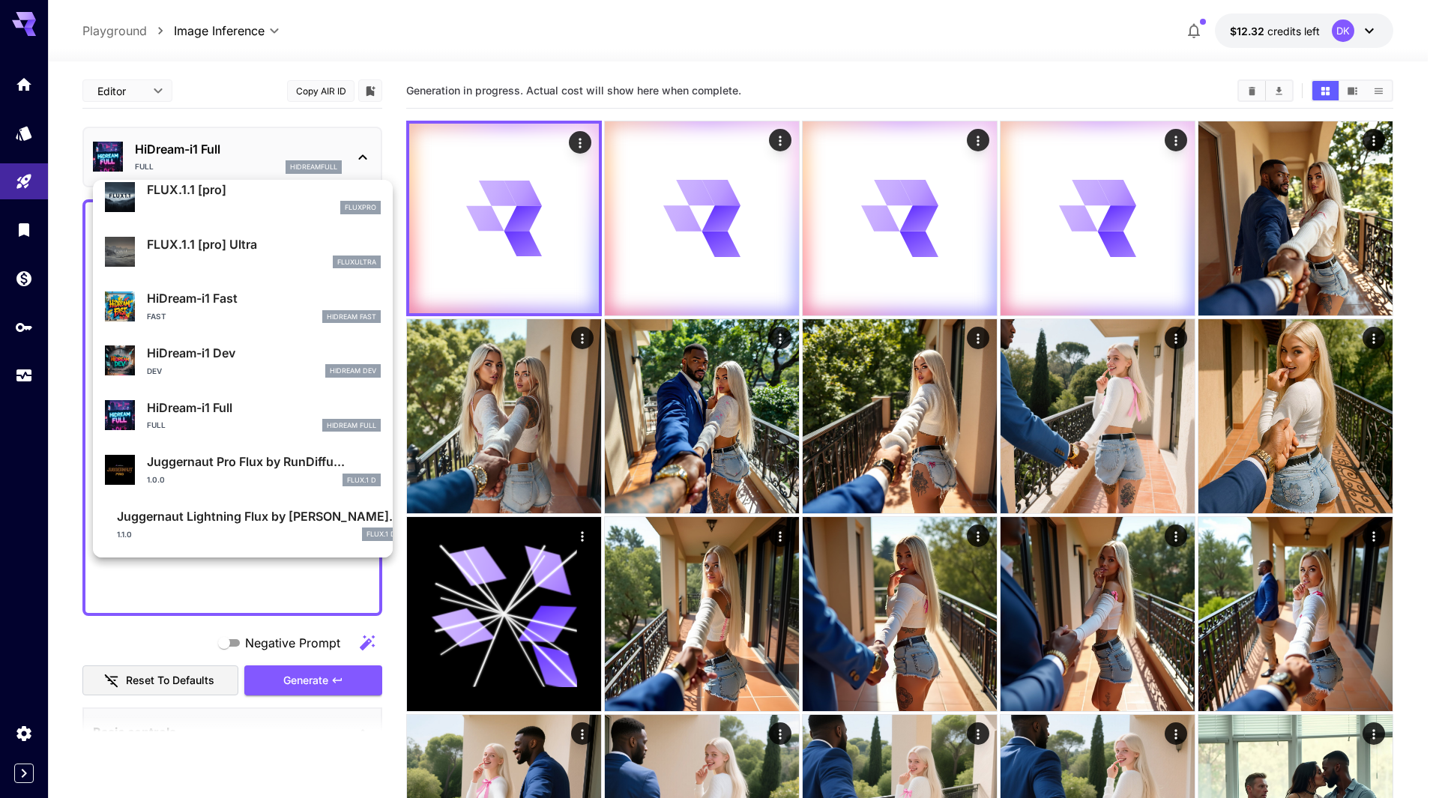
click at [262, 460] on p "Juggernaut Pro Flux by RunDiffu..." at bounding box center [264, 462] width 234 height 18
type input "**"
type input "*"
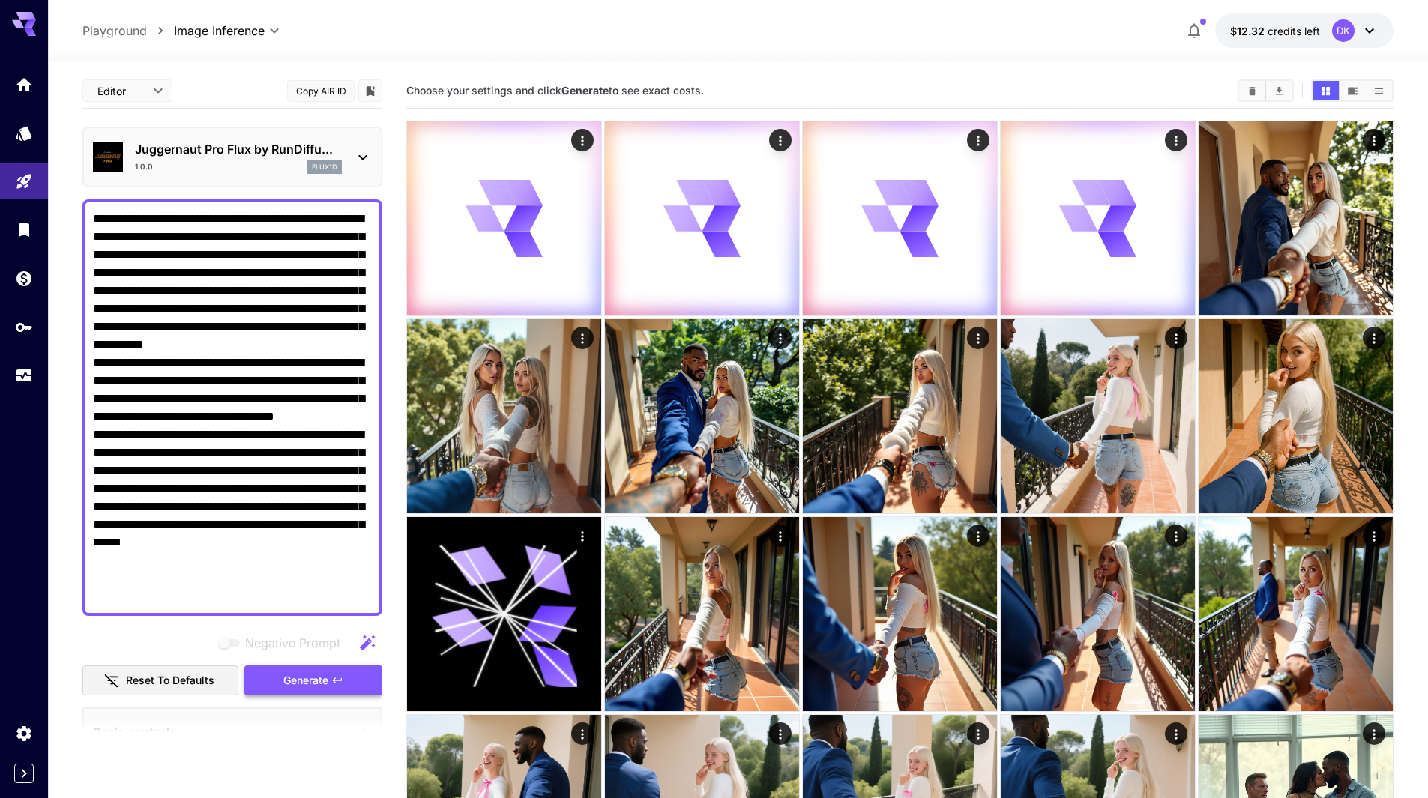
click at [295, 672] on span "Generate" at bounding box center [305, 681] width 45 height 19
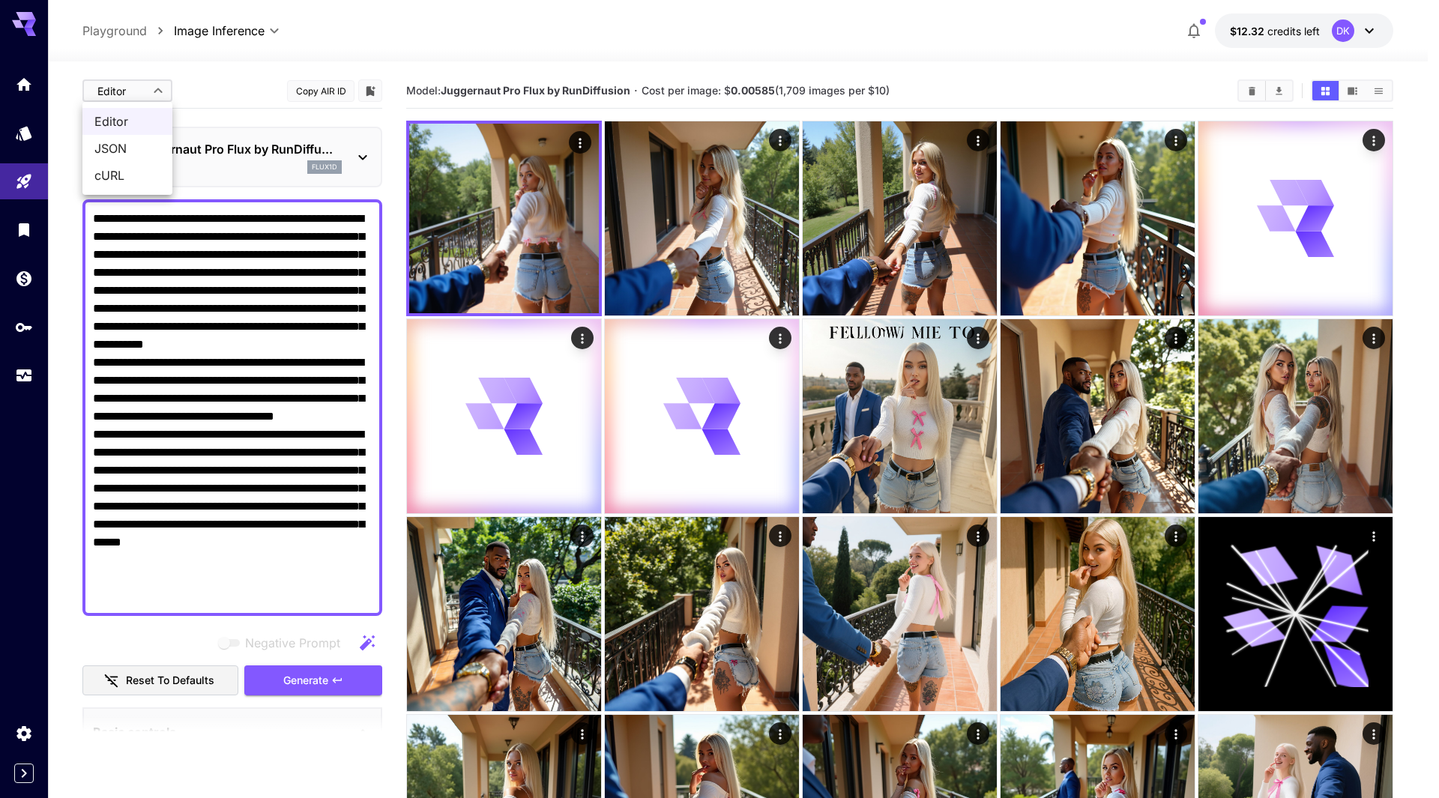
click at [216, 92] on div at bounding box center [719, 399] width 1439 height 798
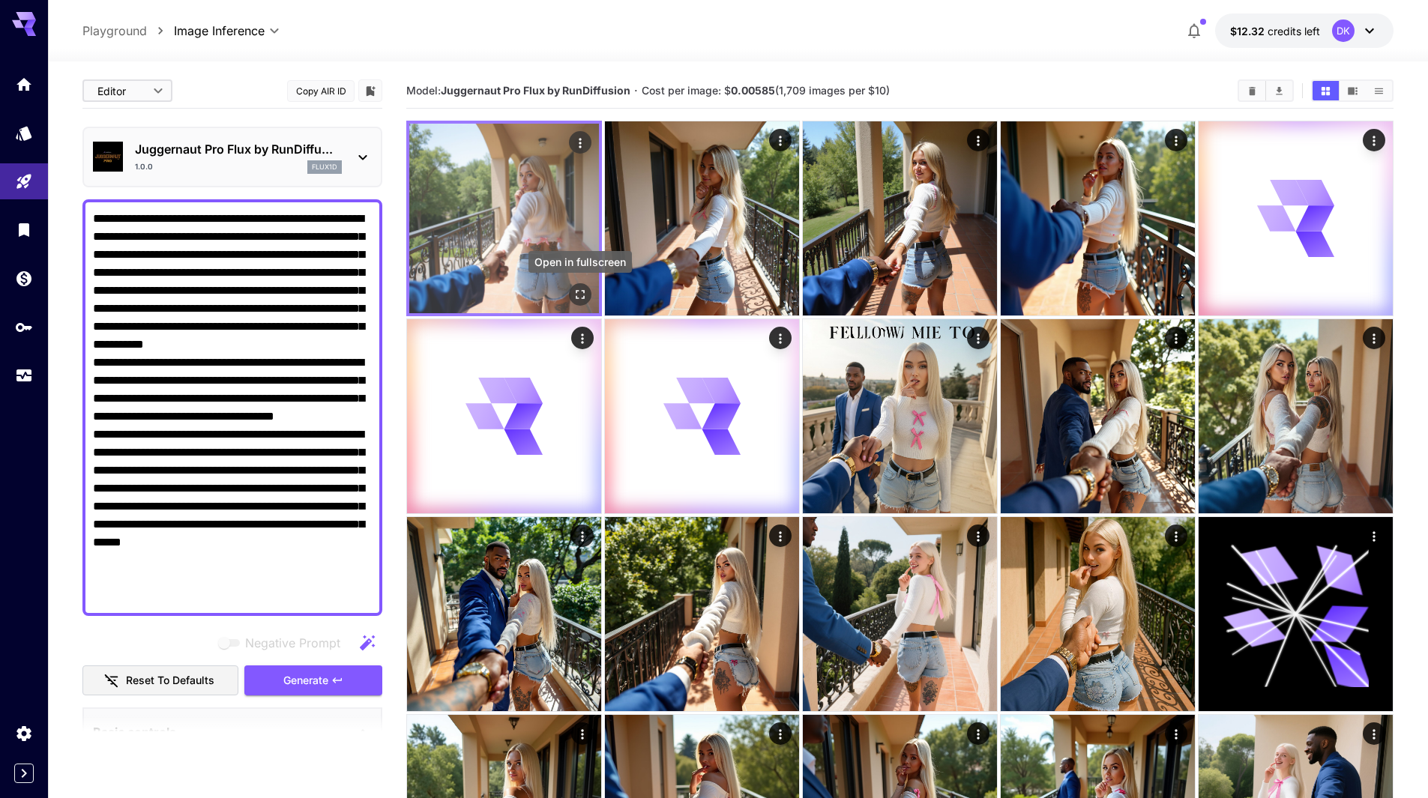
click at [584, 290] on icon "Open in fullscreen" at bounding box center [580, 294] width 9 height 9
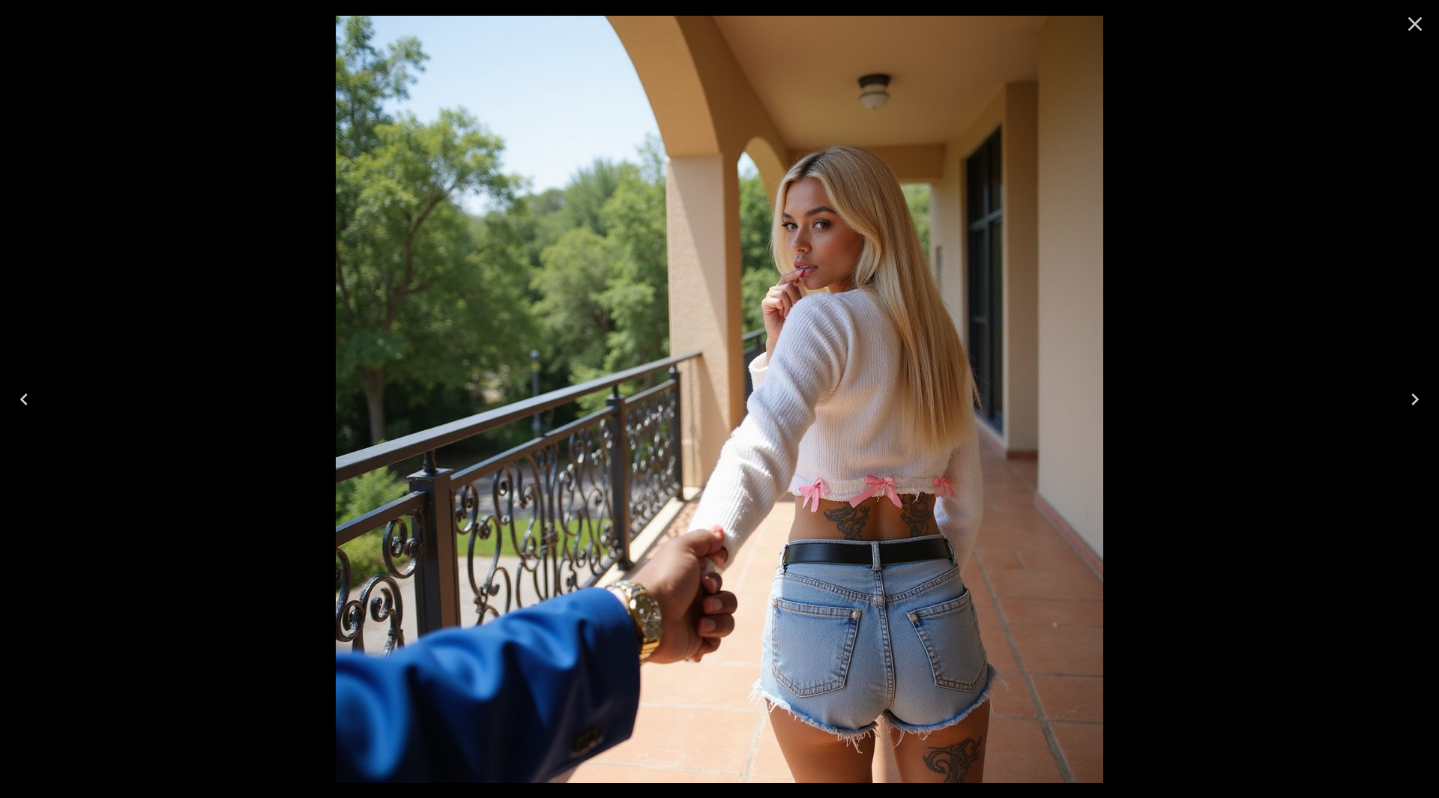
click at [1412, 400] on icon "Next" at bounding box center [1415, 400] width 24 height 24
